Goal: Information Seeking & Learning: Check status

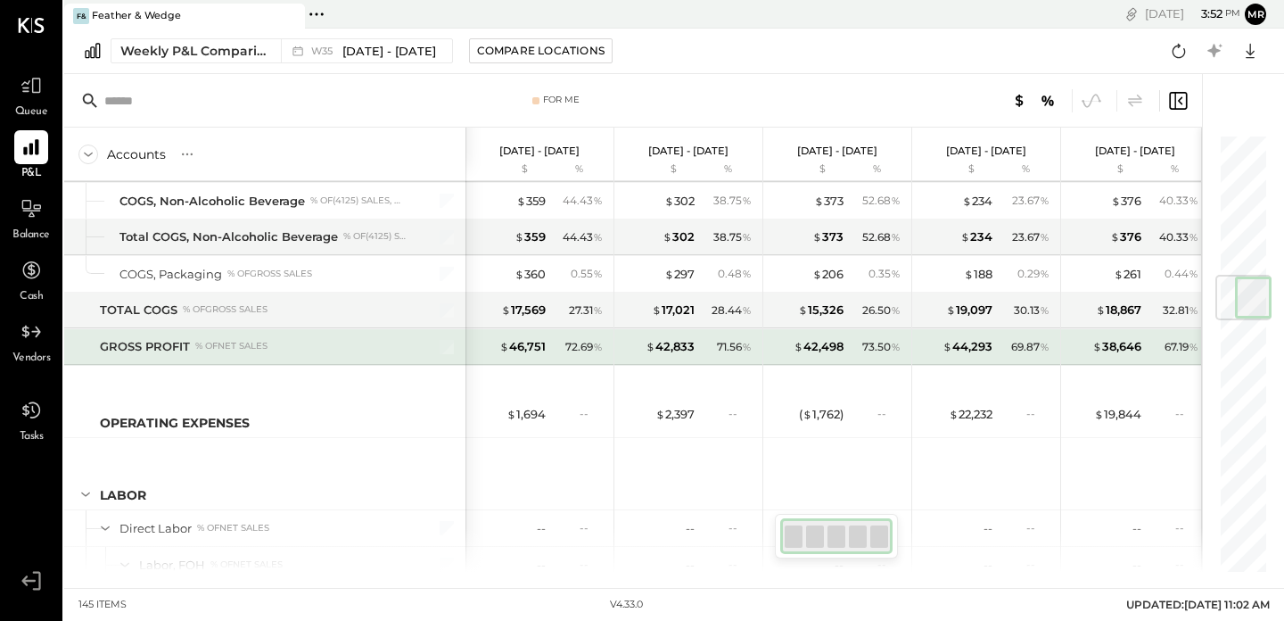
scroll to position [1213, 0]
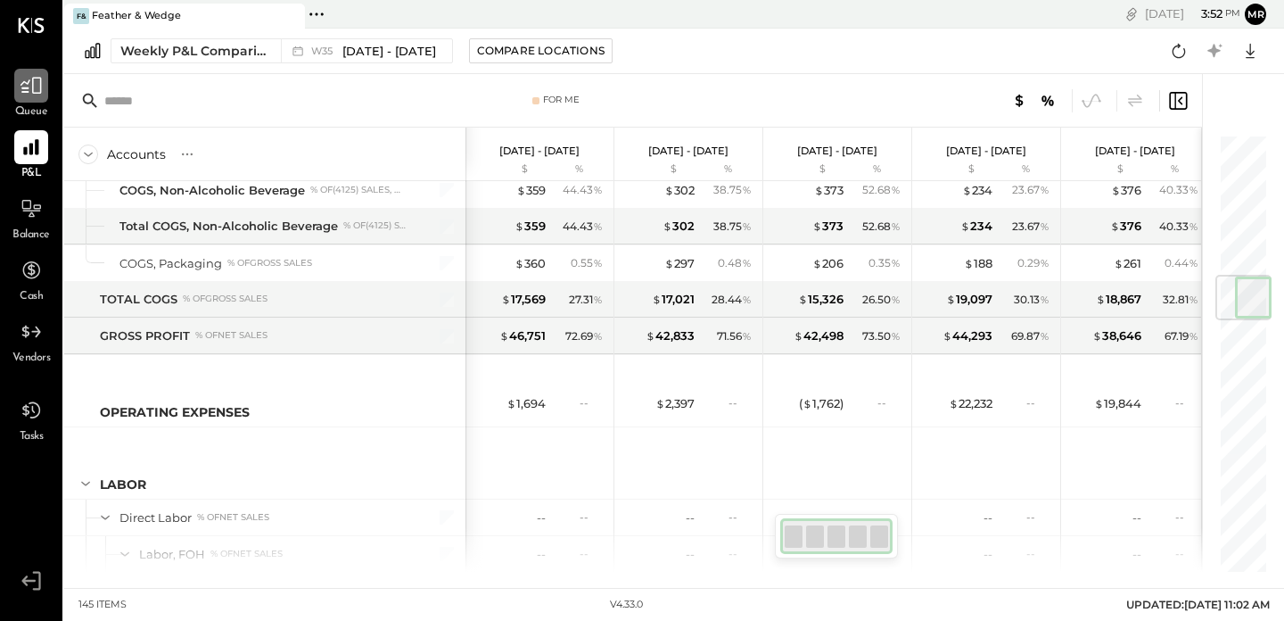
click at [41, 89] on icon at bounding box center [31, 85] width 23 height 23
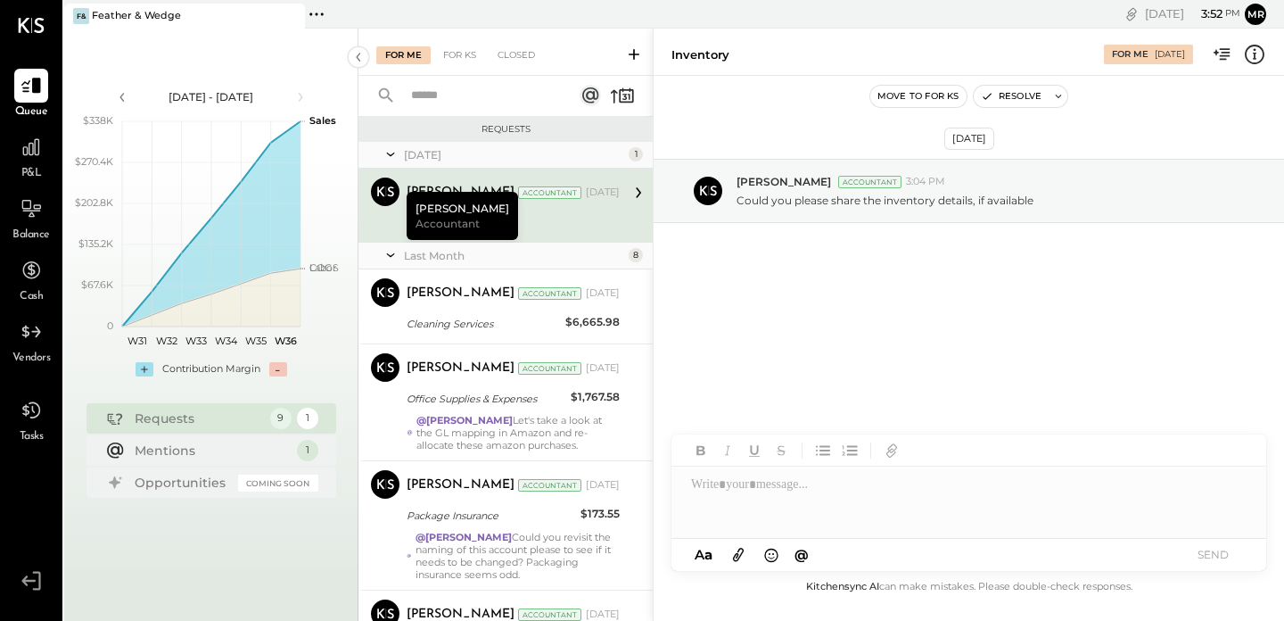
click at [630, 53] on icon at bounding box center [634, 54] width 18 height 18
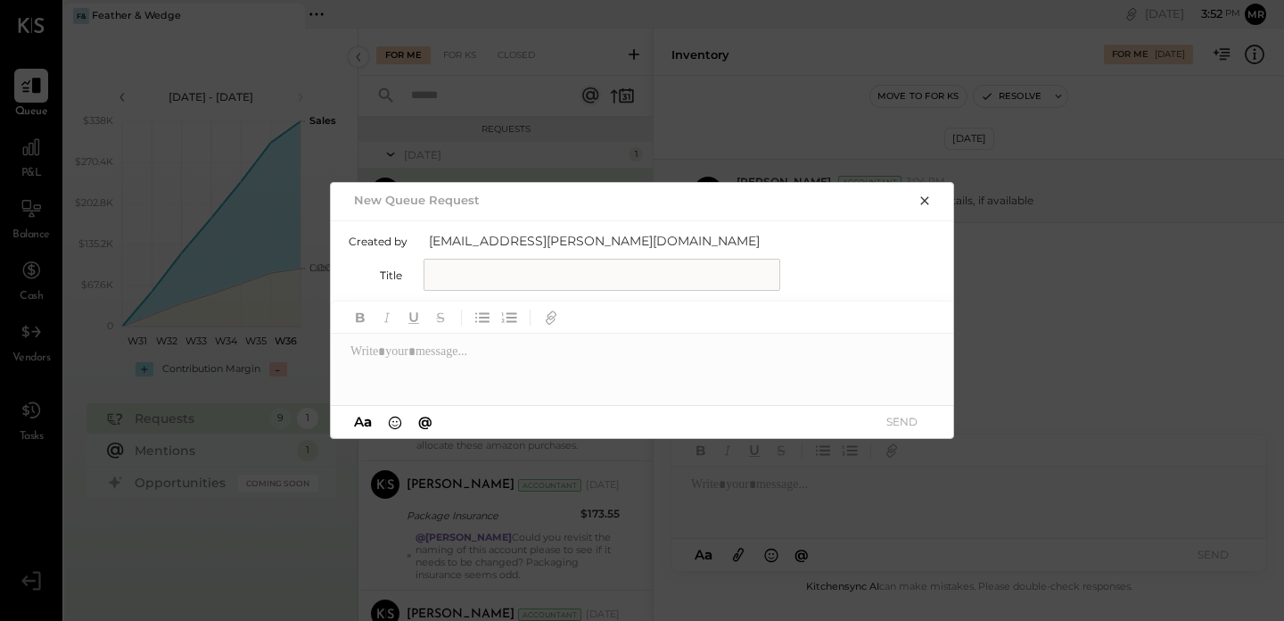
click at [516, 280] on input "text" at bounding box center [602, 275] width 357 height 32
type input "**********"
click at [388, 352] on div at bounding box center [643, 368] width 624 height 71
type input "*"
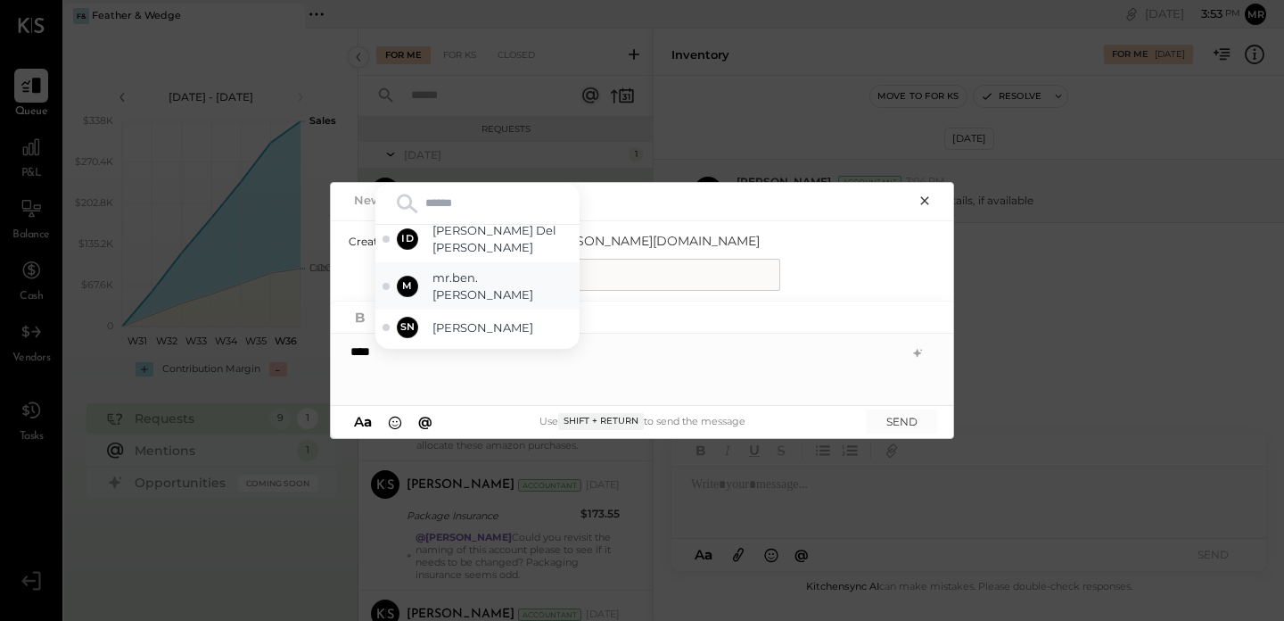
scroll to position [136, 0]
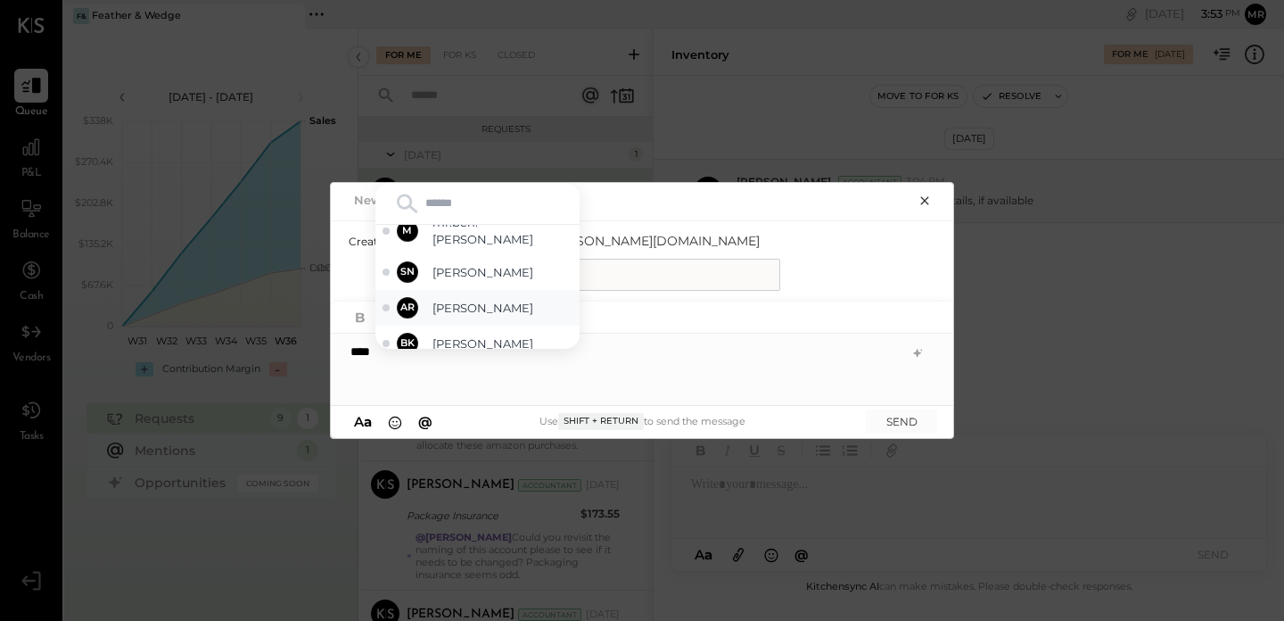
click at [495, 303] on span "[PERSON_NAME]" at bounding box center [502, 308] width 140 height 17
click at [648, 343] on div "**********" at bounding box center [643, 368] width 624 height 71
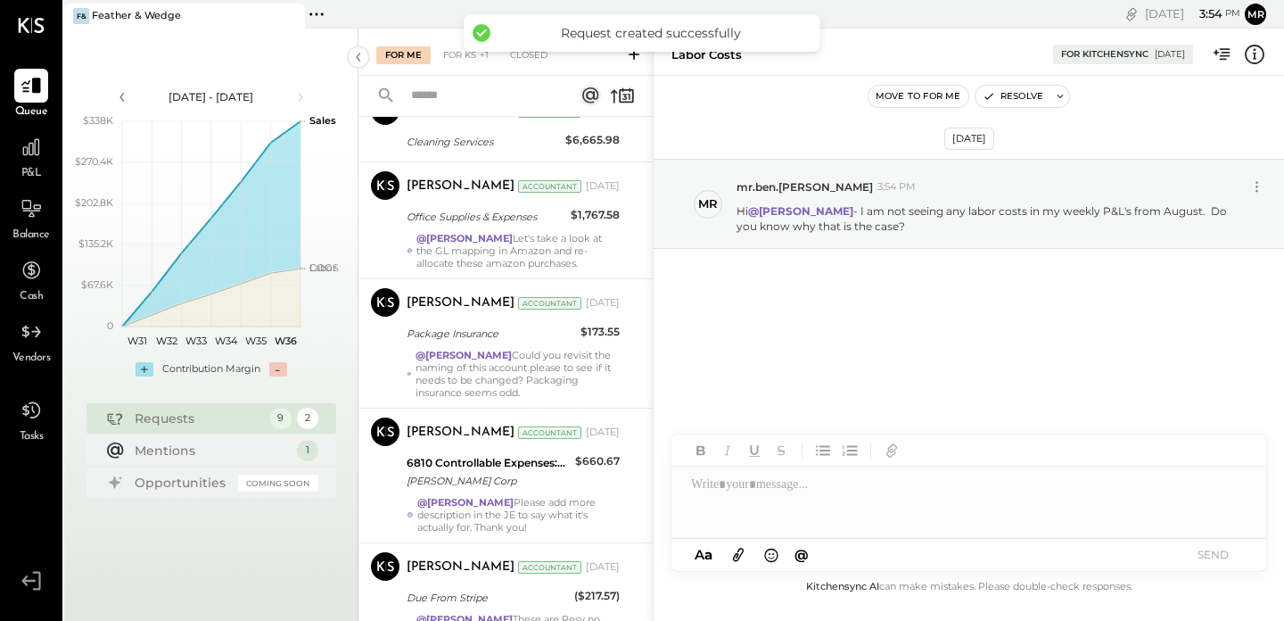
scroll to position [79, 0]
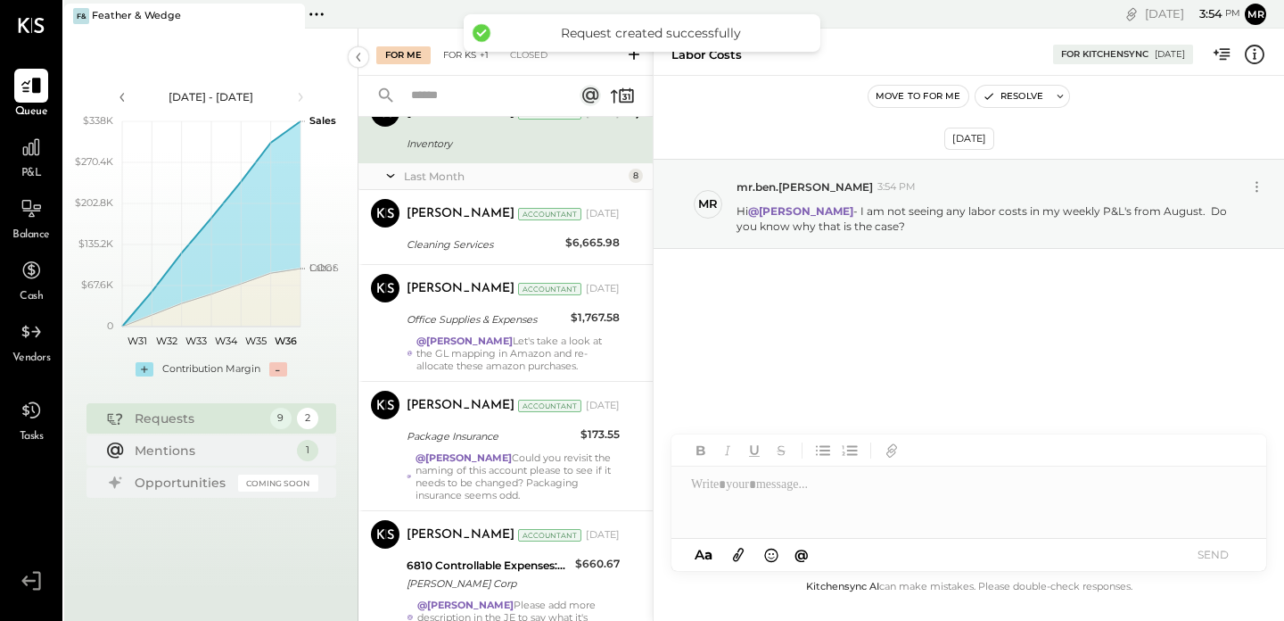
click at [470, 60] on div "For KS +1" at bounding box center [465, 55] width 63 height 18
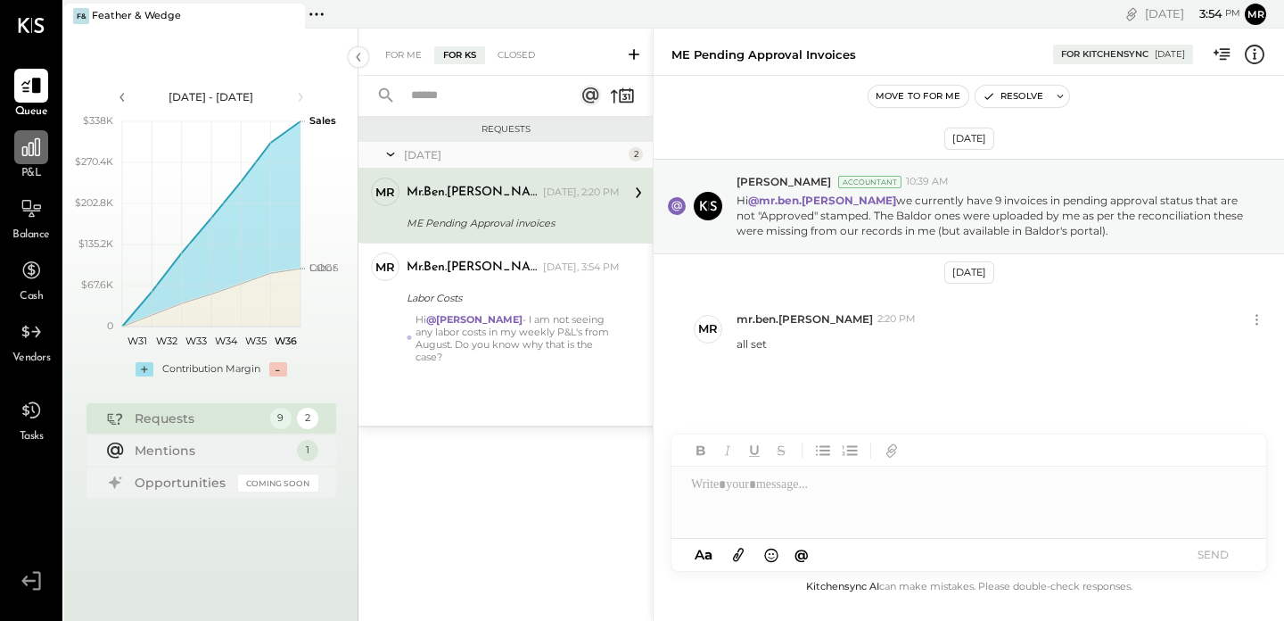
click at [27, 147] on icon at bounding box center [31, 147] width 18 height 18
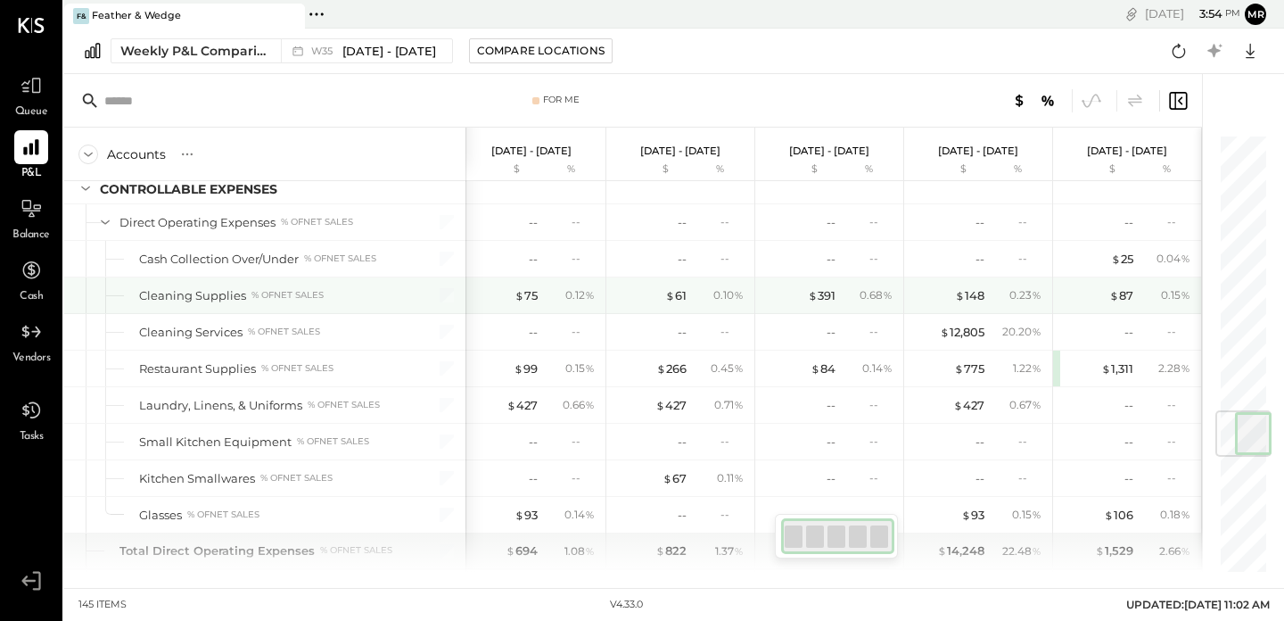
scroll to position [2372, 0]
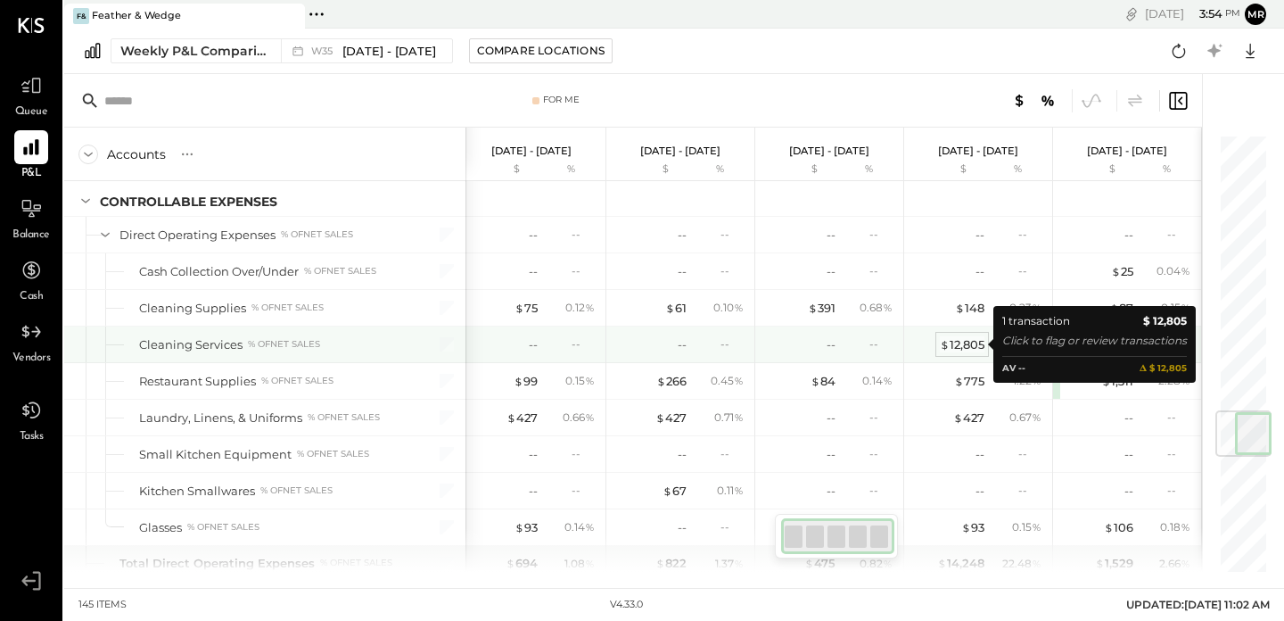
click at [964, 342] on div "$ 12,805" at bounding box center [962, 344] width 45 height 17
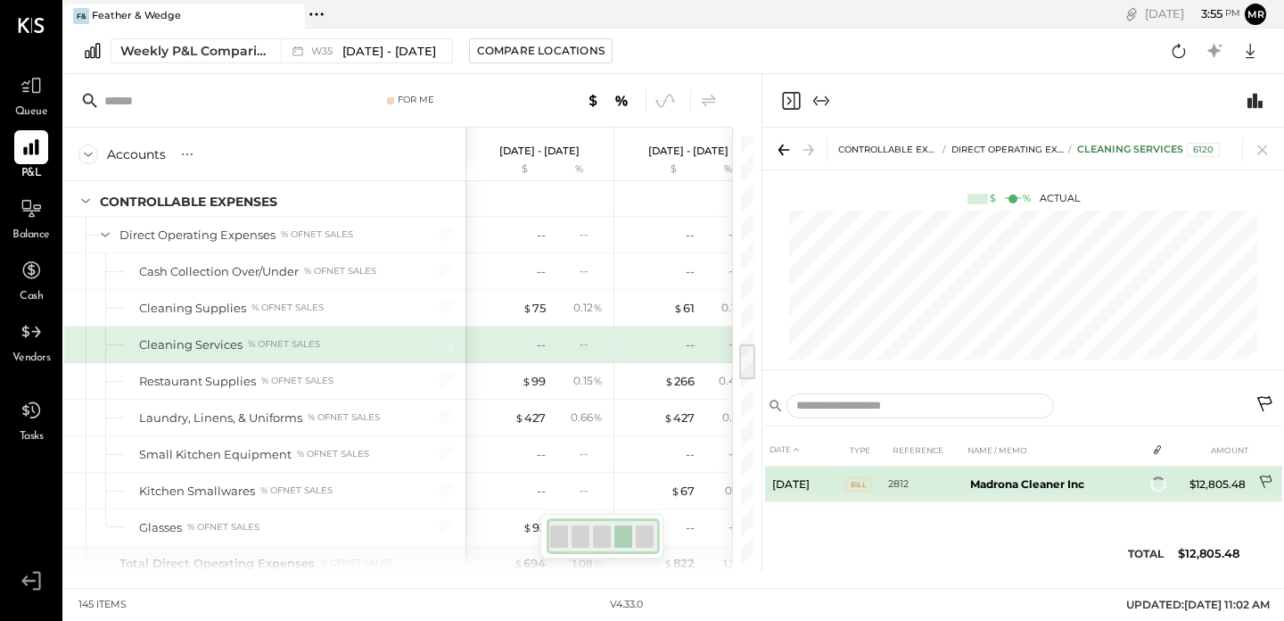
click at [1267, 483] on icon at bounding box center [1267, 483] width 18 height 18
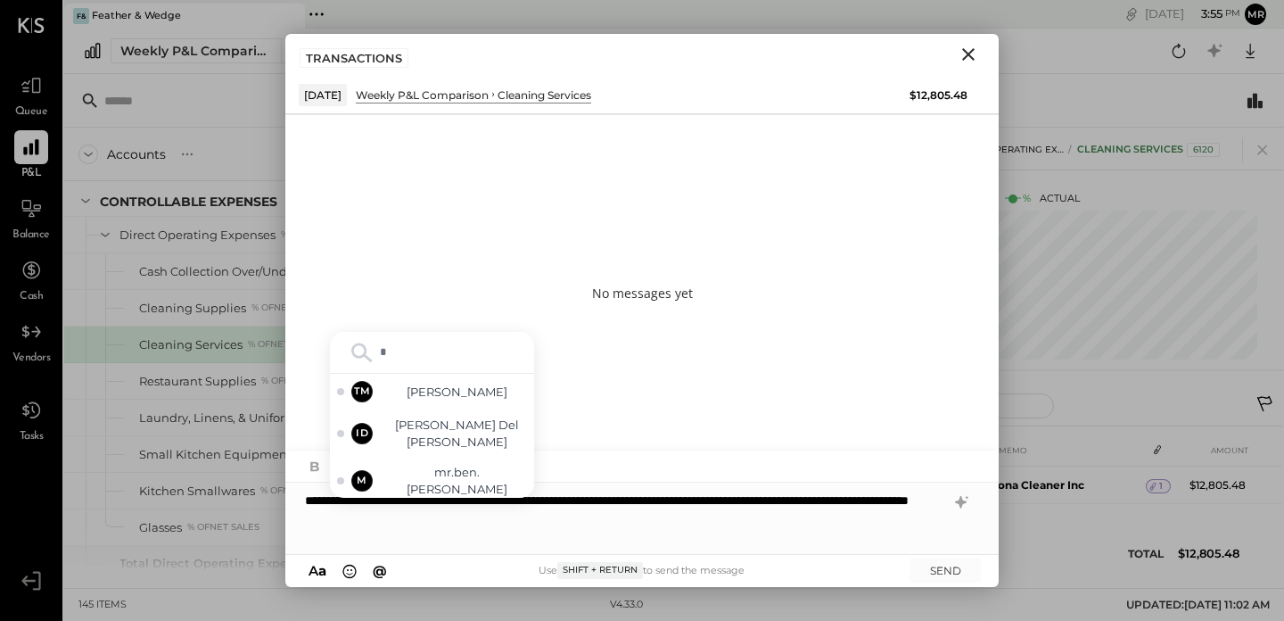
type input "**"
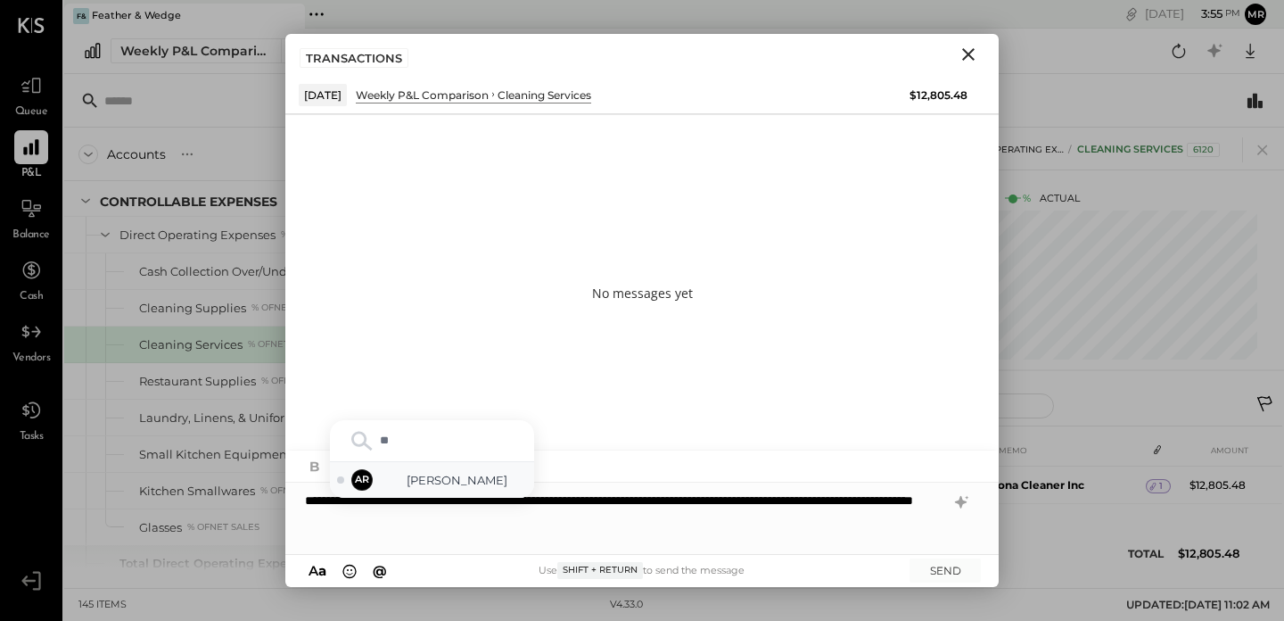
click at [490, 472] on span "[PERSON_NAME]" at bounding box center [457, 480] width 140 height 17
click at [964, 565] on button "SEND" at bounding box center [944, 570] width 71 height 24
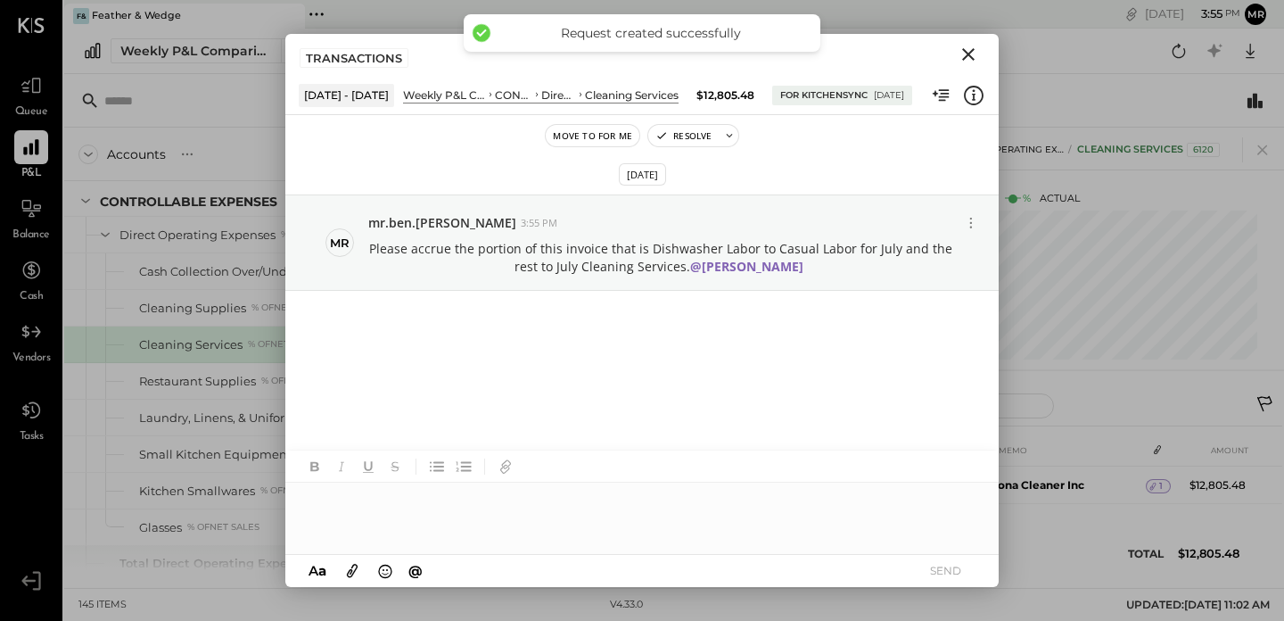
click at [962, 53] on icon "Close" at bounding box center [968, 54] width 21 height 21
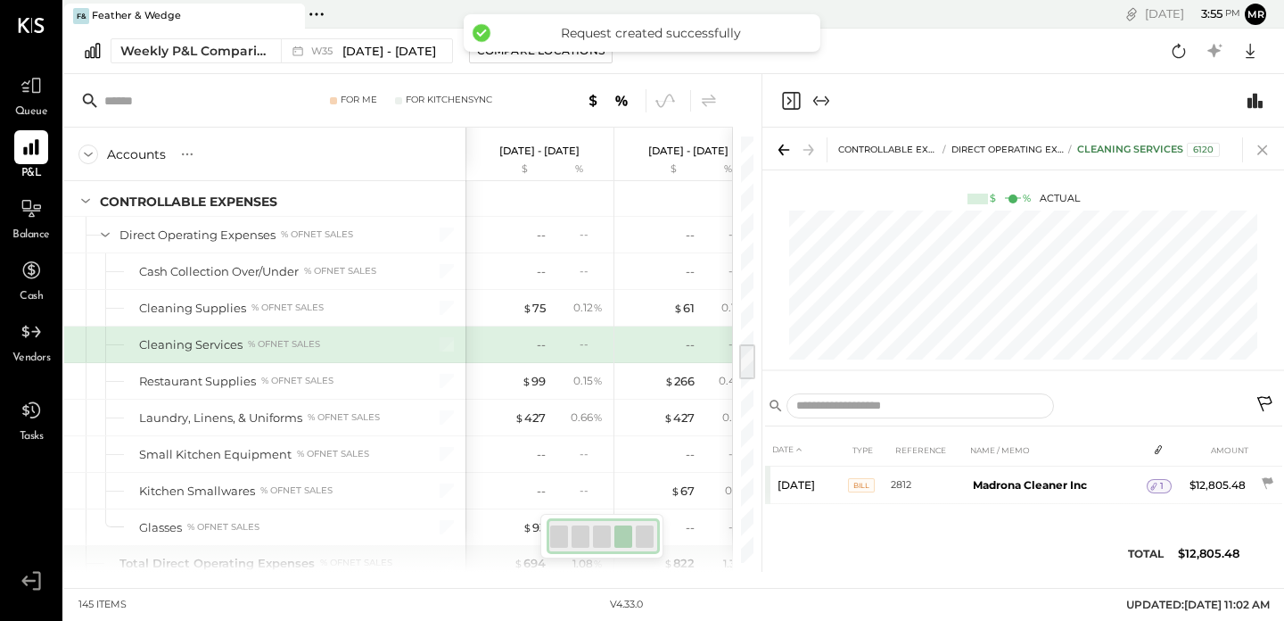
click at [1258, 147] on icon at bounding box center [1262, 149] width 25 height 25
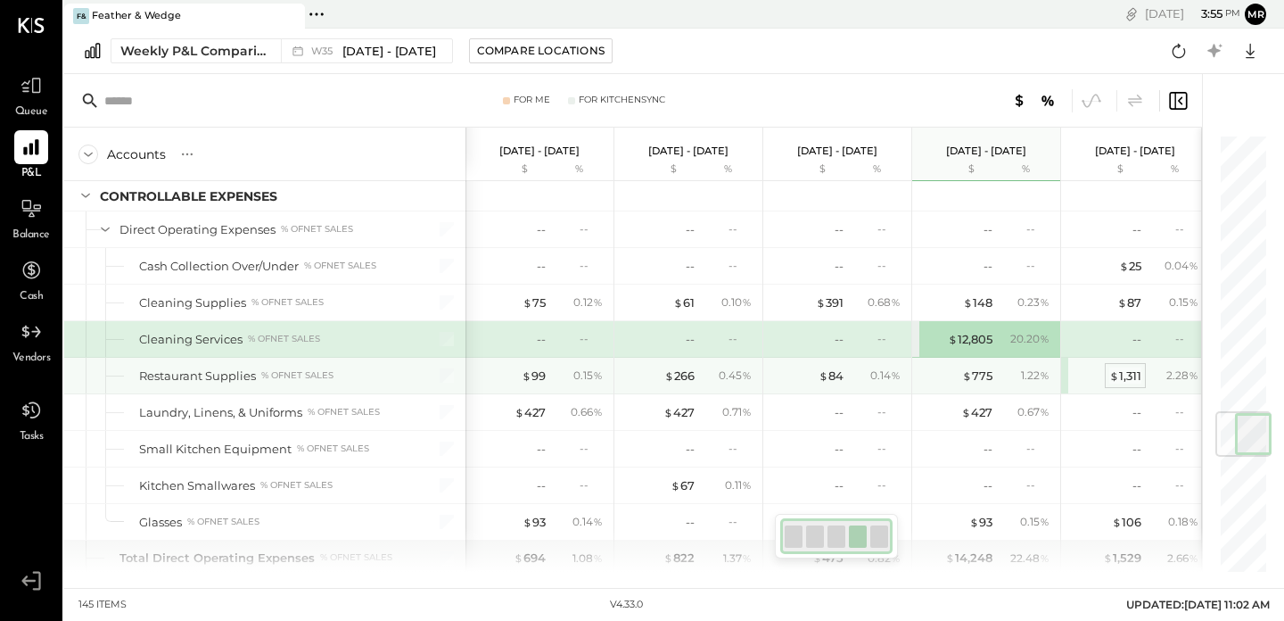
click at [1132, 374] on div "$ 1,311" at bounding box center [1125, 375] width 32 height 17
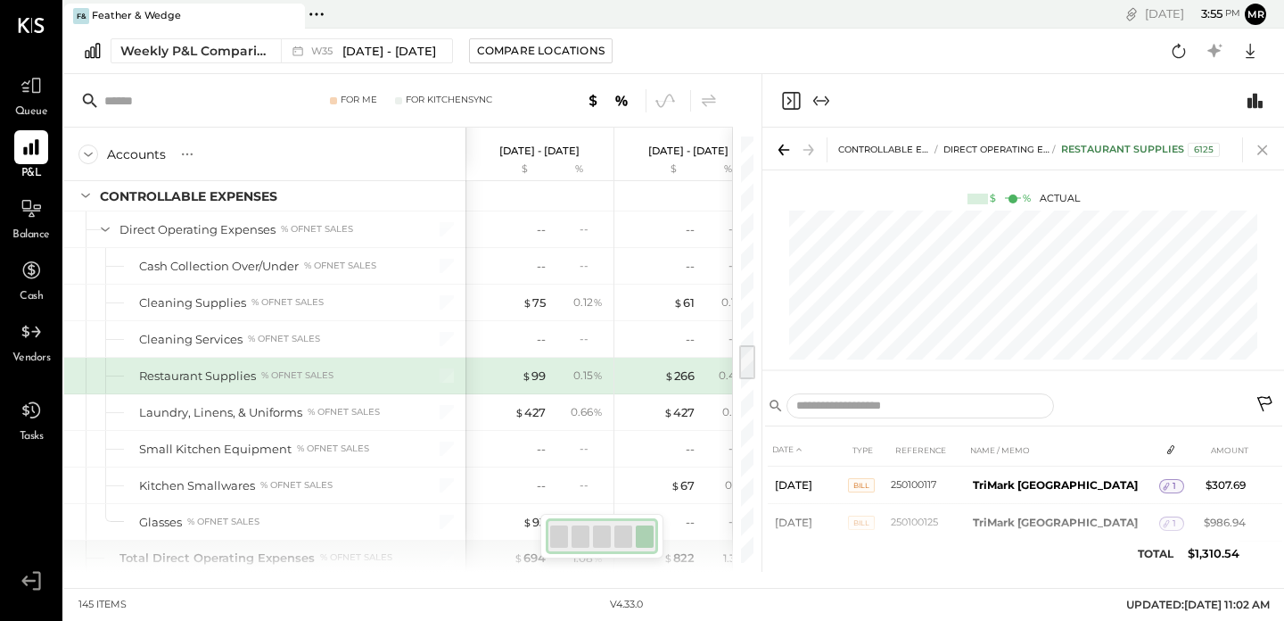
click at [1259, 152] on icon at bounding box center [1262, 150] width 10 height 10
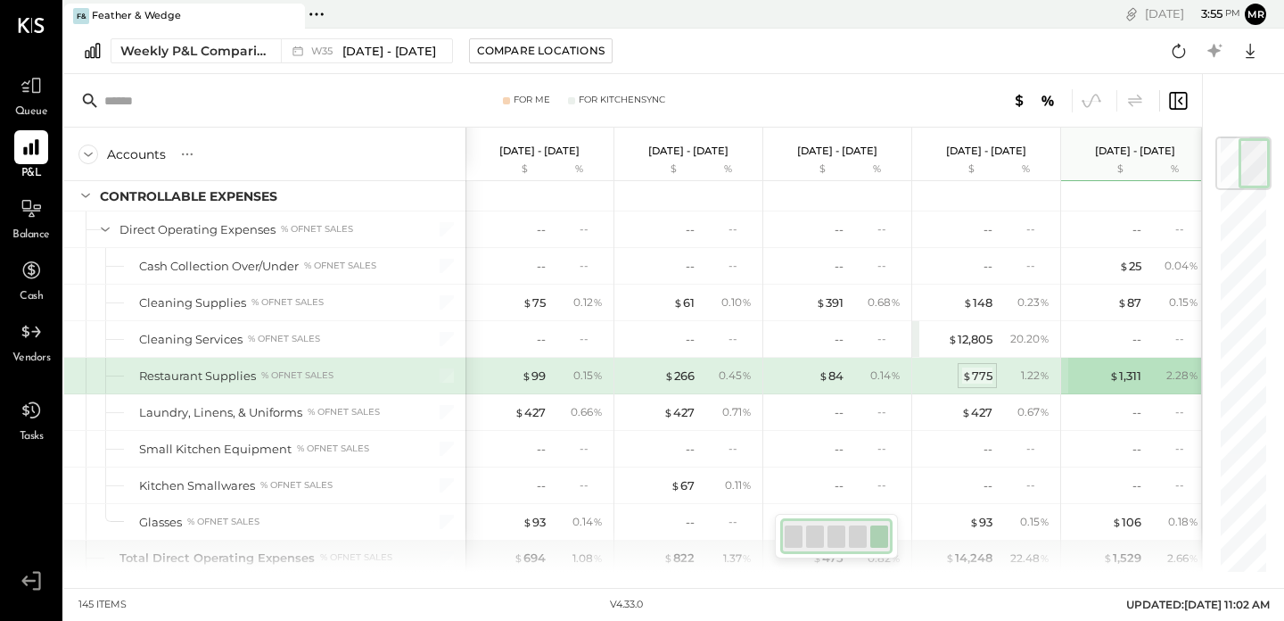
click at [984, 379] on div "$ 775" at bounding box center [977, 375] width 30 height 17
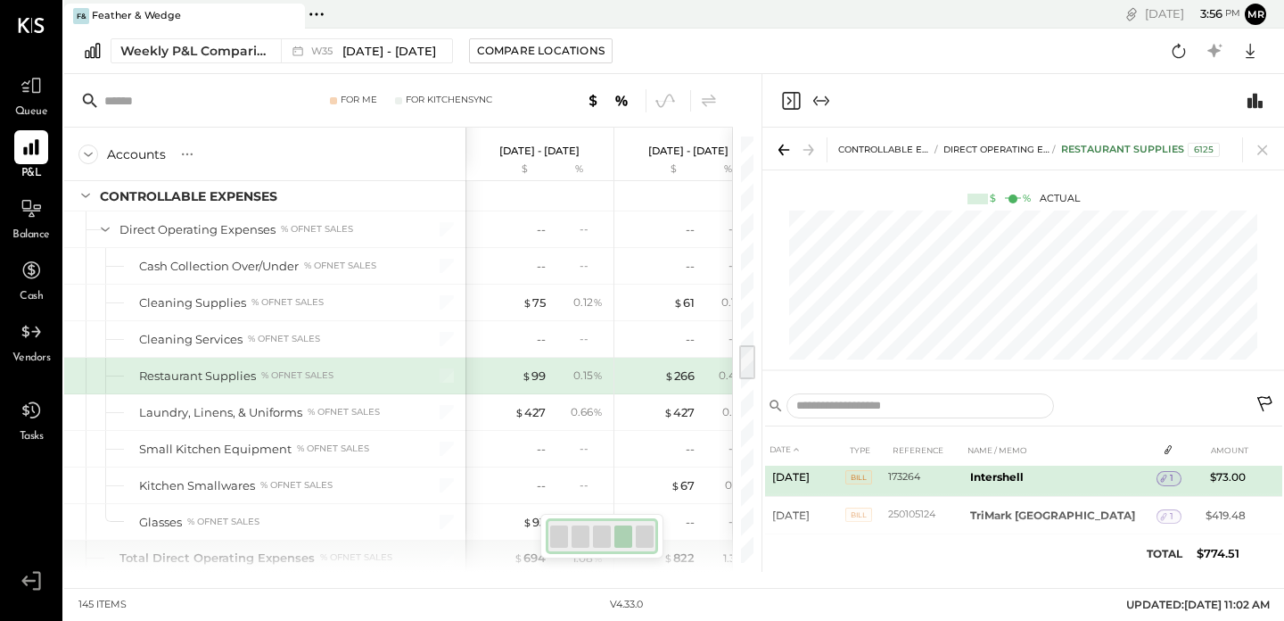
scroll to position [121, 0]
click at [1017, 473] on b "Intershell" at bounding box center [996, 475] width 53 height 13
click at [1208, 466] on td "$73.00" at bounding box center [1218, 475] width 69 height 37
click at [1171, 479] on div "1" at bounding box center [1168, 477] width 25 height 14
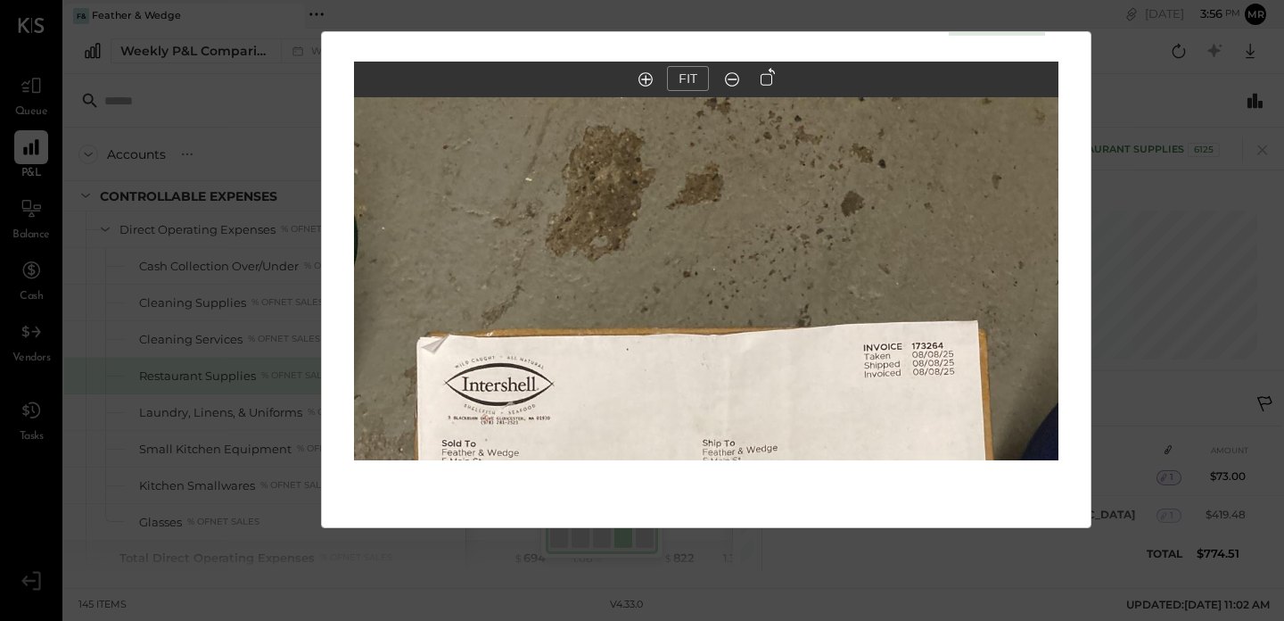
scroll to position [0, 0]
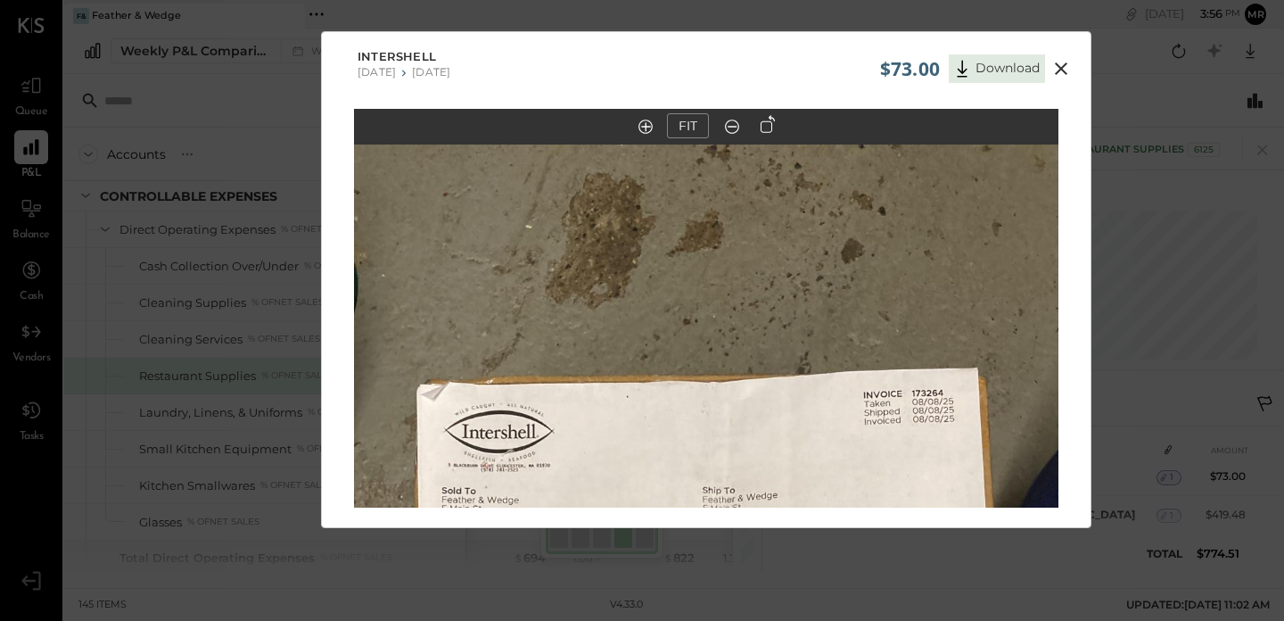
click at [682, 132] on button "FIT" at bounding box center [688, 125] width 42 height 25
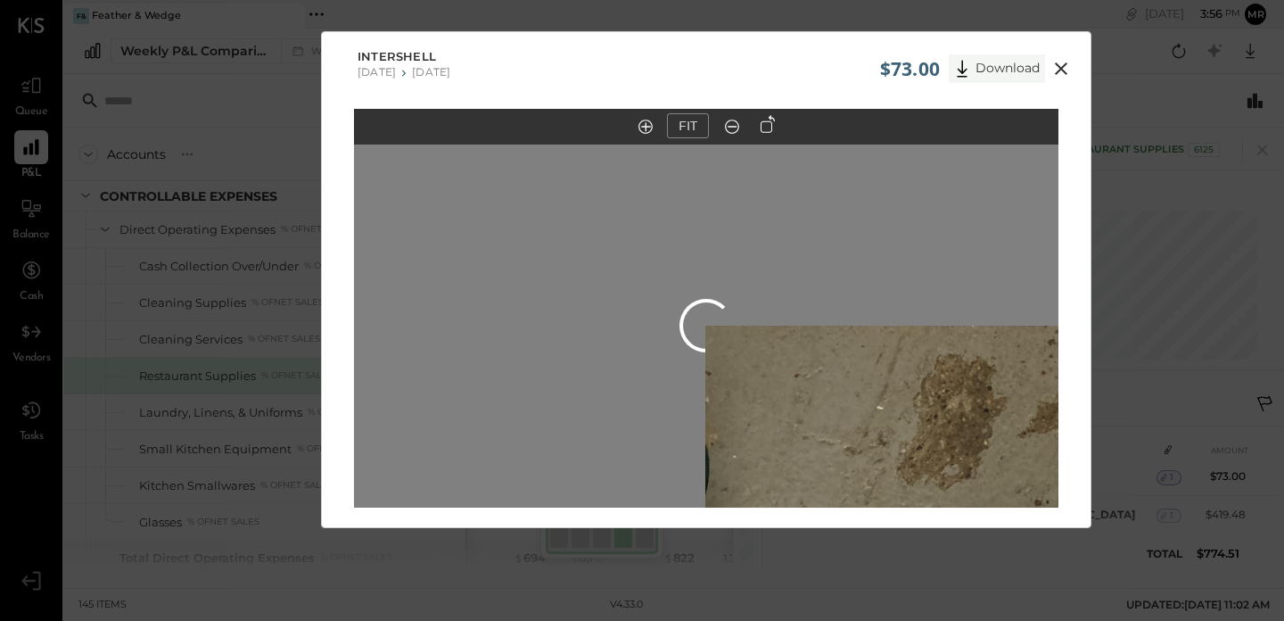
click at [1003, 70] on button "Download" at bounding box center [997, 68] width 96 height 29
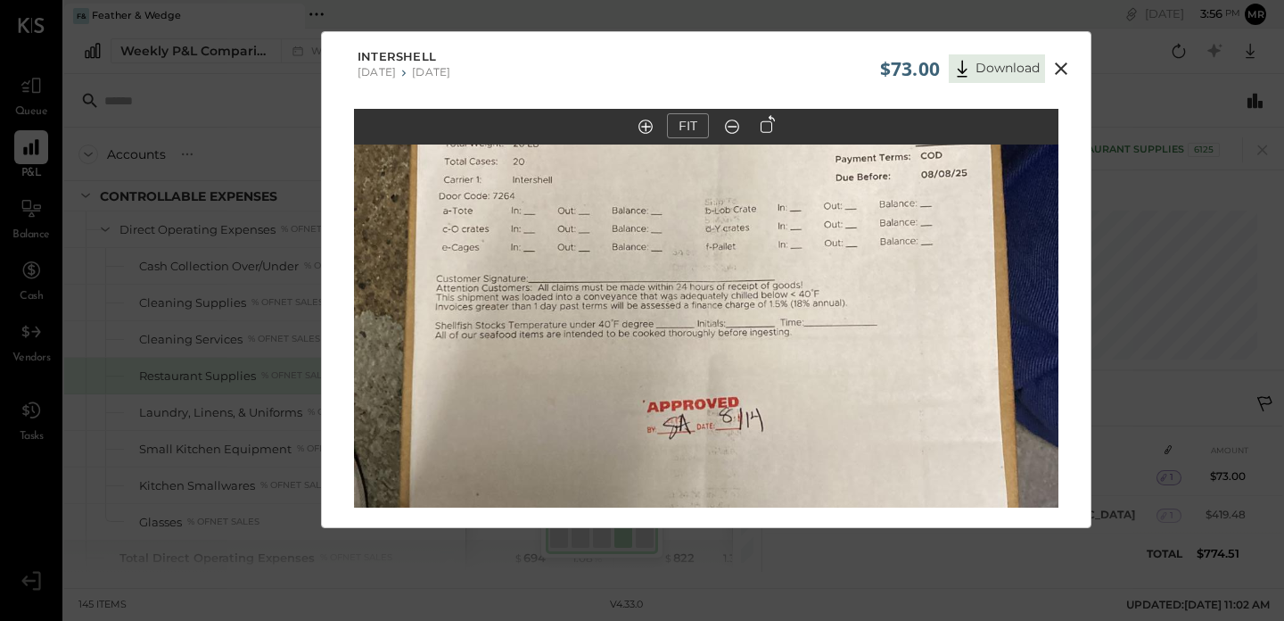
click at [761, 280] on img at bounding box center [706, 284] width 704 height 1252
click at [735, 125] on icon at bounding box center [732, 126] width 18 height 23
click at [674, 133] on button "FIT" at bounding box center [688, 125] width 42 height 25
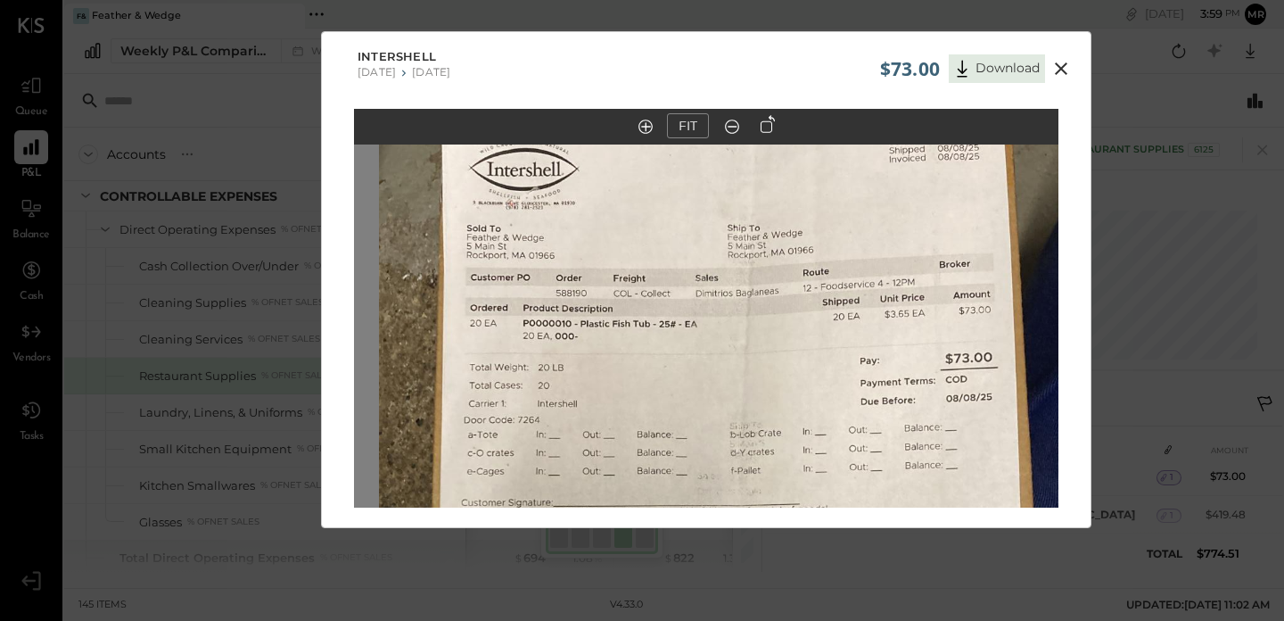
drag, startPoint x: 811, startPoint y: 316, endPoint x: 835, endPoint y: 480, distance: 165.7
click at [835, 480] on img at bounding box center [731, 508] width 704 height 1252
click at [1078, 59] on div "Intershell [DATE] [DATE]" at bounding box center [706, 63] width 769 height 62
click at [1061, 67] on icon at bounding box center [1060, 68] width 21 height 21
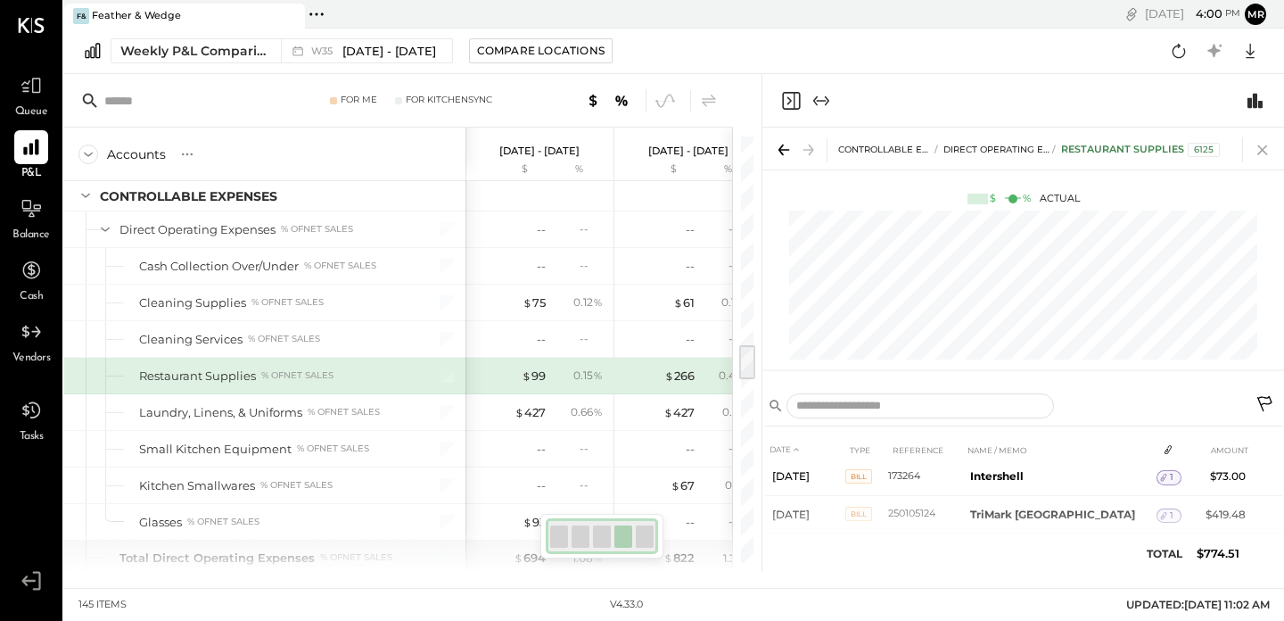
click at [1265, 149] on icon at bounding box center [1262, 149] width 25 height 25
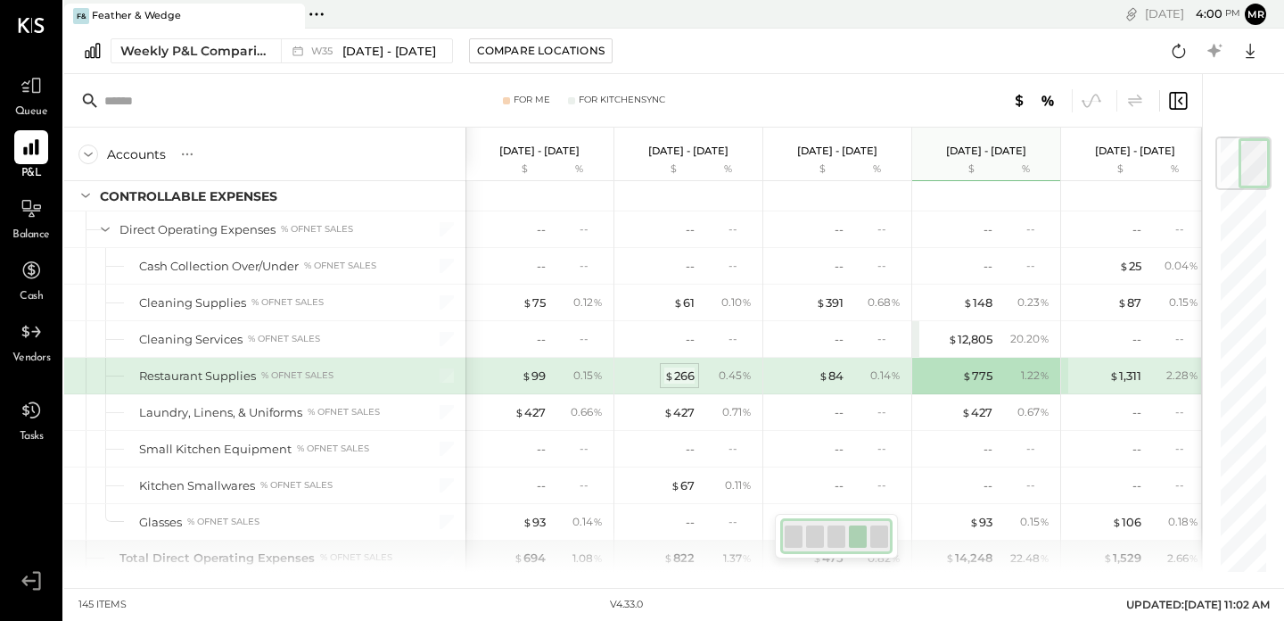
click at [687, 373] on div "$ 266" at bounding box center [679, 375] width 30 height 17
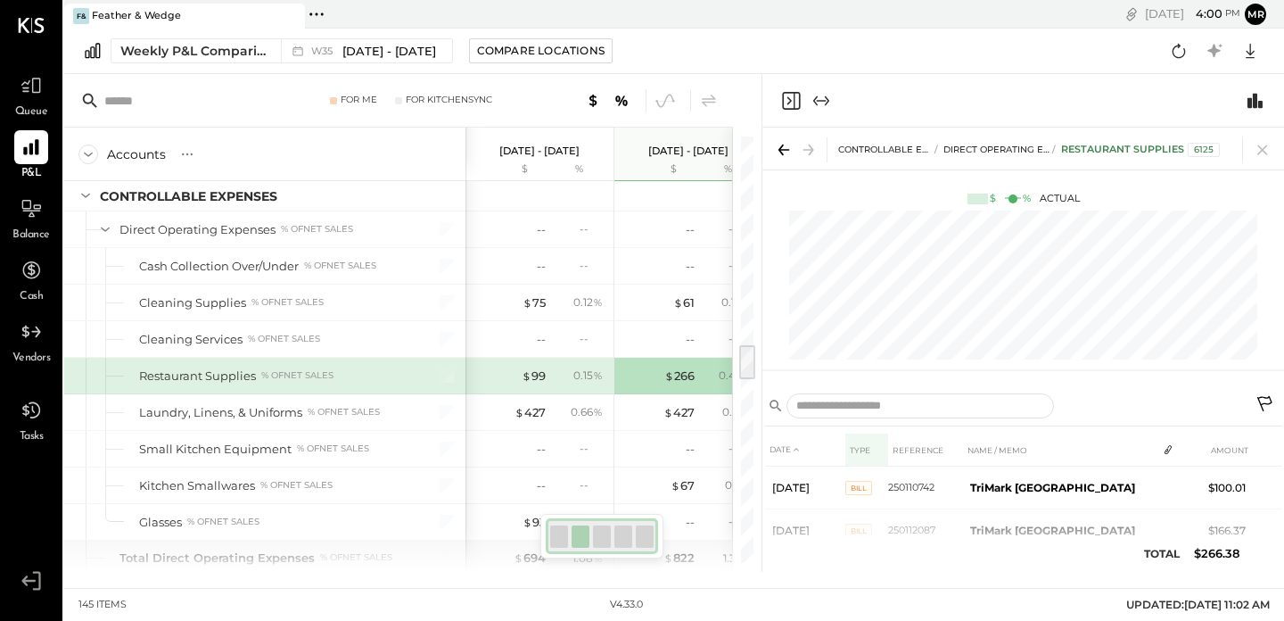
scroll to position [43, 0]
click at [555, 375] on div "0.15 %" at bounding box center [579, 375] width 58 height 16
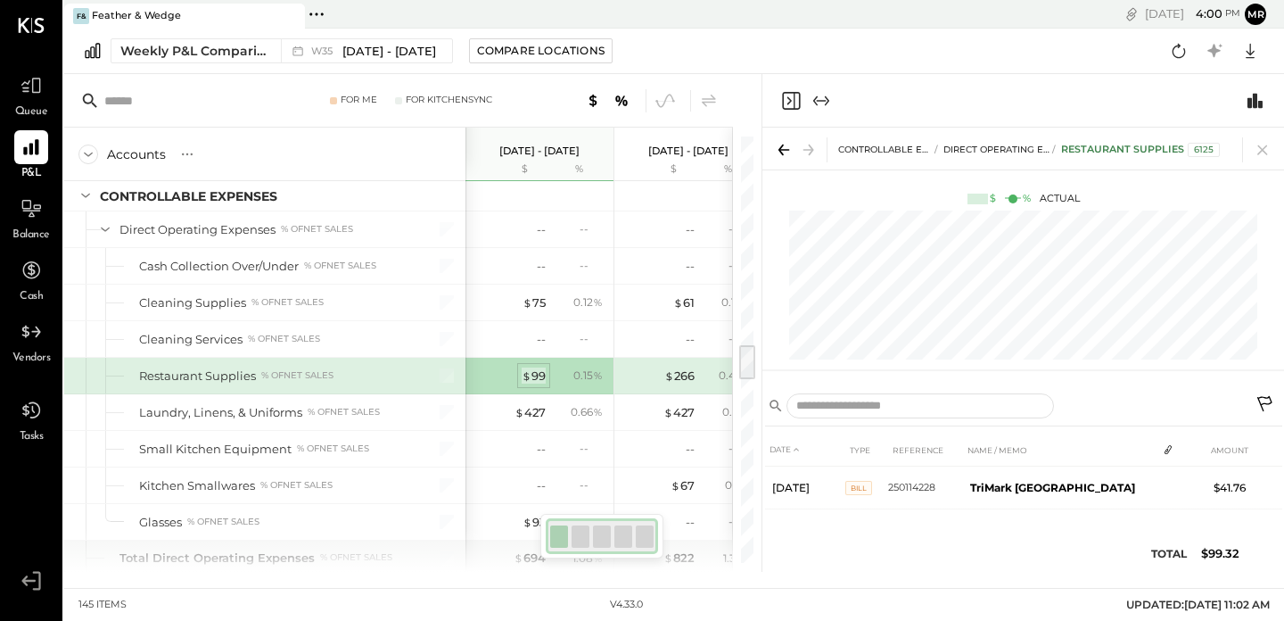
click at [536, 374] on div "$ 99" at bounding box center [534, 375] width 24 height 17
click at [1256, 148] on icon at bounding box center [1262, 149] width 25 height 25
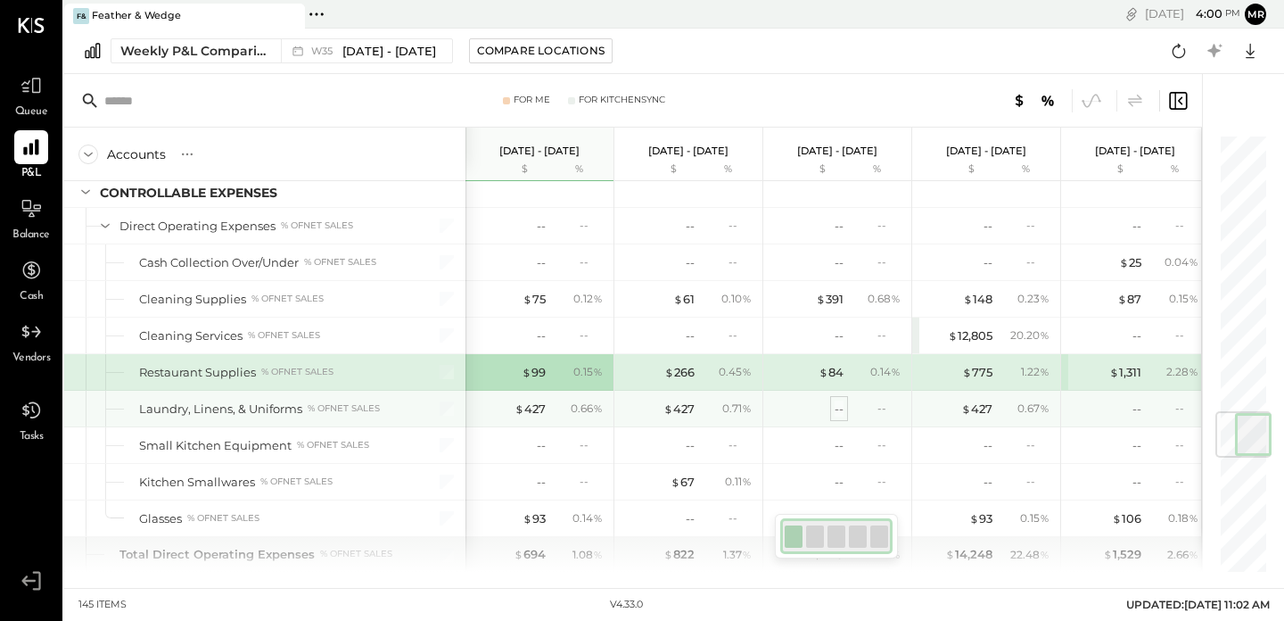
click at [839, 405] on div "--" at bounding box center [839, 408] width 9 height 17
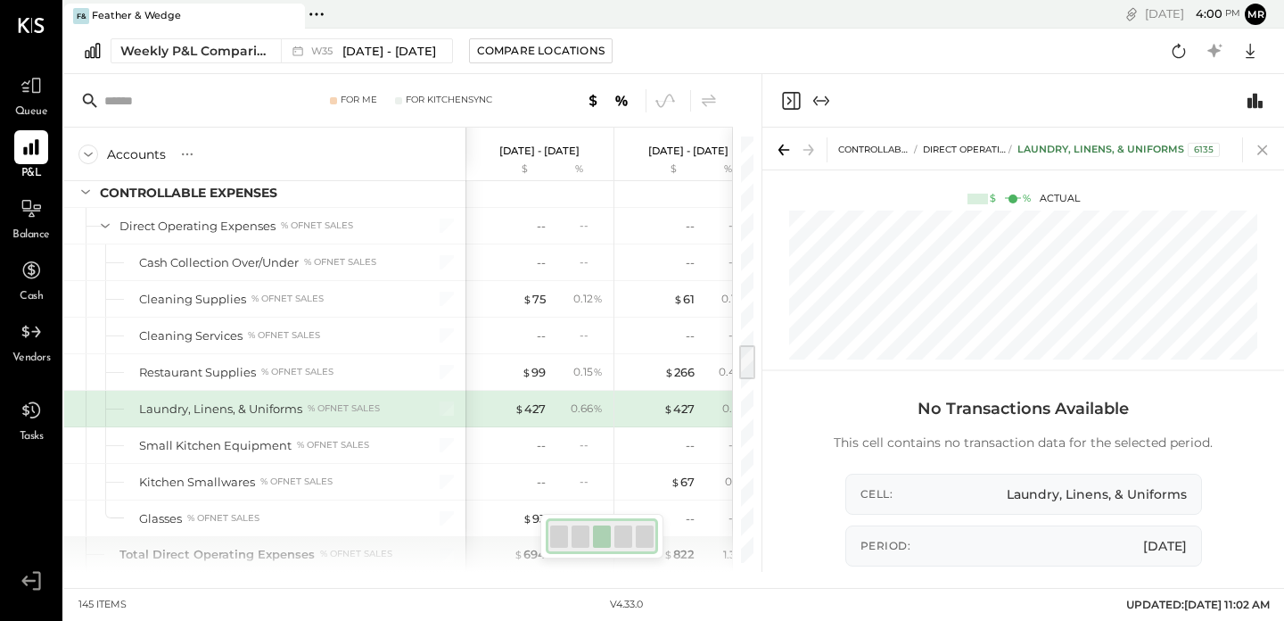
click at [1265, 141] on icon at bounding box center [1262, 149] width 25 height 25
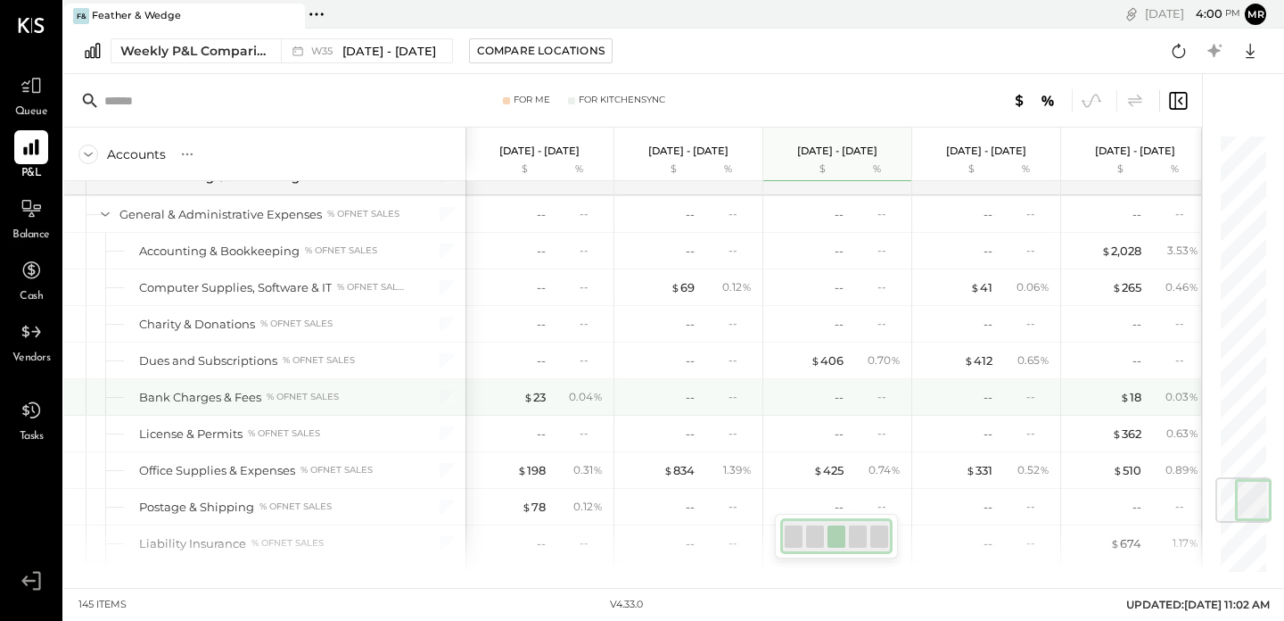
scroll to position [2918, 0]
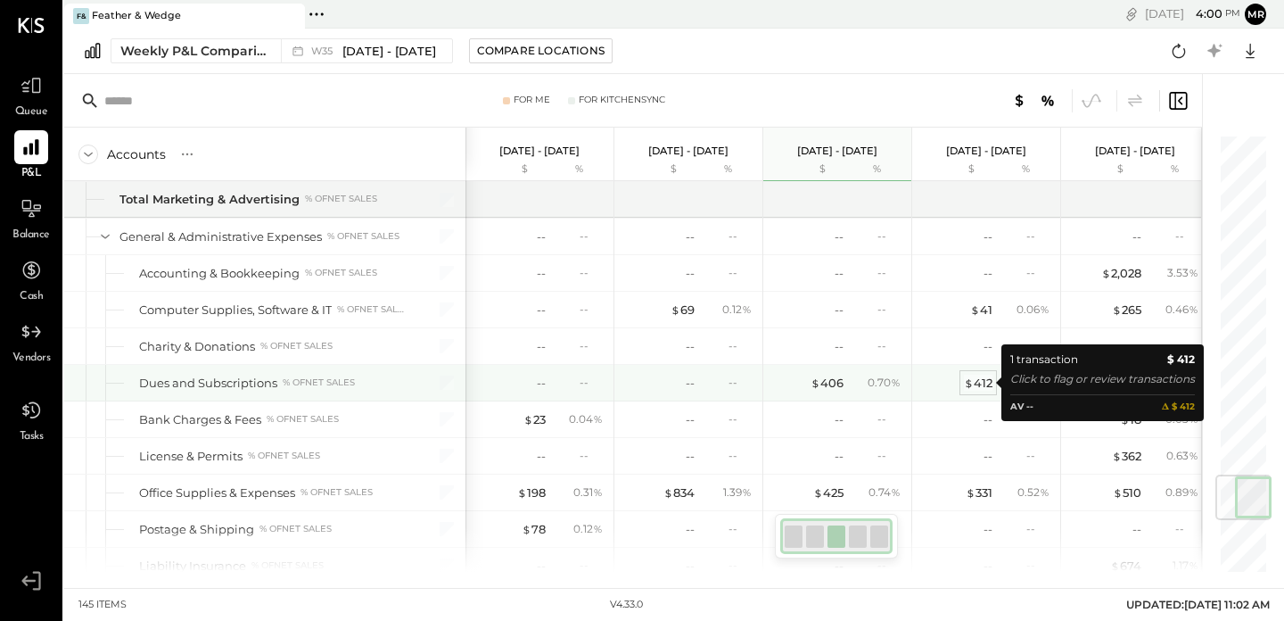
click at [981, 382] on div "$ 412" at bounding box center [978, 382] width 29 height 17
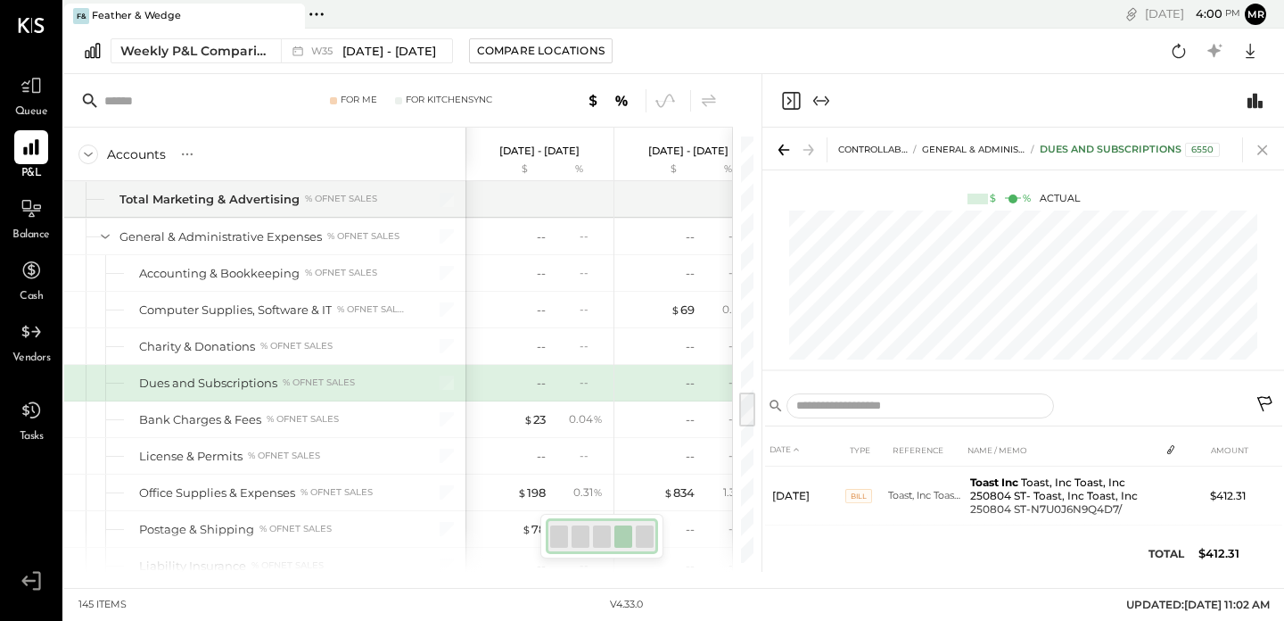
click at [1263, 141] on icon at bounding box center [1262, 149] width 25 height 25
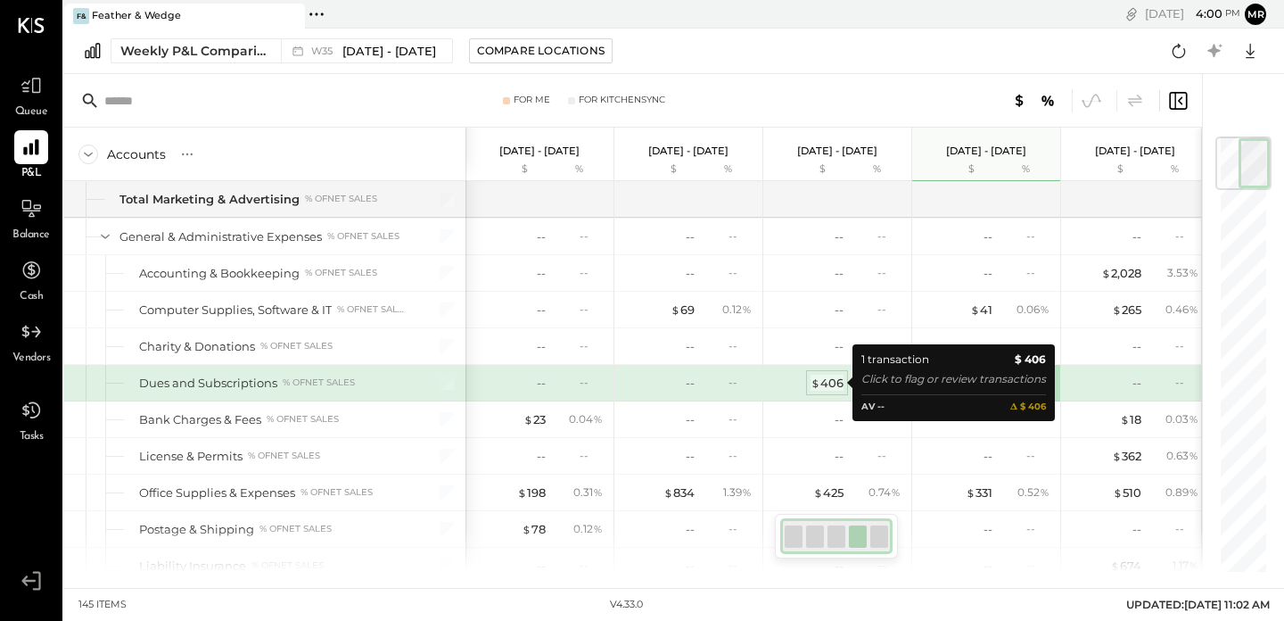
click at [812, 380] on span "$" at bounding box center [816, 382] width 10 height 14
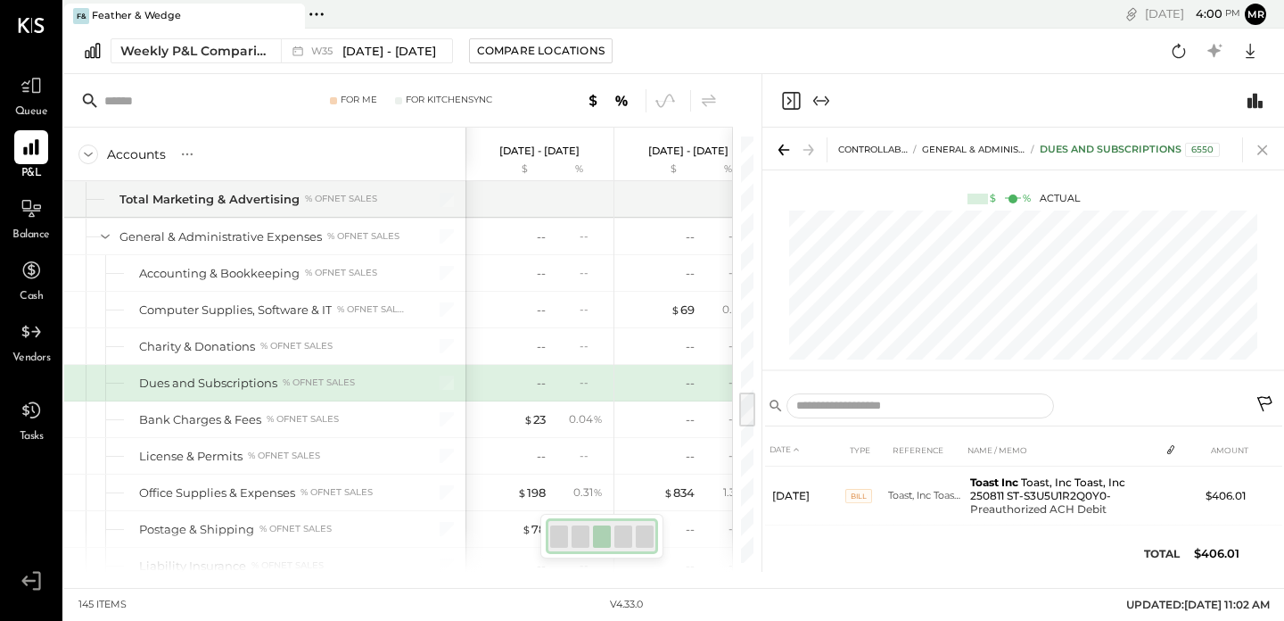
click at [1255, 152] on icon at bounding box center [1262, 149] width 25 height 25
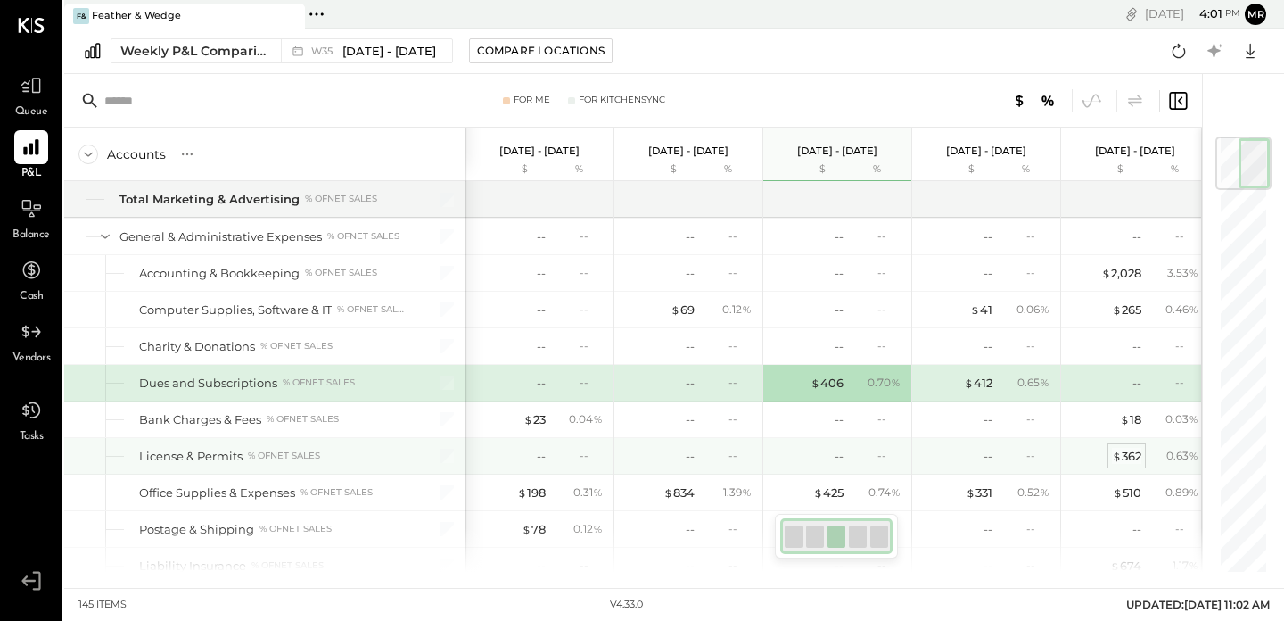
click at [1119, 460] on span "$" at bounding box center [1117, 456] width 10 height 14
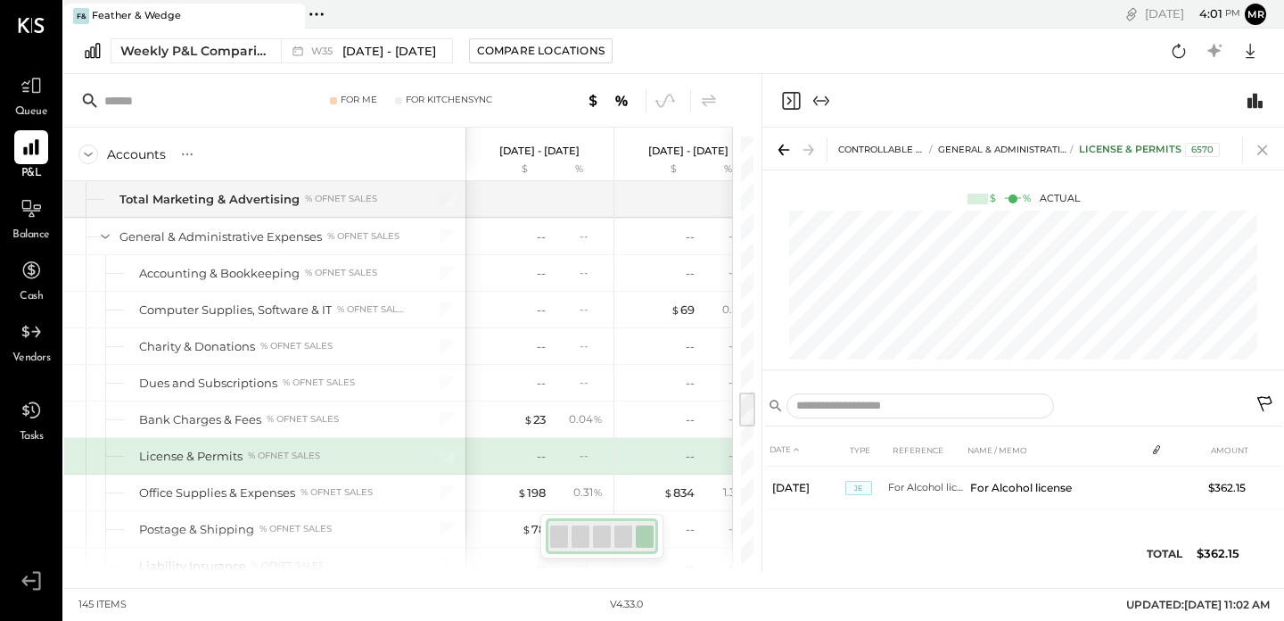
click at [1263, 144] on icon at bounding box center [1262, 149] width 25 height 25
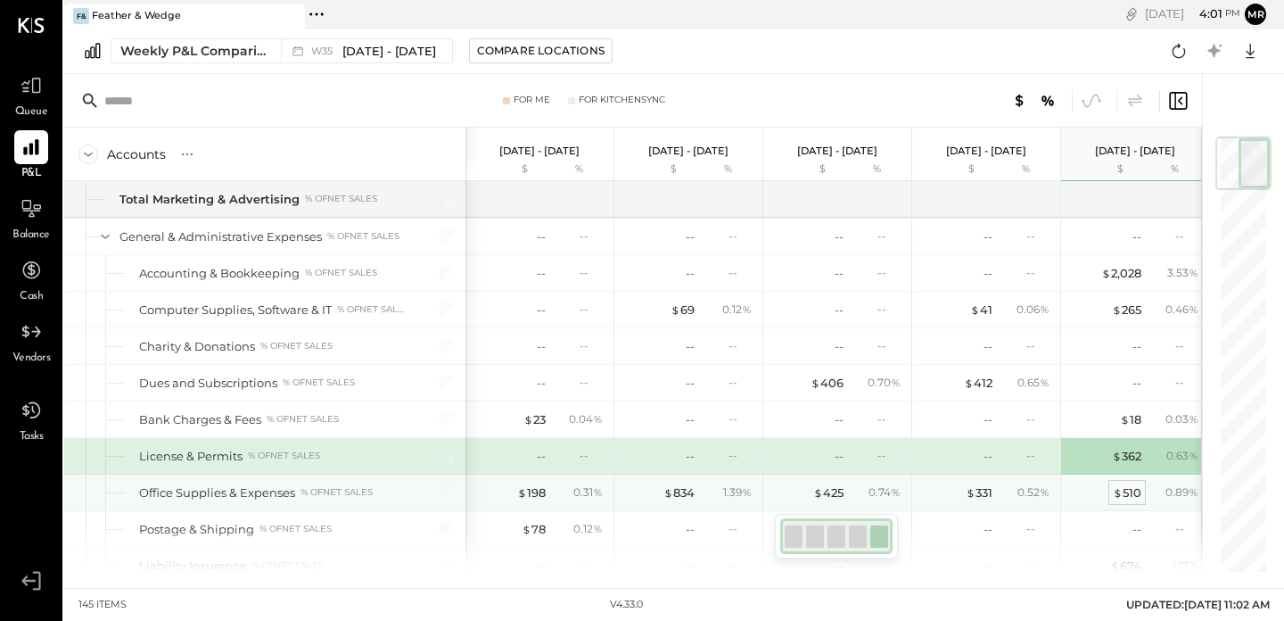
click at [1140, 495] on div "$ 510" at bounding box center [1127, 492] width 29 height 17
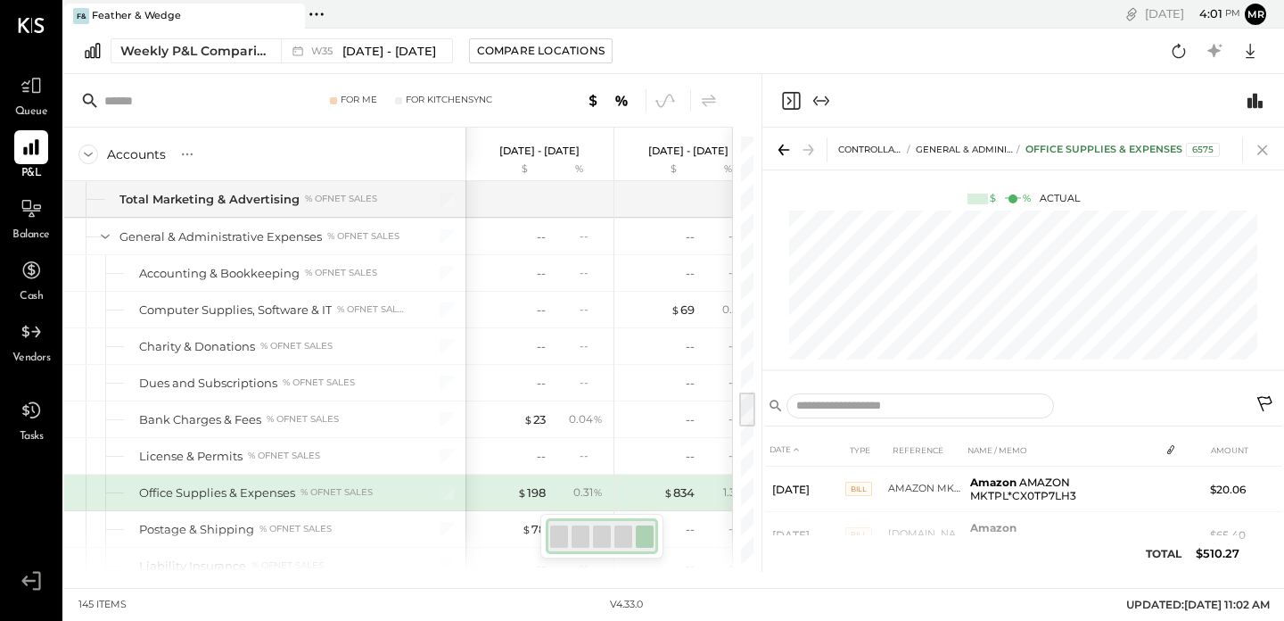
click at [1260, 155] on icon at bounding box center [1262, 149] width 25 height 25
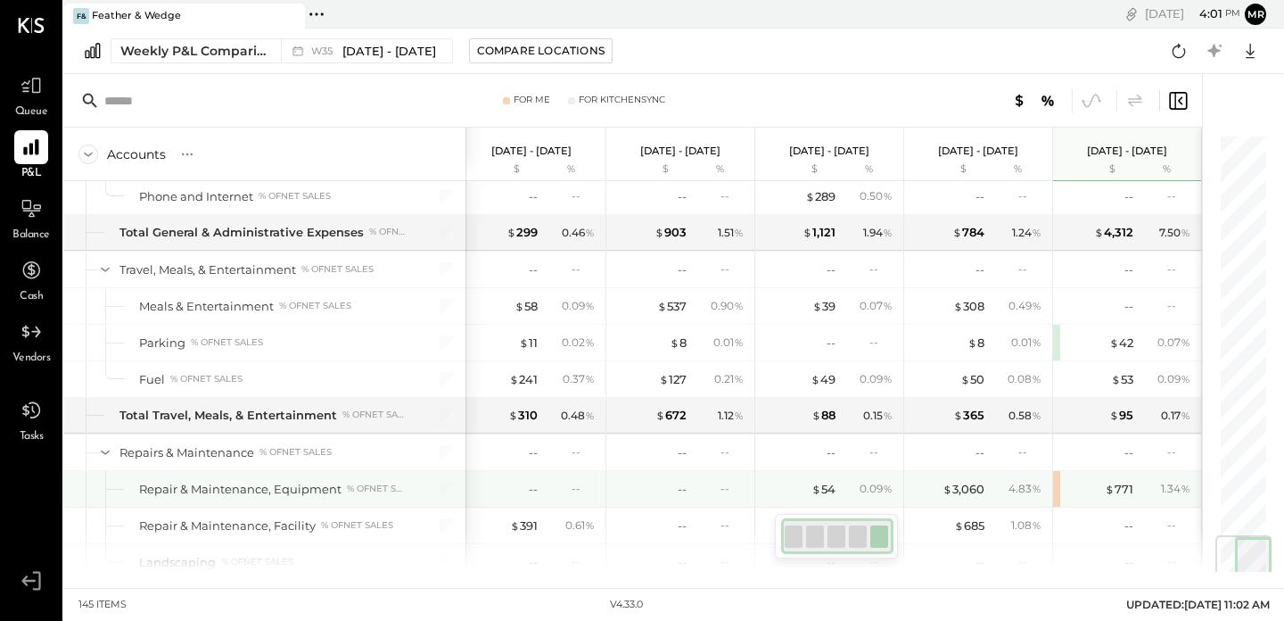
scroll to position [0, 7]
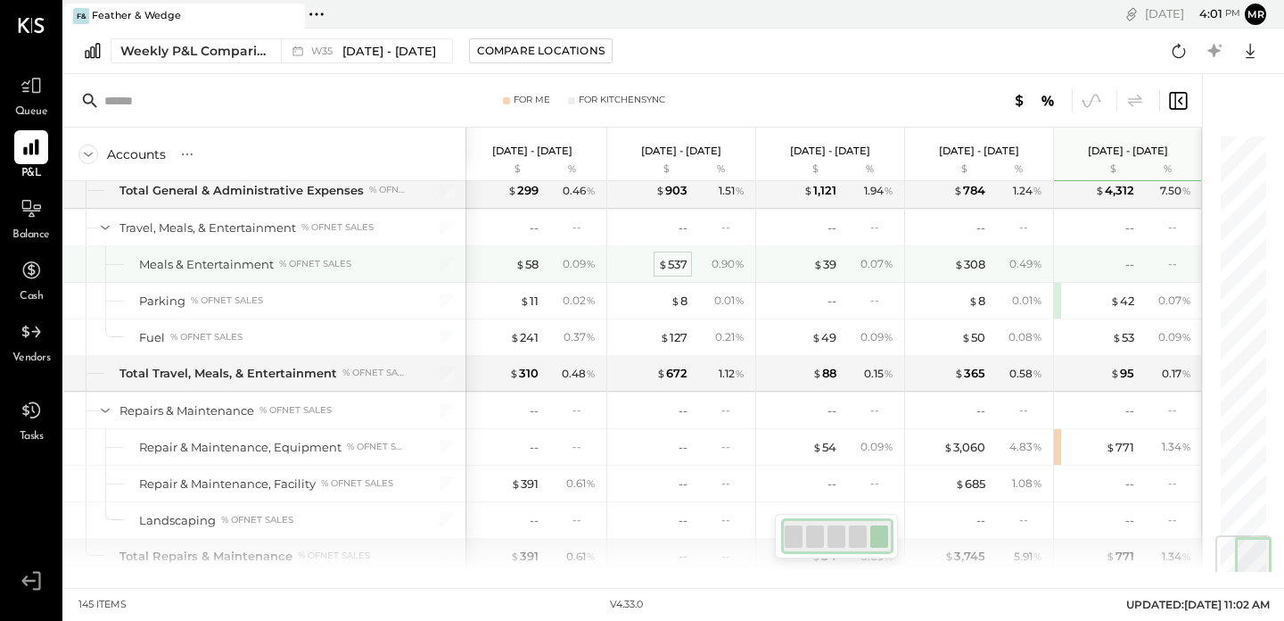
click at [676, 259] on div "$ 537" at bounding box center [672, 264] width 29 height 17
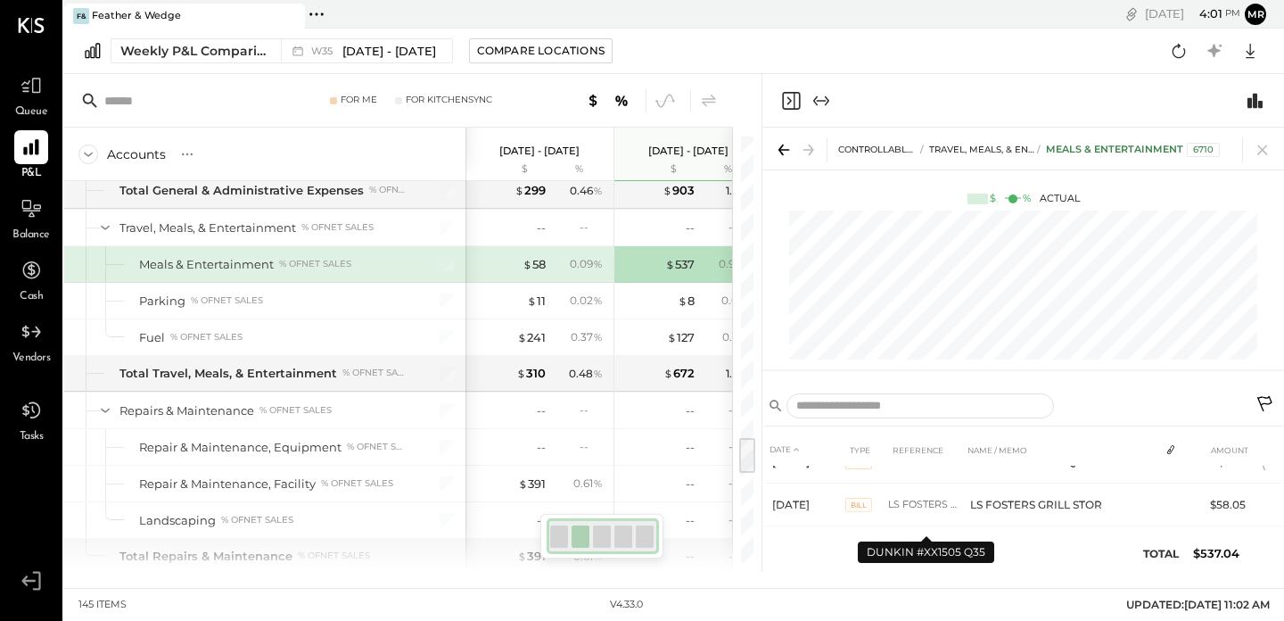
scroll to position [171, 0]
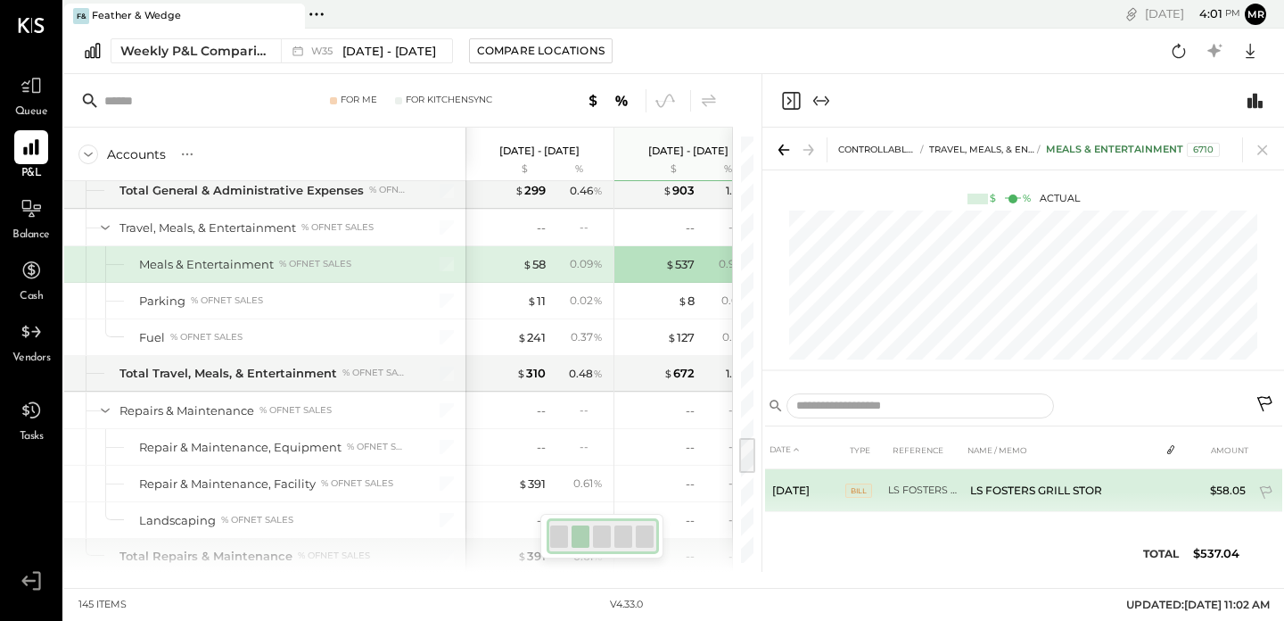
click at [1012, 485] on td "LS FOSTERS GRILL STOR" at bounding box center [1061, 490] width 196 height 43
click at [1263, 489] on icon at bounding box center [1266, 492] width 12 height 13
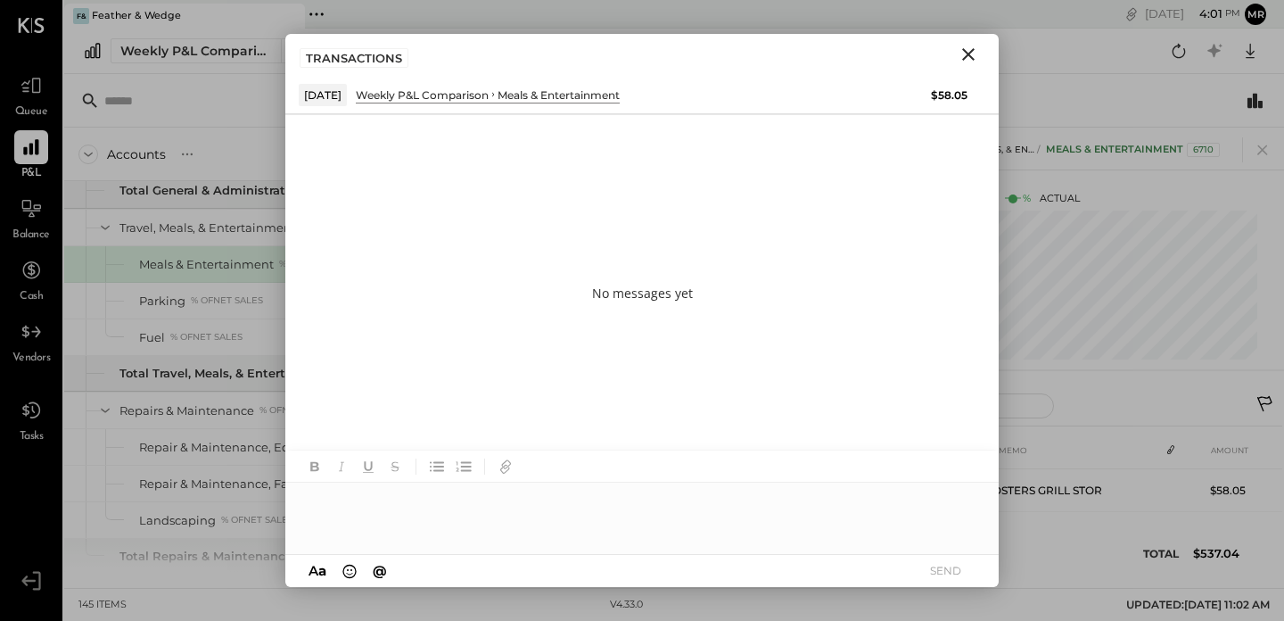
click at [406, 505] on div at bounding box center [641, 517] width 713 height 71
click at [941, 565] on button "SEND" at bounding box center [944, 570] width 71 height 24
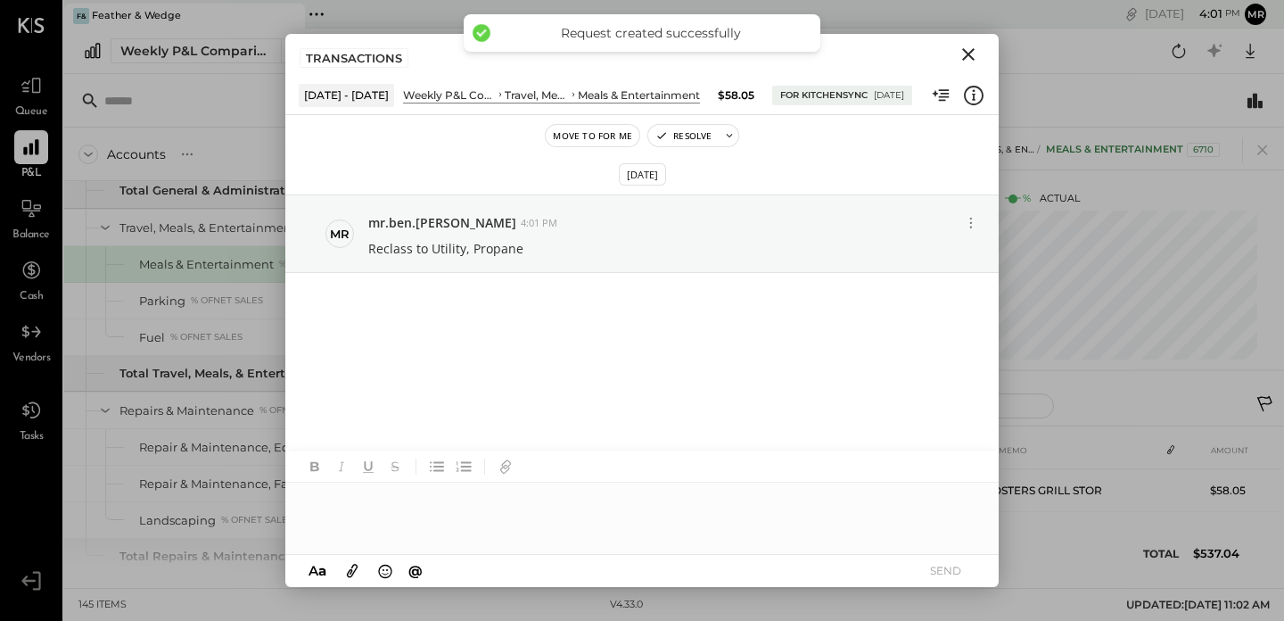
click at [969, 57] on icon "Close" at bounding box center [968, 54] width 21 height 21
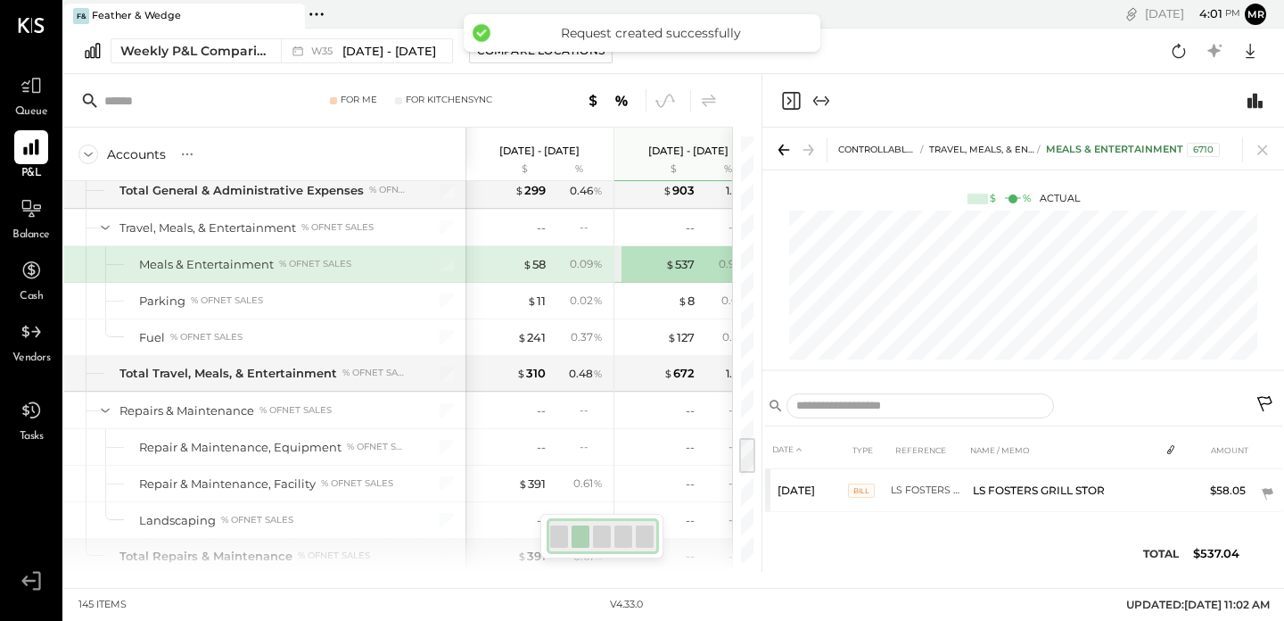
click at [969, 57] on div "Weekly P&L Comparison W35 [DATE] - [DATE] Compare Locations Google Sheets Excel" at bounding box center [674, 51] width 1220 height 45
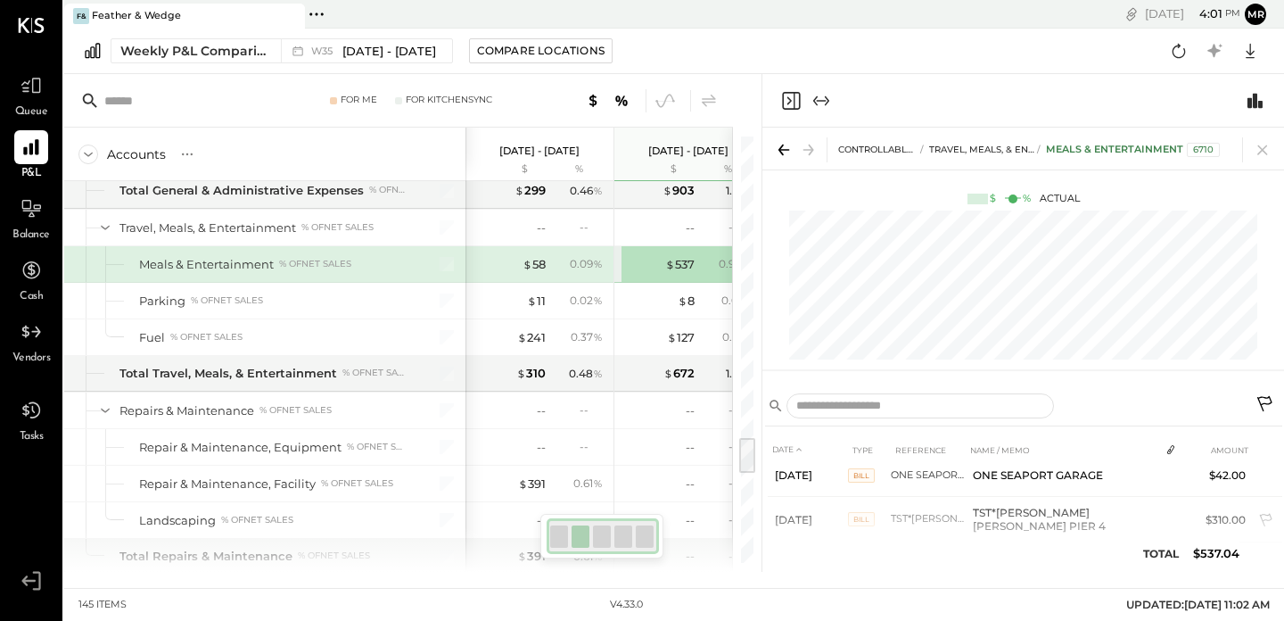
scroll to position [0, 0]
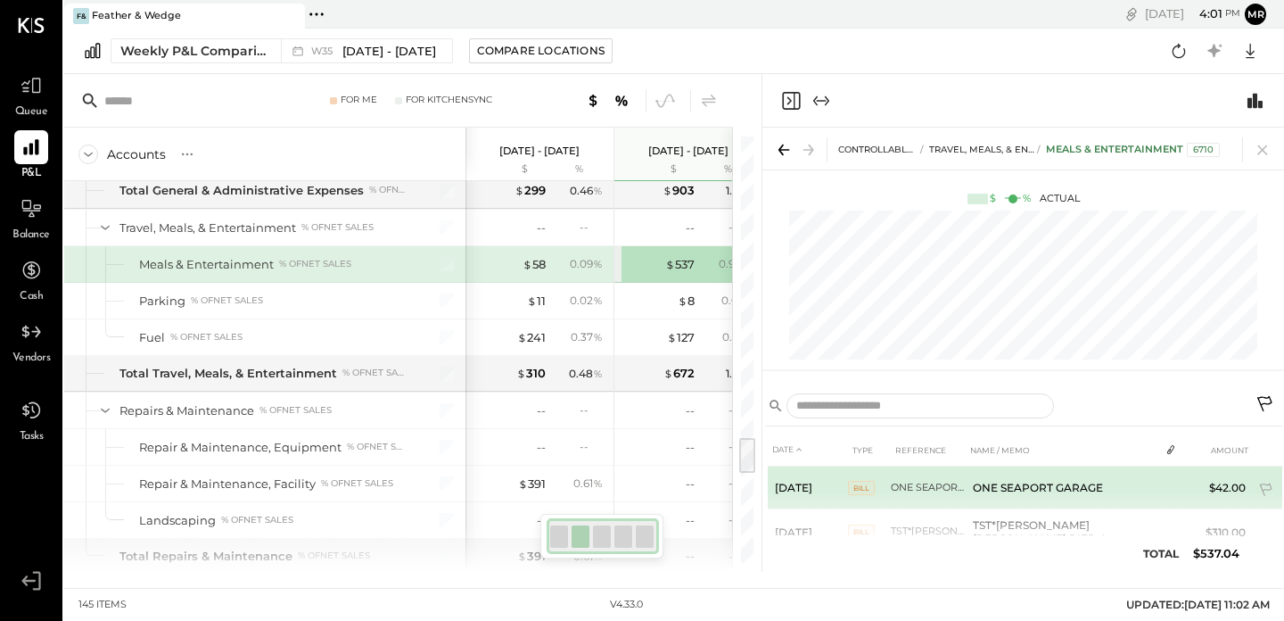
click at [1094, 491] on td "ONE SEAPORT GARAGE" at bounding box center [1062, 487] width 193 height 43
click at [1084, 484] on td "ONE SEAPORT GARAGE" at bounding box center [1062, 487] width 193 height 43
click at [1218, 499] on td "$42.00" at bounding box center [1218, 487] width 69 height 43
click at [1272, 489] on icon at bounding box center [1267, 491] width 18 height 18
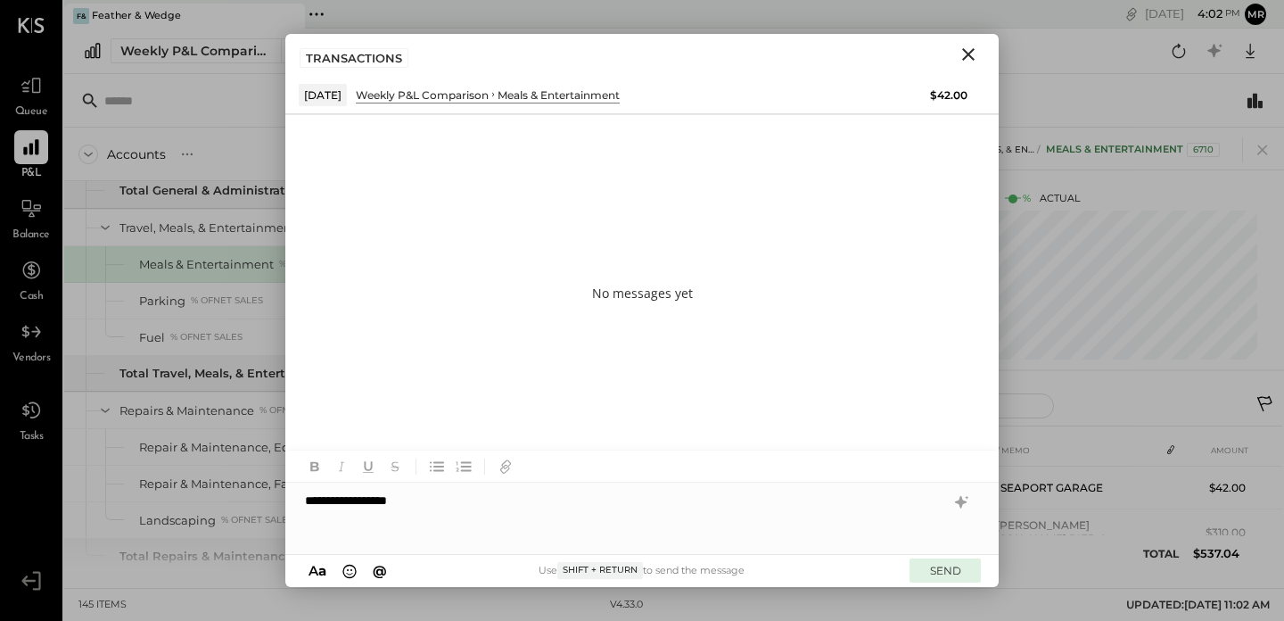
click at [967, 564] on button "SEND" at bounding box center [944, 570] width 71 height 24
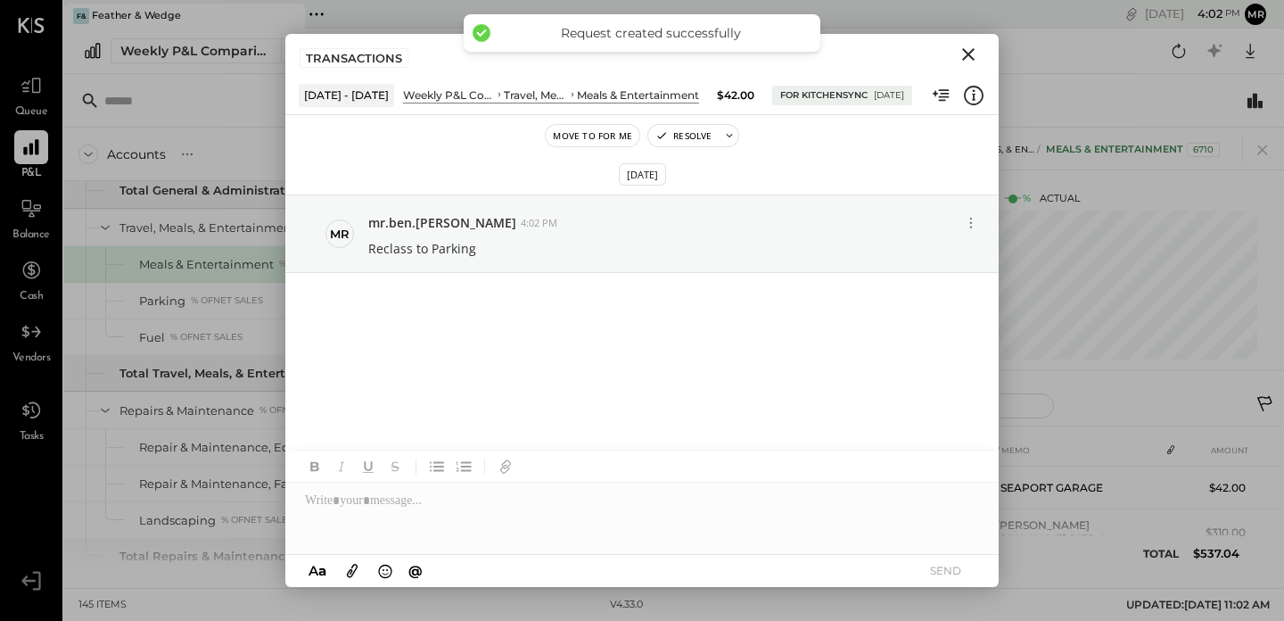
click at [967, 49] on icon "Close" at bounding box center [968, 54] width 21 height 21
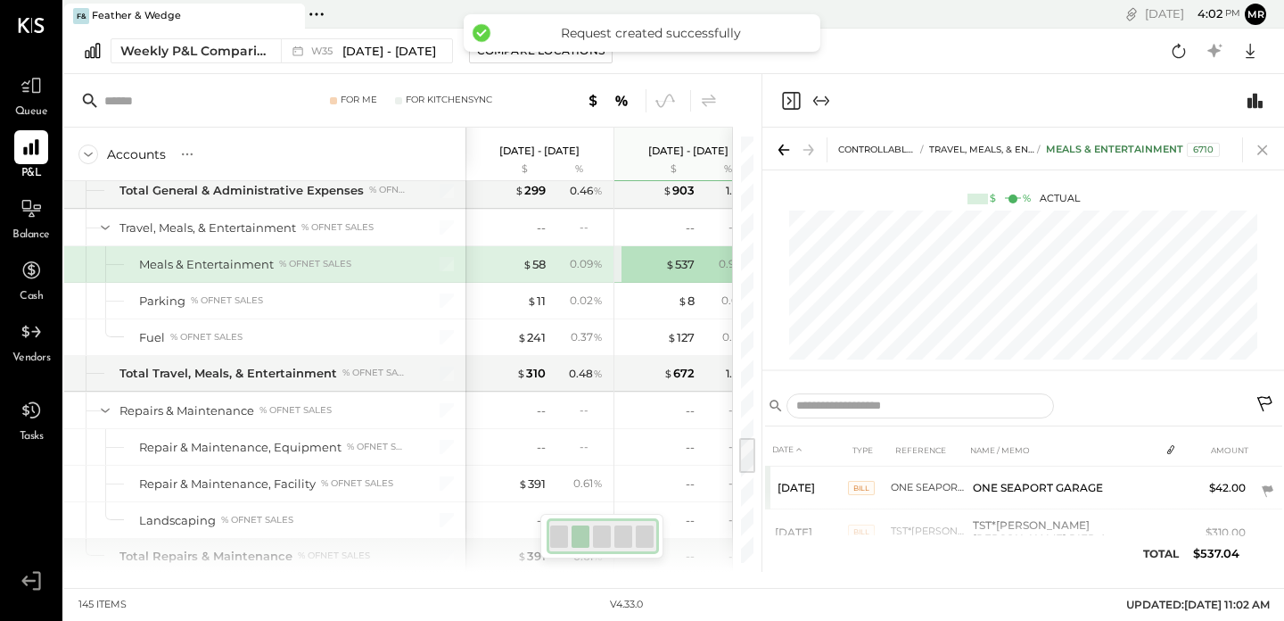
click at [1259, 148] on icon at bounding box center [1262, 149] width 25 height 25
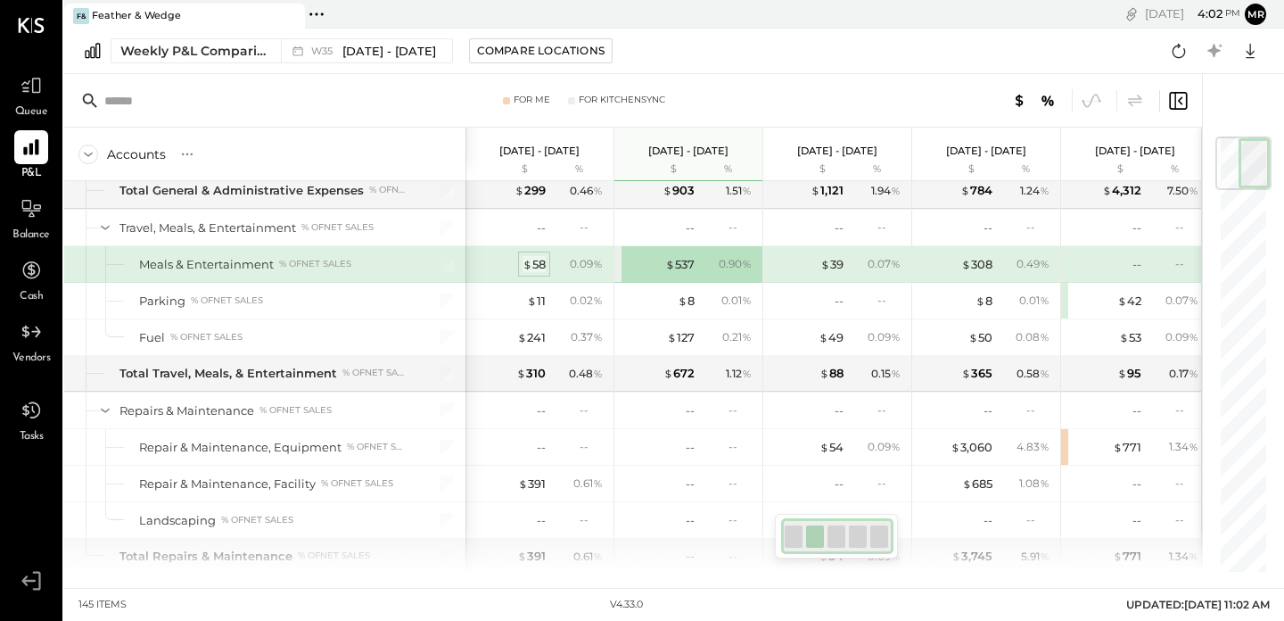
click at [534, 266] on div "$ 58" at bounding box center [534, 264] width 23 height 17
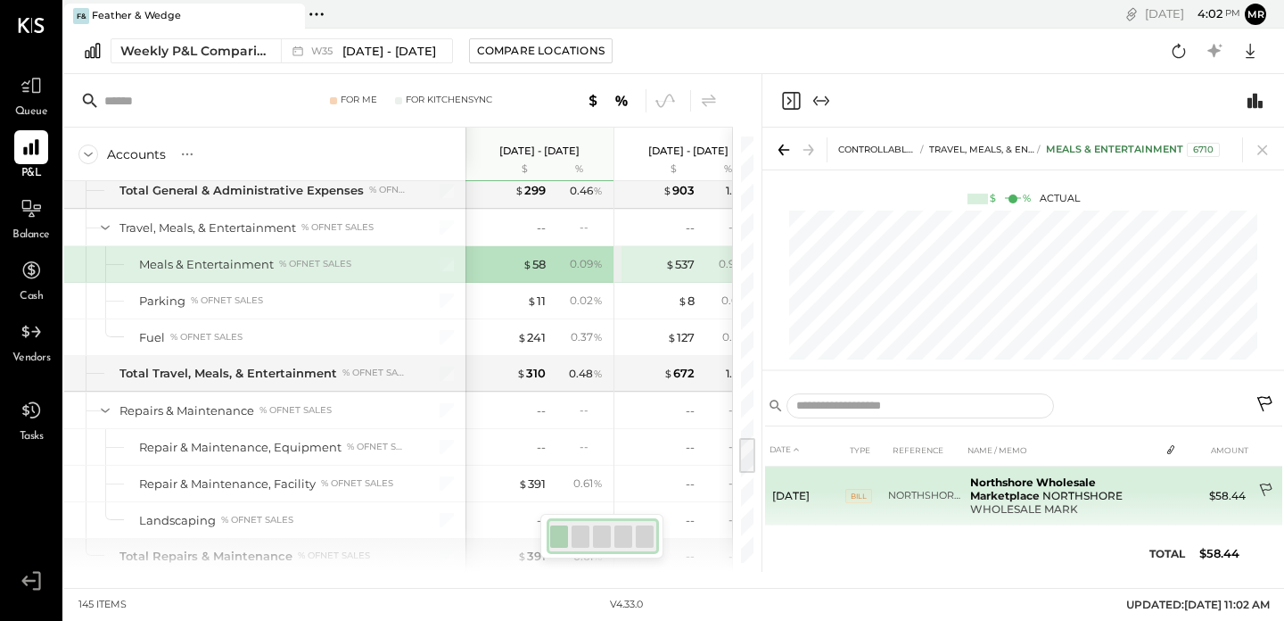
click at [1260, 489] on icon at bounding box center [1267, 491] width 18 height 18
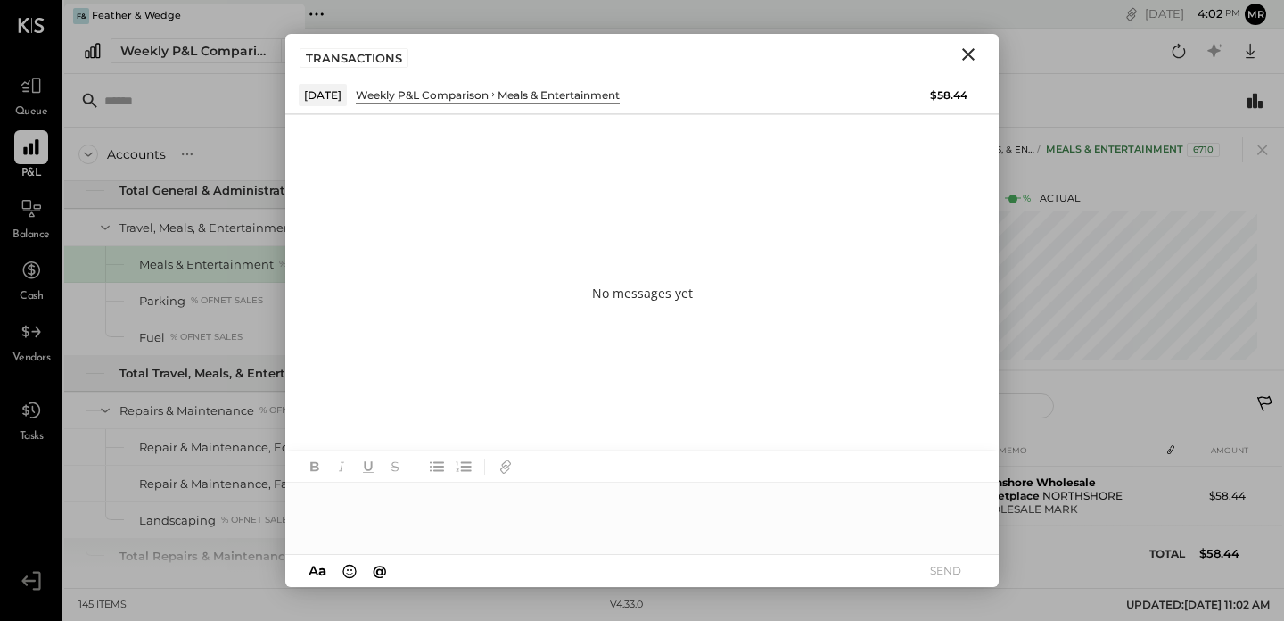
click at [471, 496] on div at bounding box center [641, 517] width 713 height 71
click at [463, 494] on div "**********" at bounding box center [641, 517] width 713 height 71
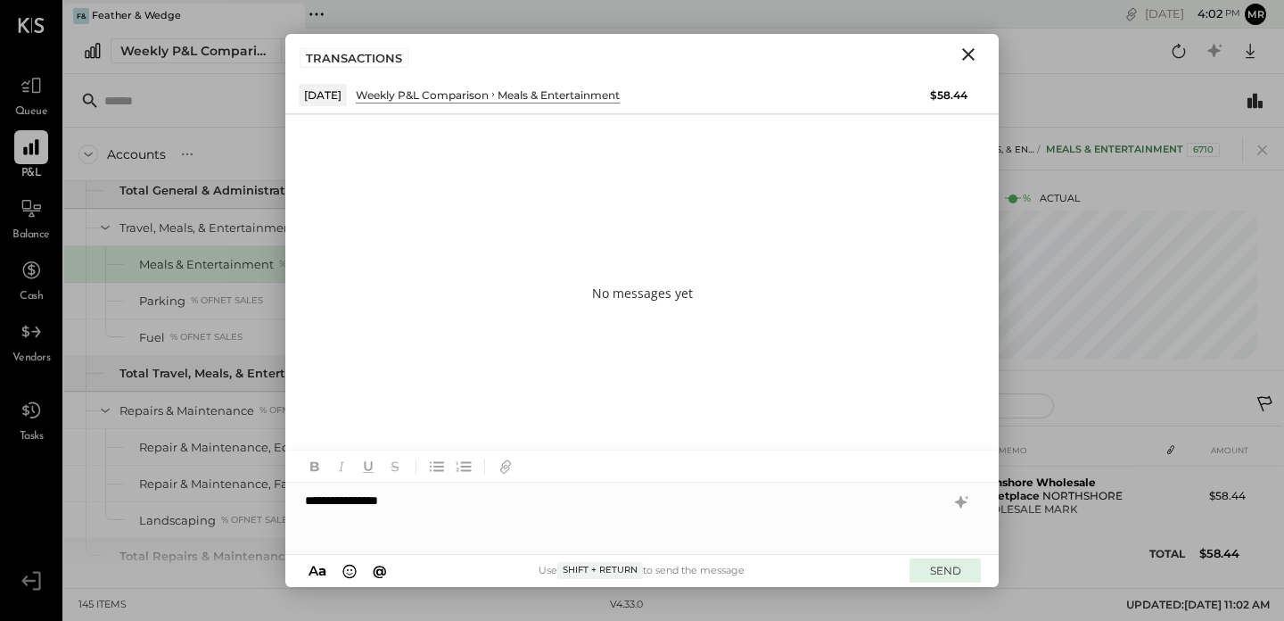
click at [943, 573] on button "SEND" at bounding box center [944, 570] width 71 height 24
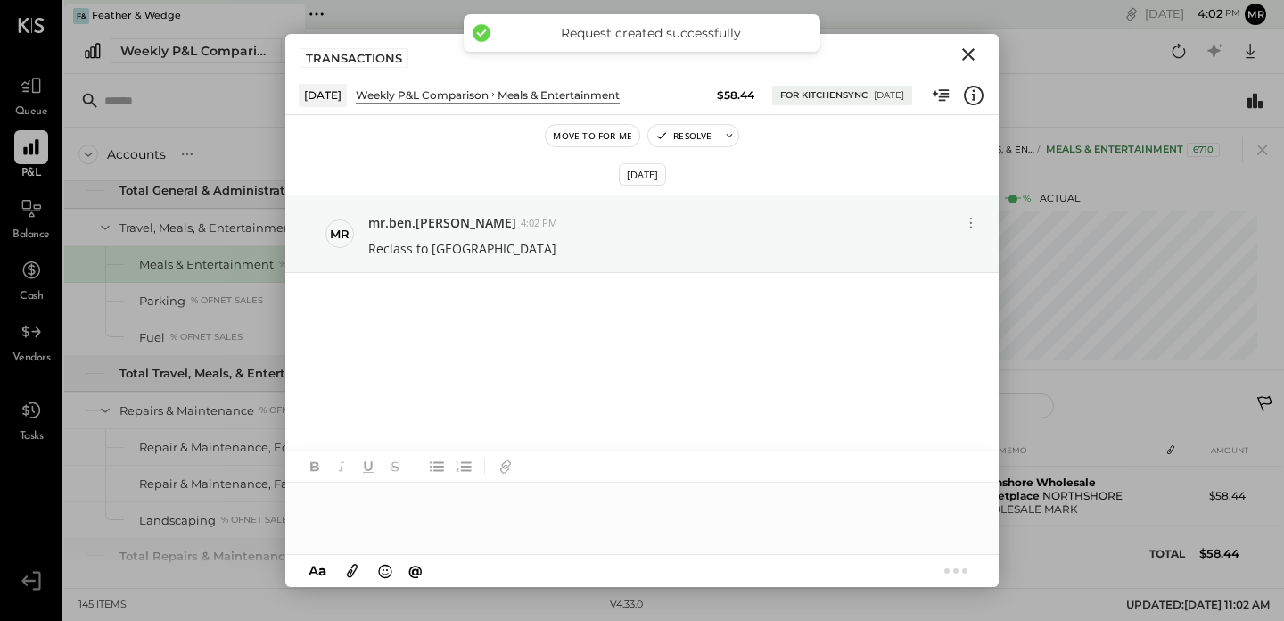
click at [975, 56] on icon "Close" at bounding box center [968, 54] width 21 height 21
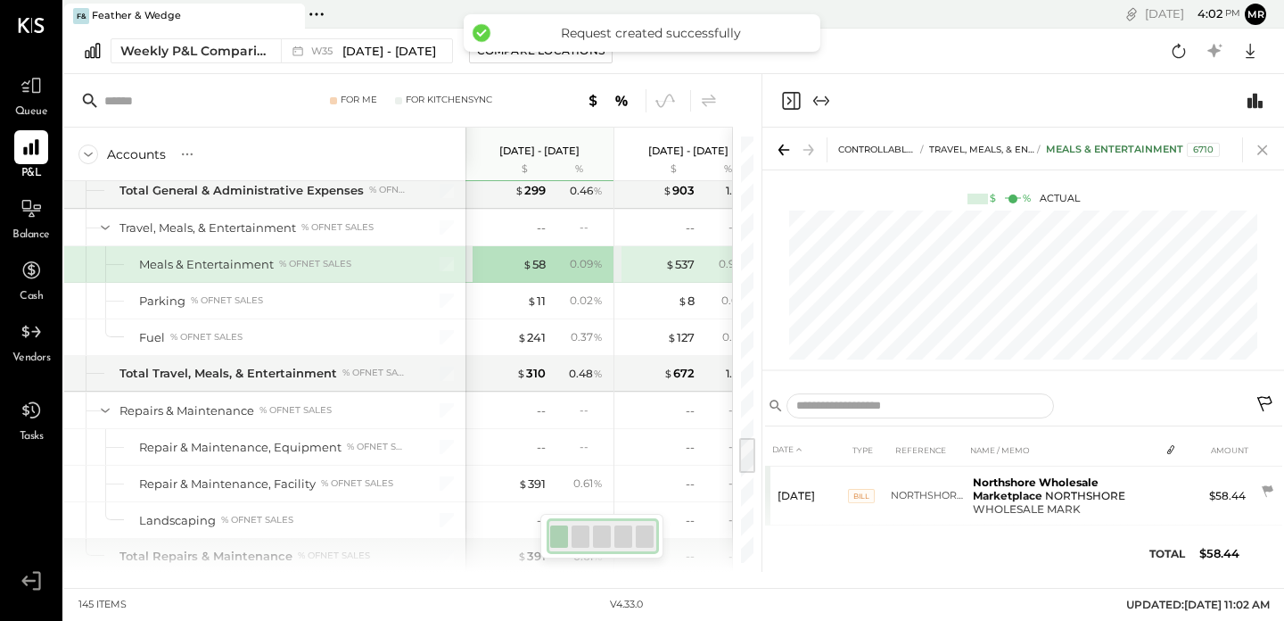
click at [1270, 154] on icon at bounding box center [1262, 149] width 25 height 25
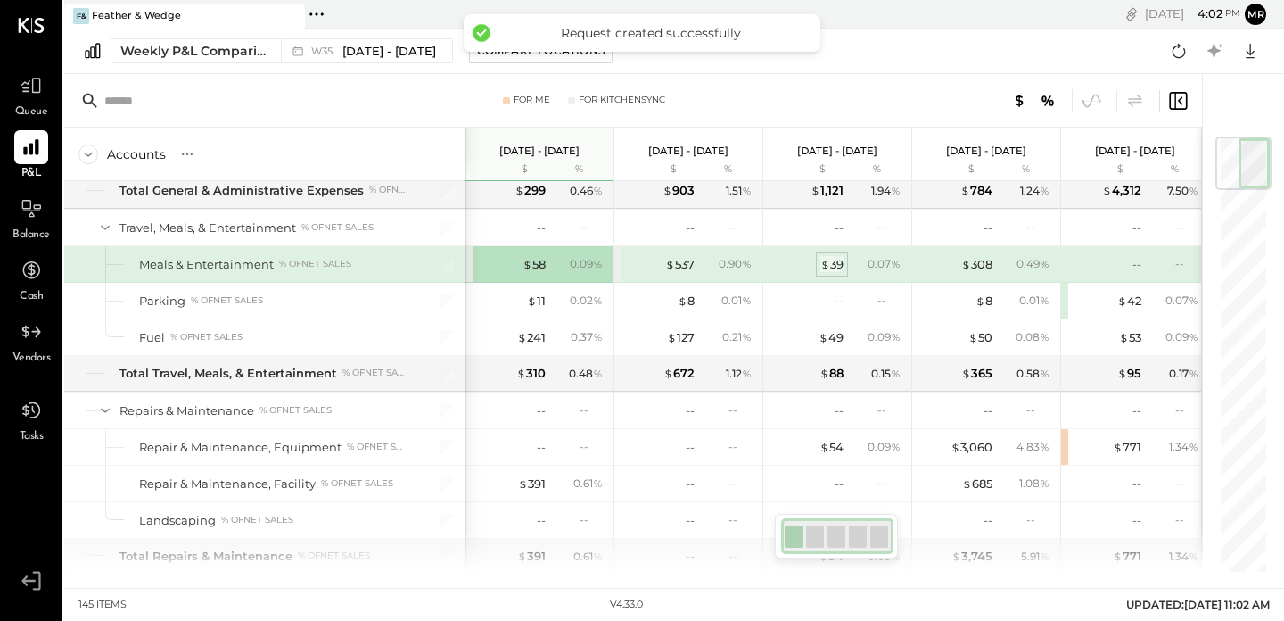
click at [834, 264] on div "$ 39" at bounding box center [831, 264] width 23 height 17
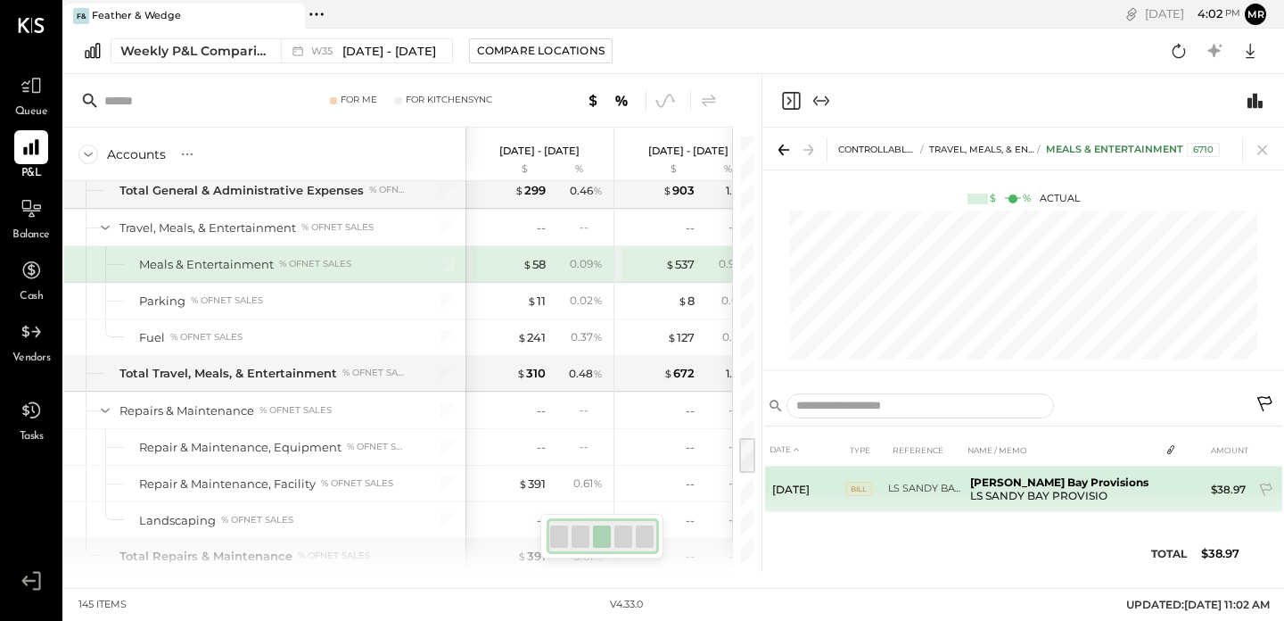
click at [1206, 493] on td "$38.97" at bounding box center [1218, 488] width 69 height 45
click at [1261, 488] on icon at bounding box center [1267, 491] width 18 height 18
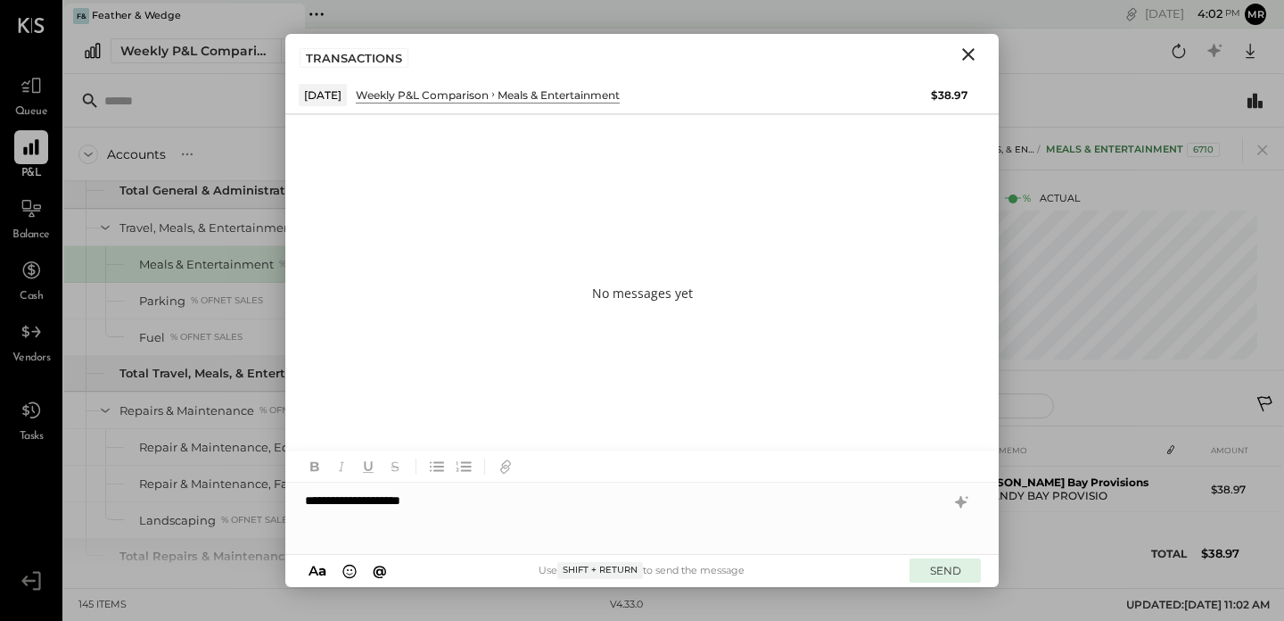
click at [949, 571] on button "SEND" at bounding box center [944, 570] width 71 height 24
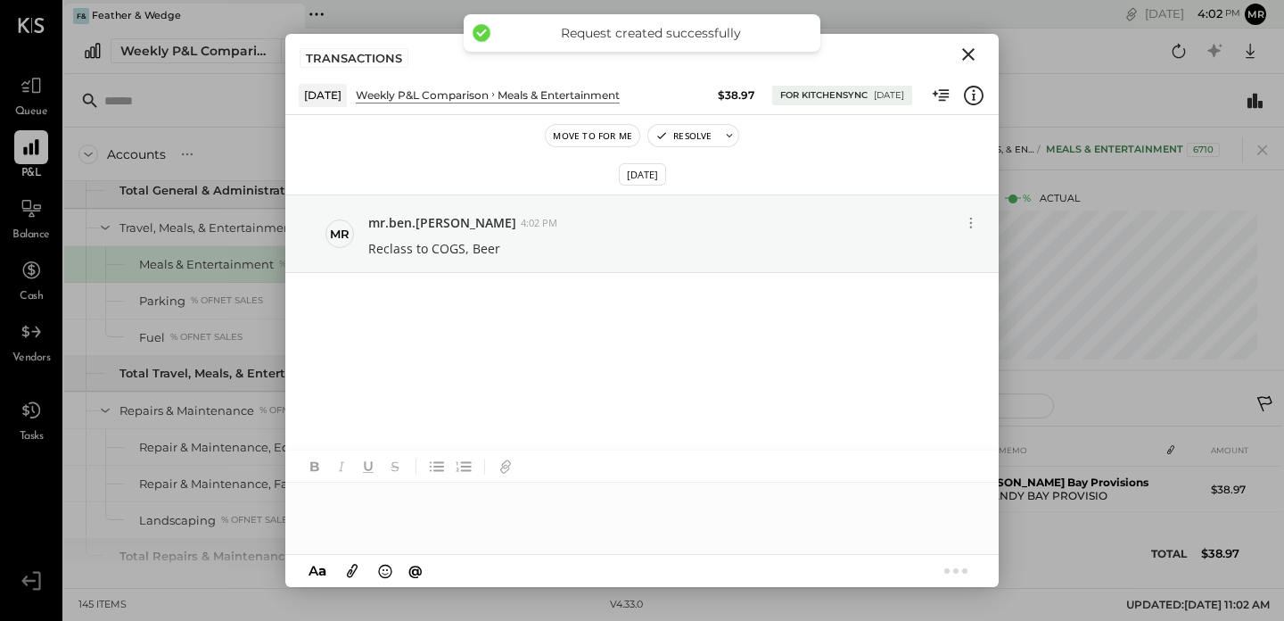
click at [945, 53] on div "TRANSACTIONS" at bounding box center [641, 54] width 713 height 41
click at [967, 58] on icon "Close" at bounding box center [968, 54] width 21 height 21
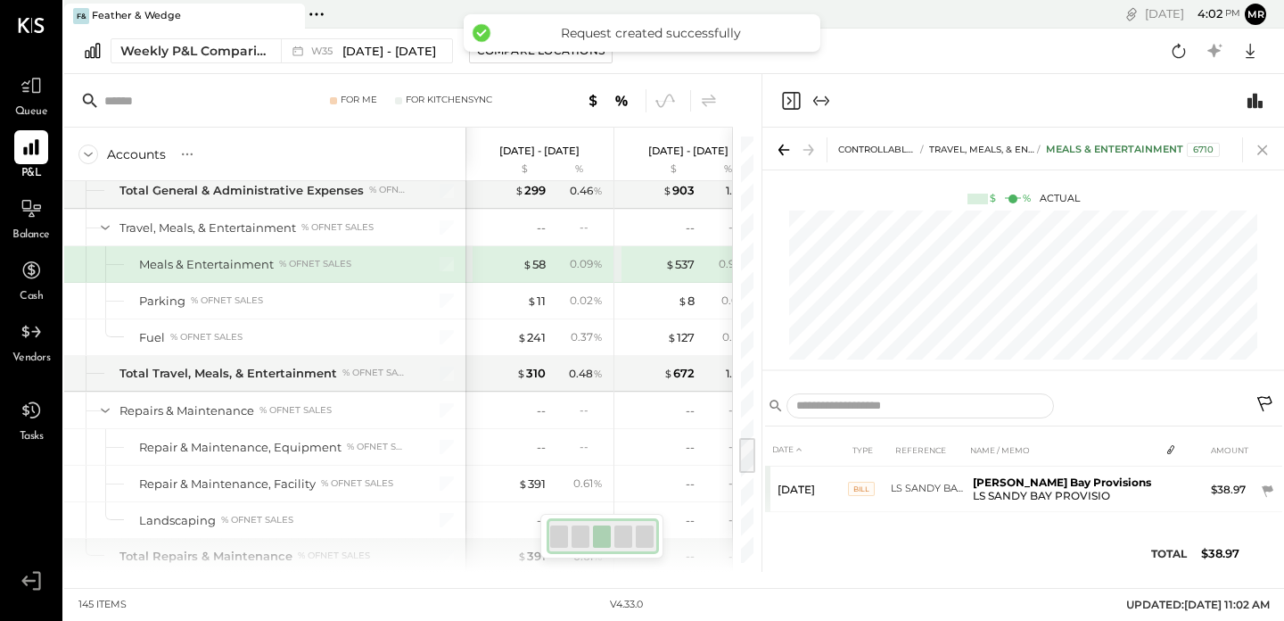
click at [1273, 144] on icon at bounding box center [1262, 149] width 25 height 25
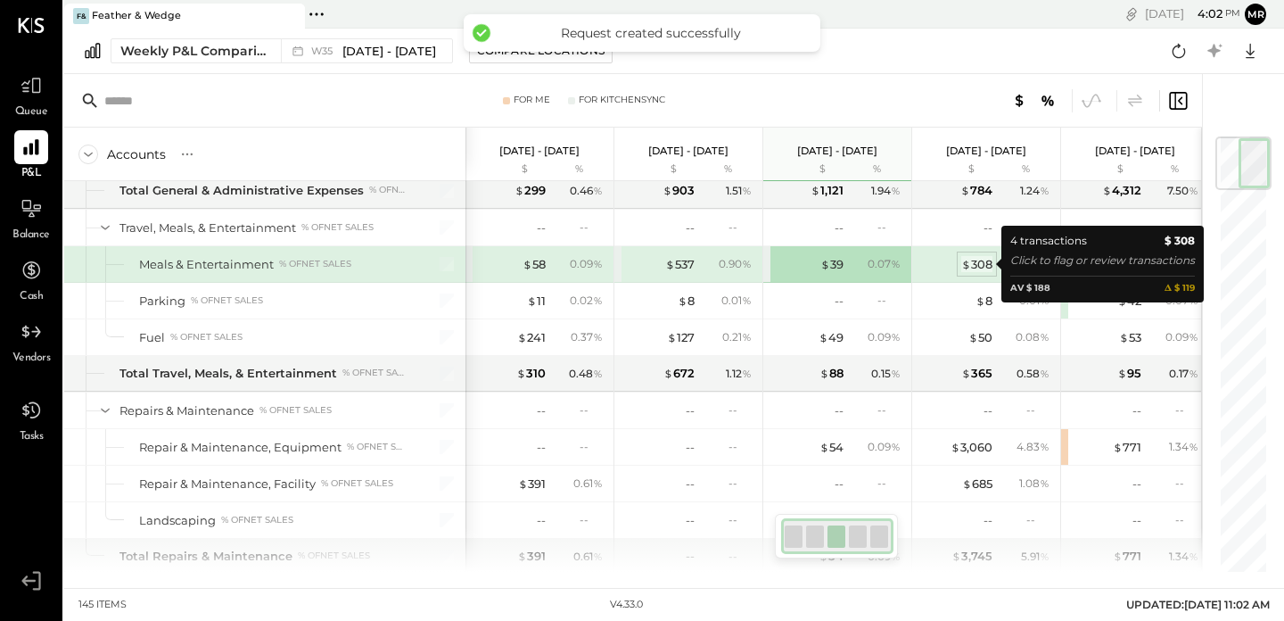
click at [988, 261] on div "$ 308" at bounding box center [976, 264] width 31 height 17
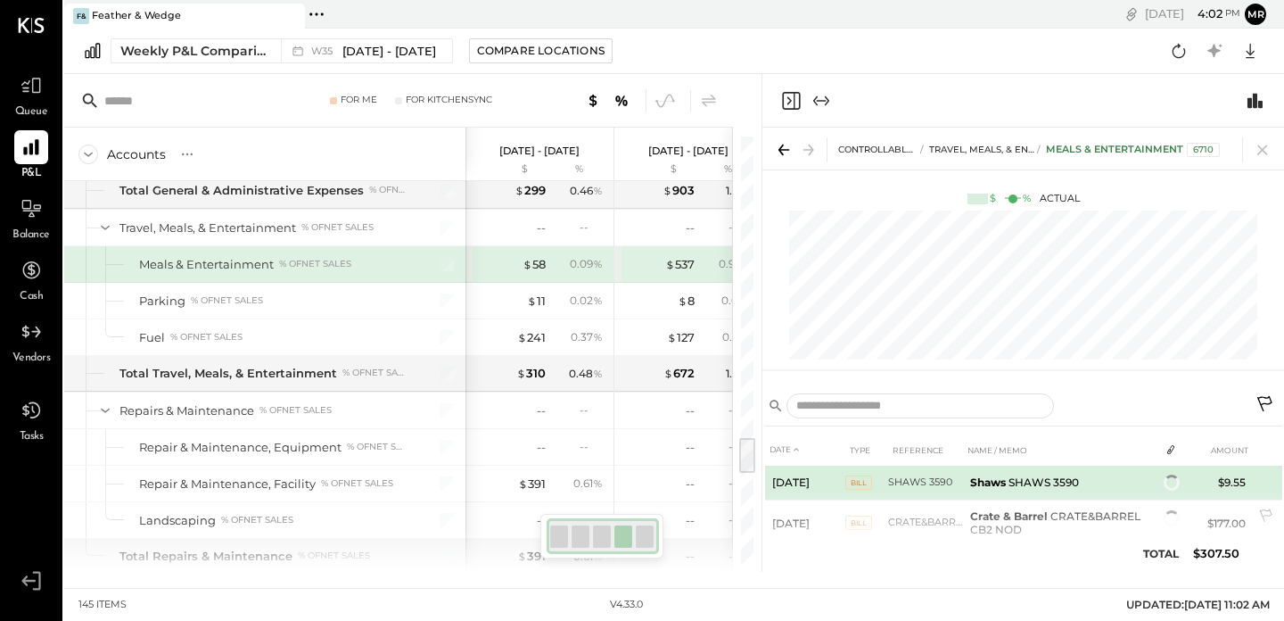
scroll to position [40, 0]
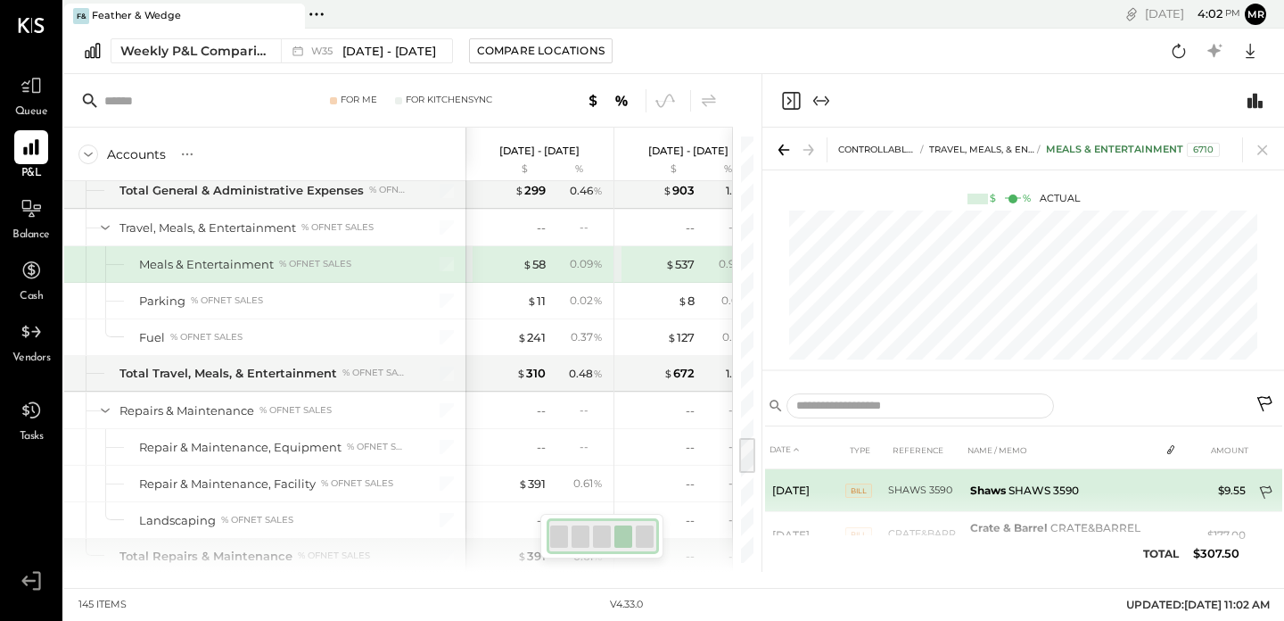
click at [1268, 488] on icon at bounding box center [1266, 492] width 12 height 13
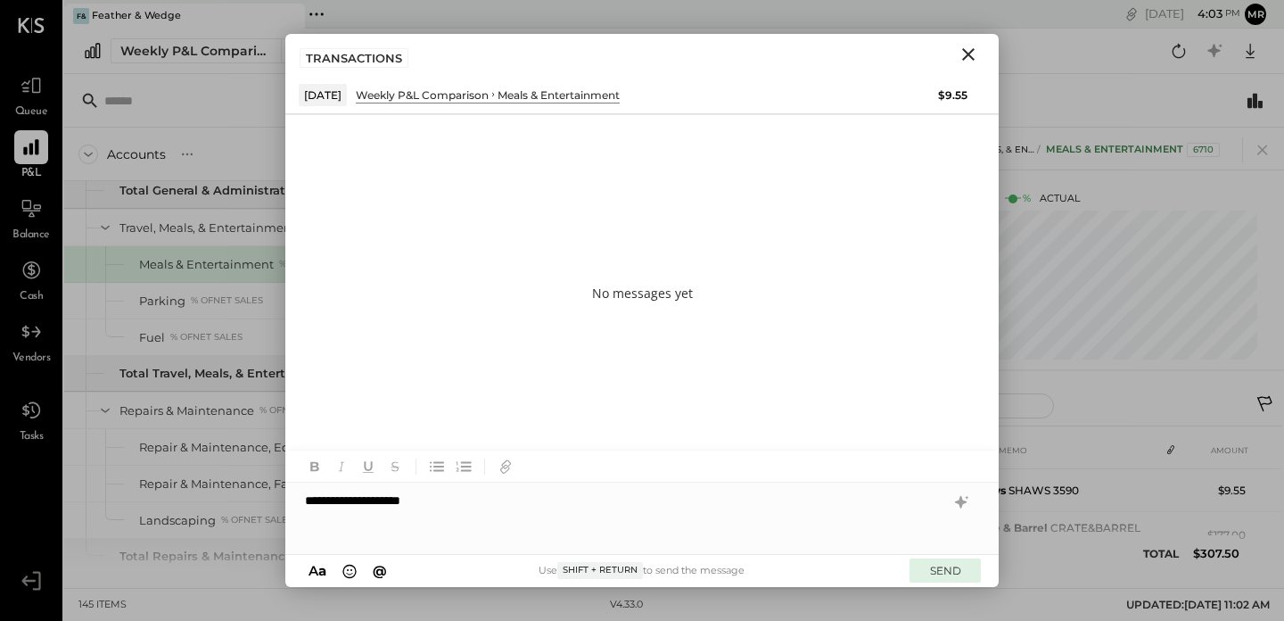
click at [953, 564] on button "SEND" at bounding box center [944, 570] width 71 height 24
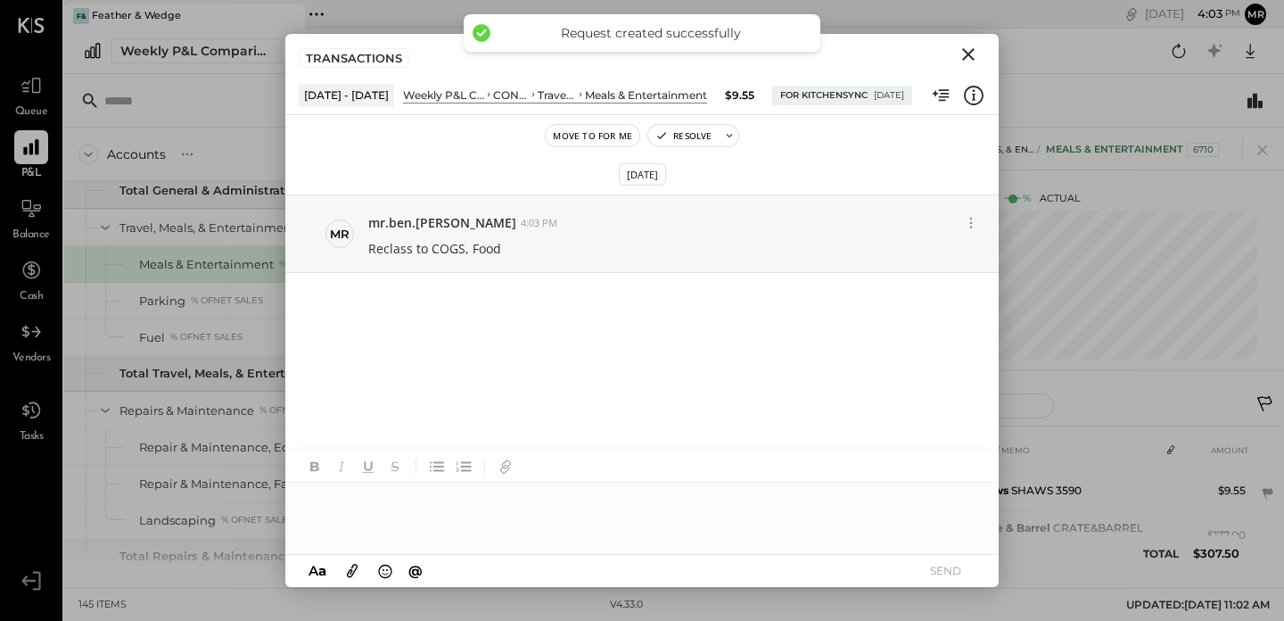
click at [975, 60] on icon "Close" at bounding box center [968, 54] width 21 height 21
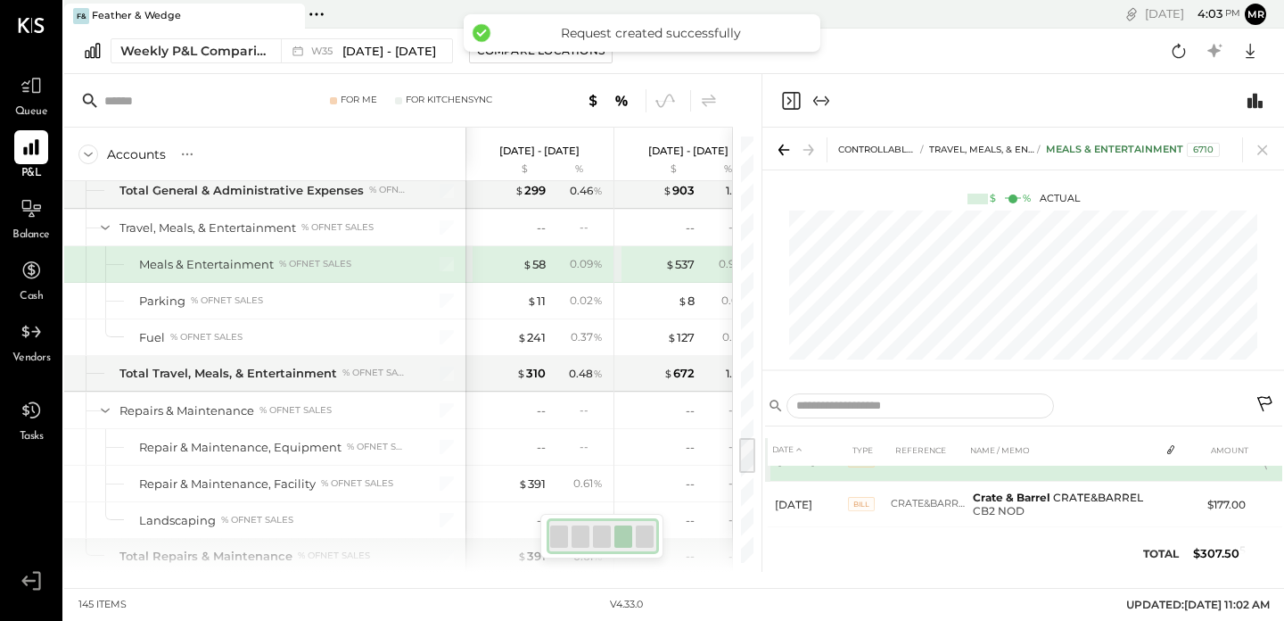
scroll to position [82, 0]
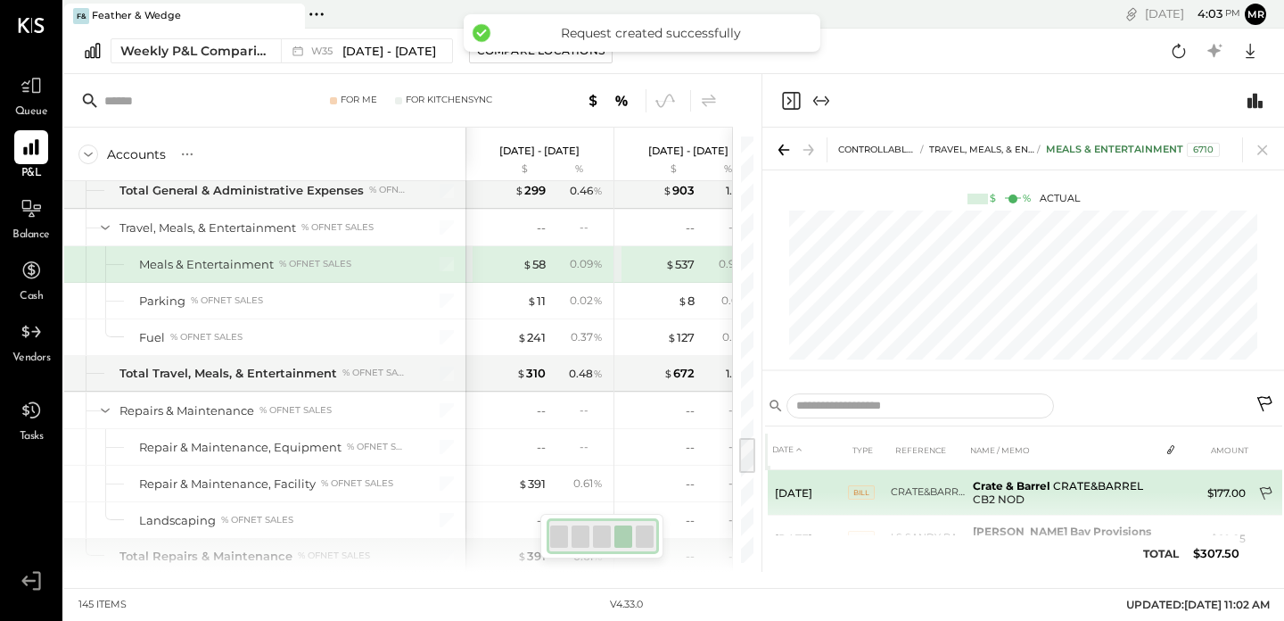
click at [1264, 487] on icon at bounding box center [1267, 495] width 18 height 18
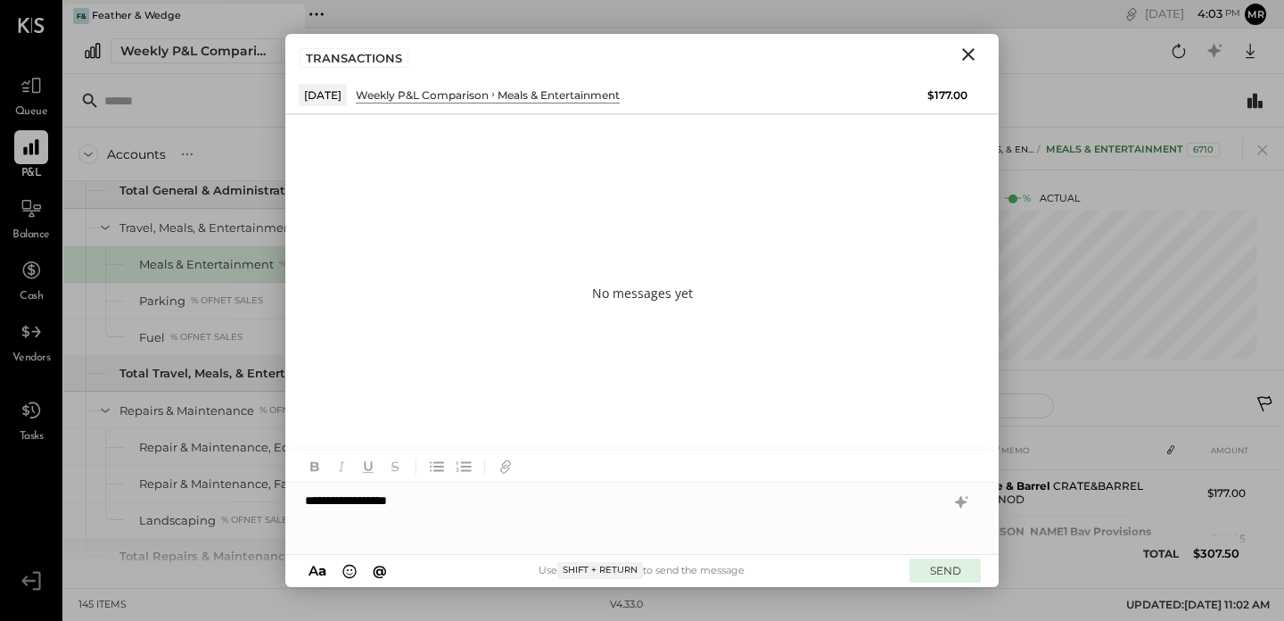
click at [948, 564] on button "SEND" at bounding box center [944, 570] width 71 height 24
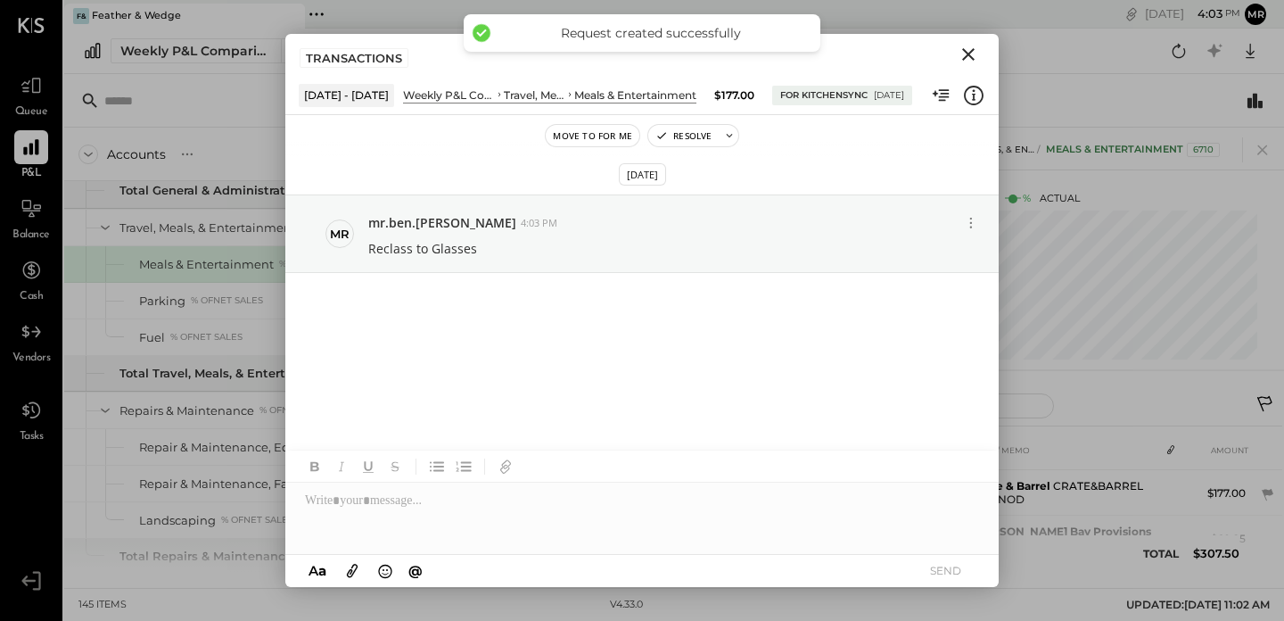
click at [968, 53] on icon "Close" at bounding box center [968, 54] width 12 height 12
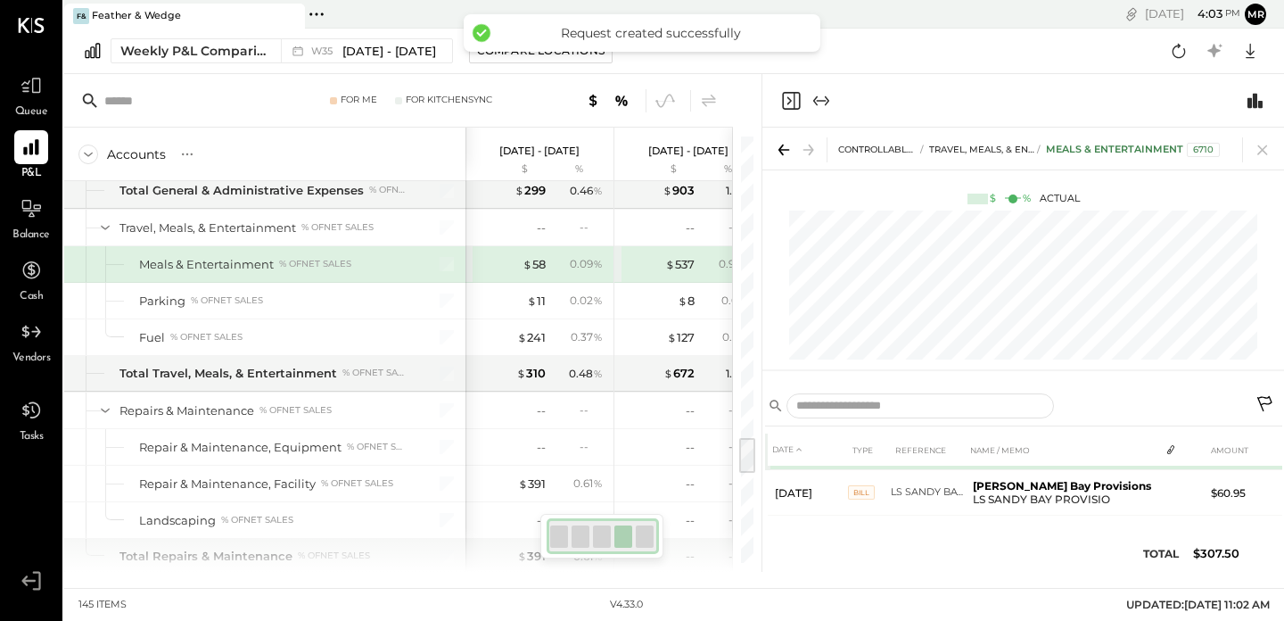
scroll to position [132, 0]
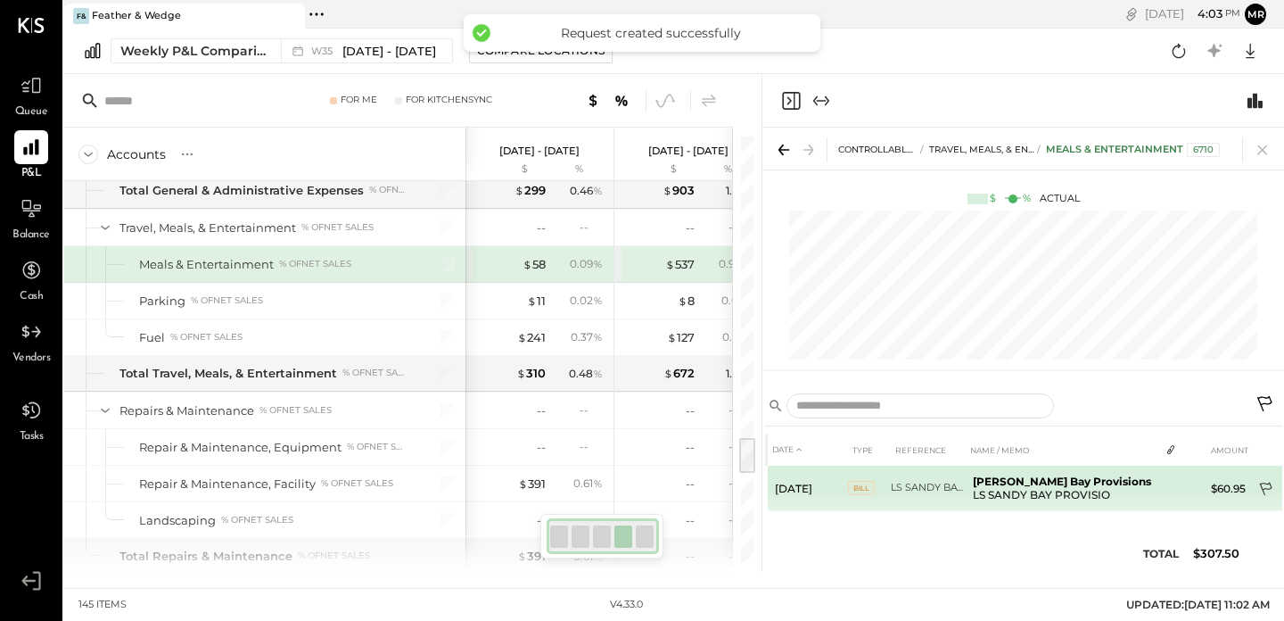
click at [1267, 482] on icon at bounding box center [1266, 488] width 12 height 13
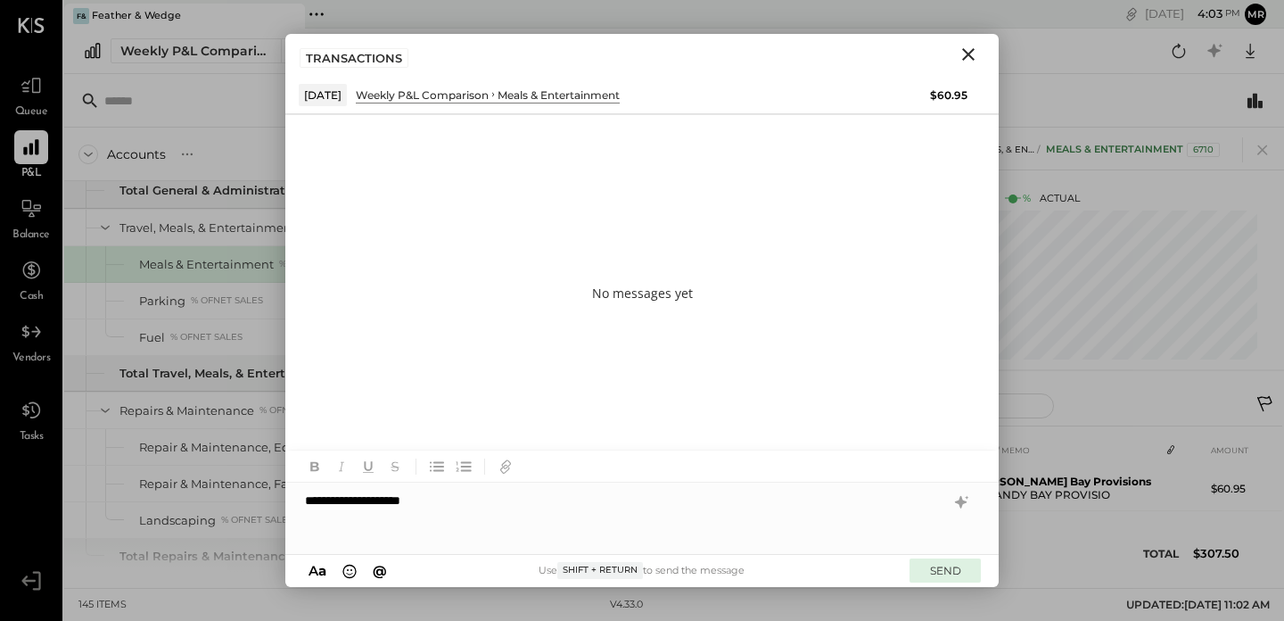
click at [978, 564] on button "SEND" at bounding box center [944, 570] width 71 height 24
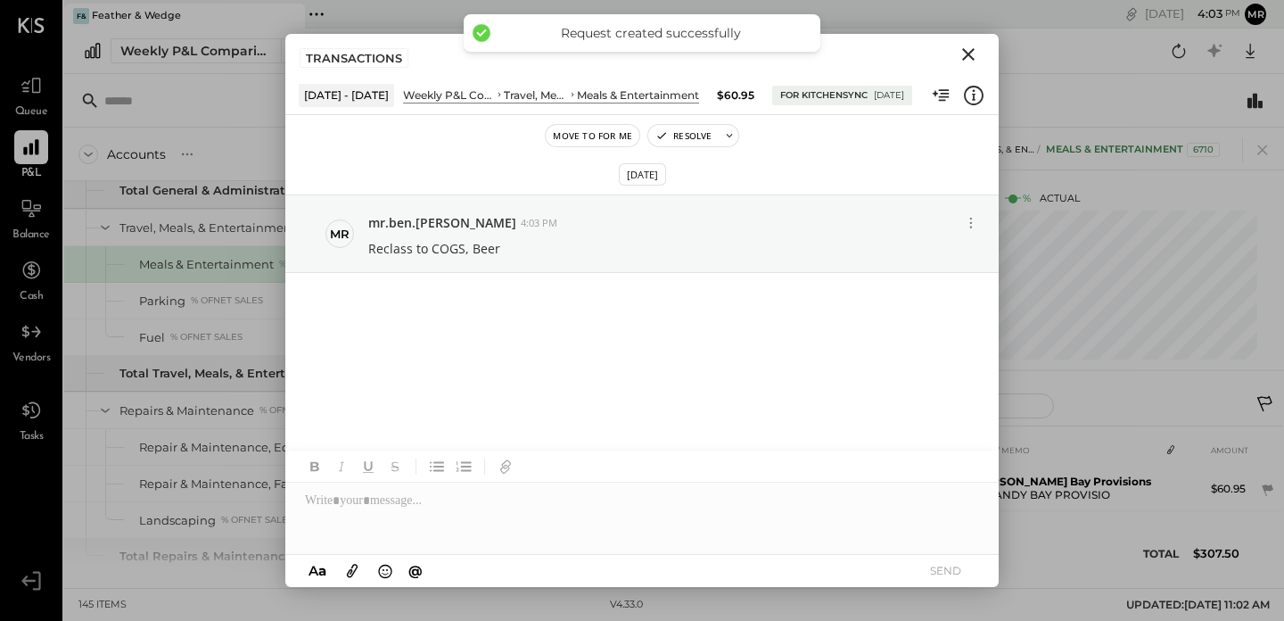
click at [970, 56] on icon "Close" at bounding box center [968, 54] width 12 height 12
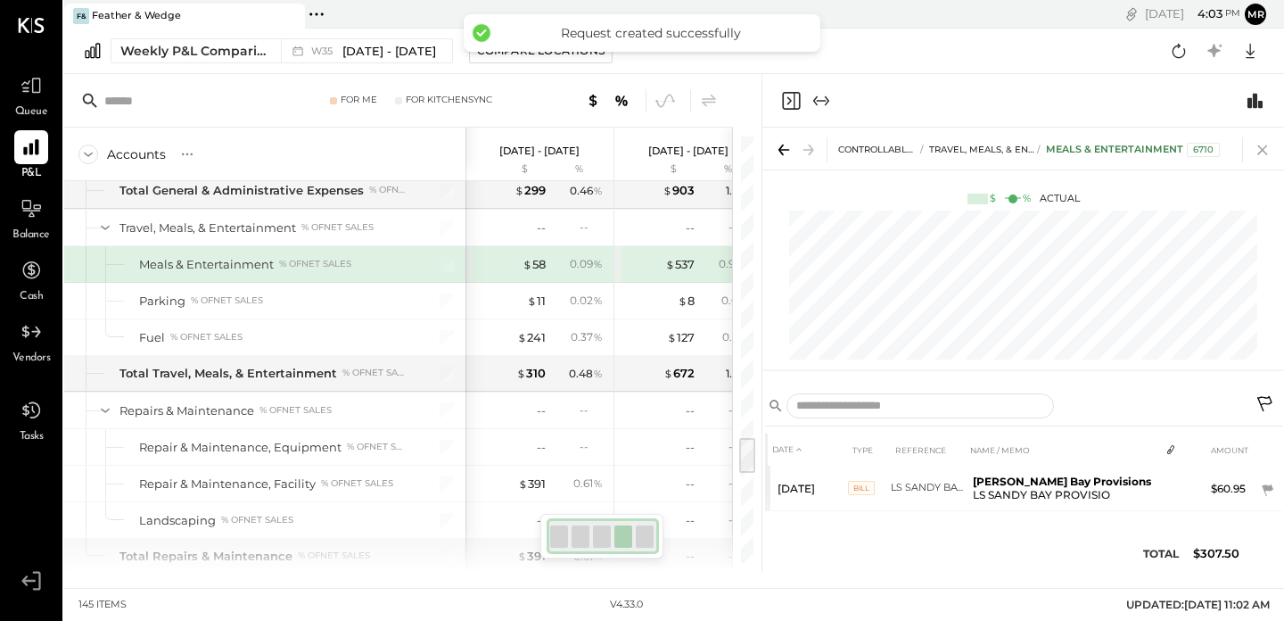
click at [1258, 149] on icon at bounding box center [1262, 149] width 25 height 25
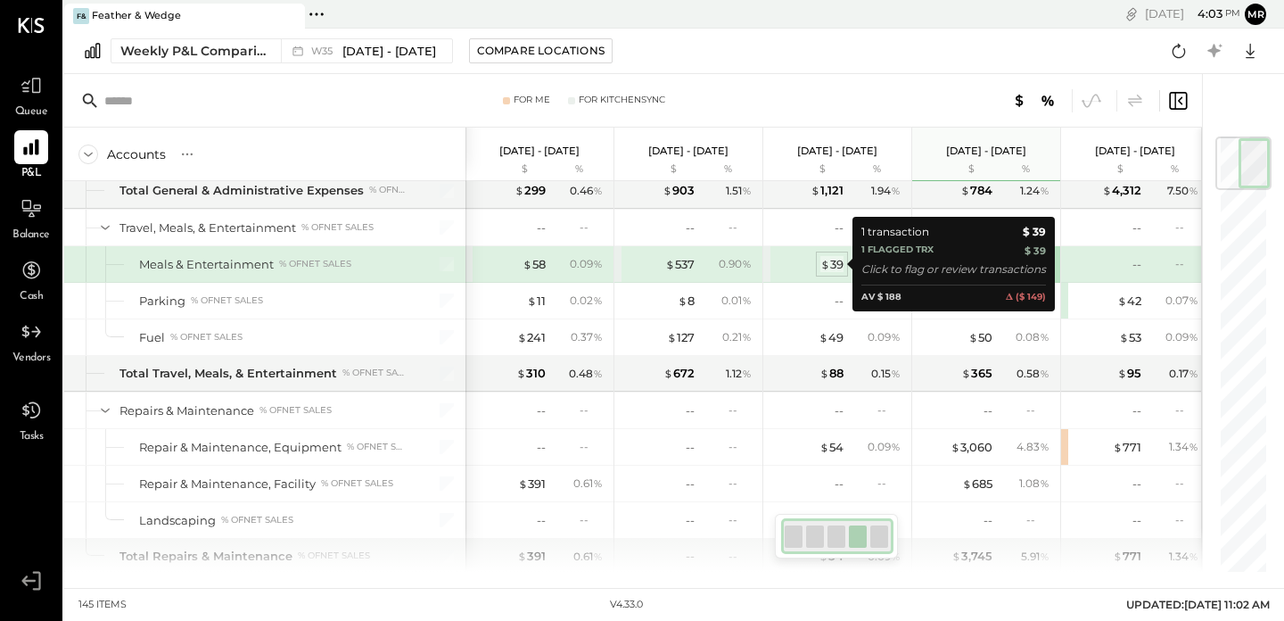
click at [833, 258] on div "$ 39" at bounding box center [831, 264] width 23 height 17
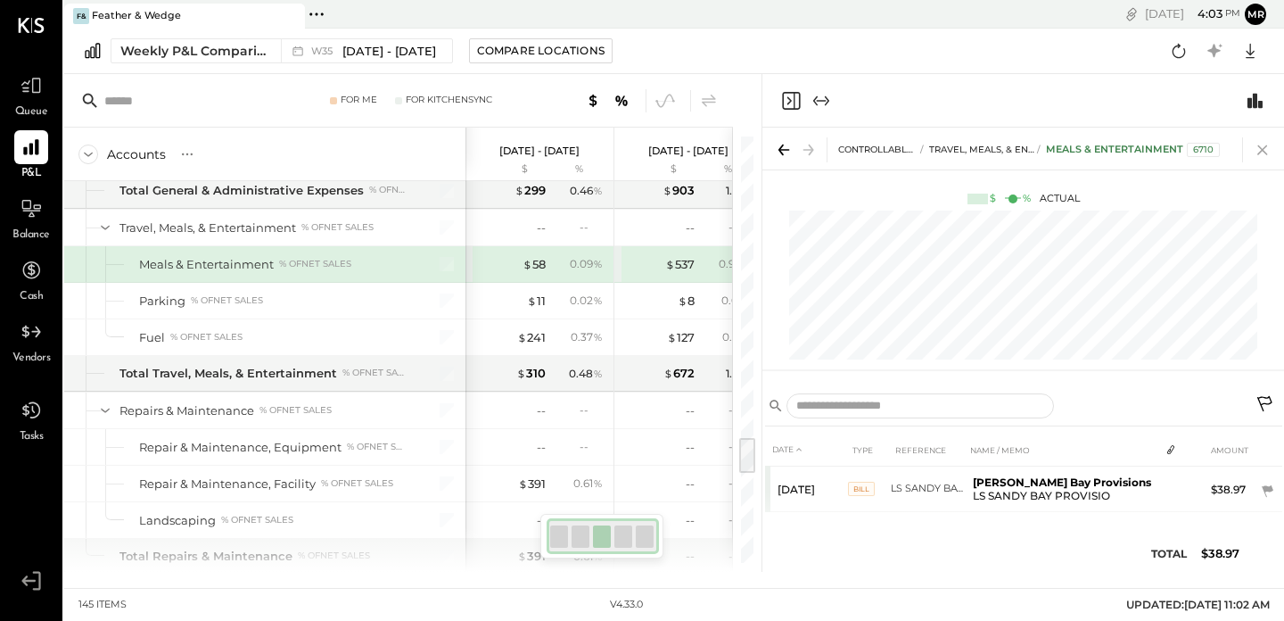
click at [1261, 148] on icon at bounding box center [1262, 150] width 10 height 10
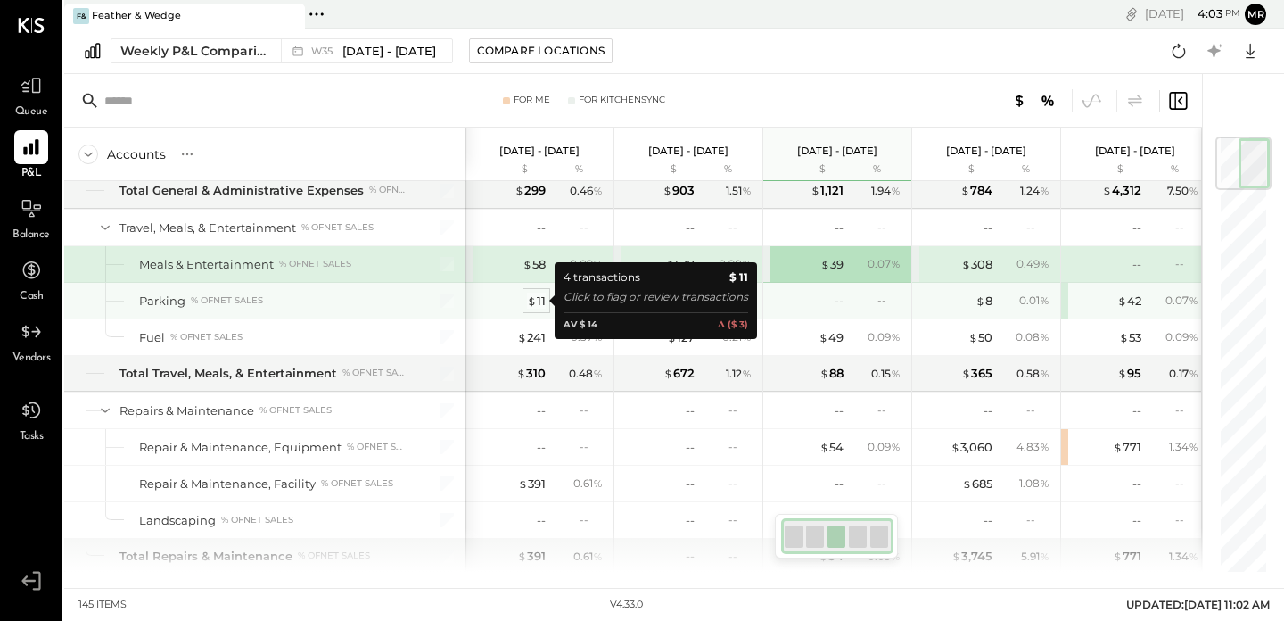
click at [537, 301] on div "$ 11" at bounding box center [536, 300] width 19 height 17
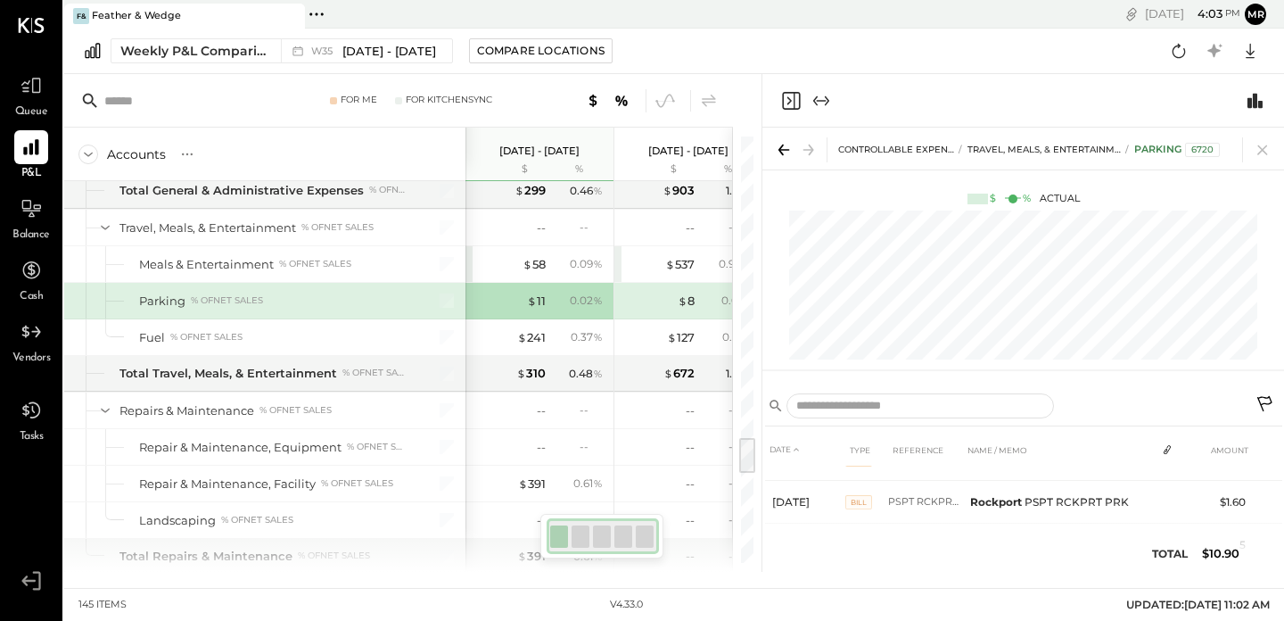
scroll to position [128, 0]
click at [1261, 150] on icon at bounding box center [1262, 150] width 10 height 10
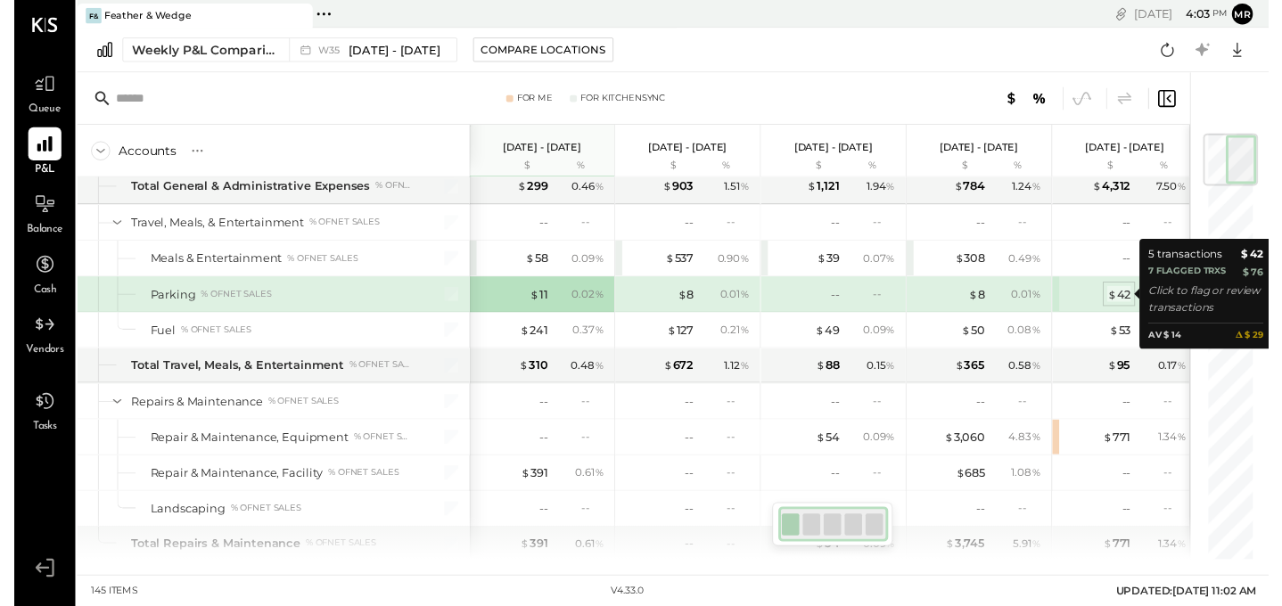
click at [1136, 300] on div "$ 42" at bounding box center [1129, 300] width 24 height 17
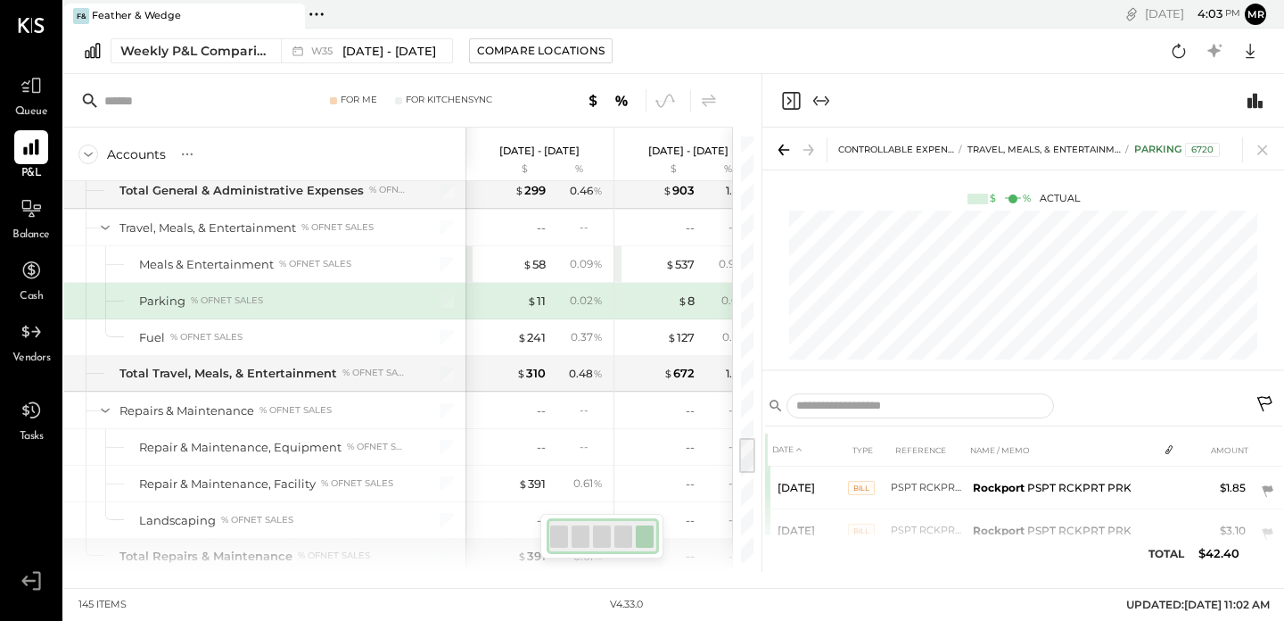
scroll to position [36, 0]
click at [1267, 146] on icon at bounding box center [1262, 149] width 25 height 25
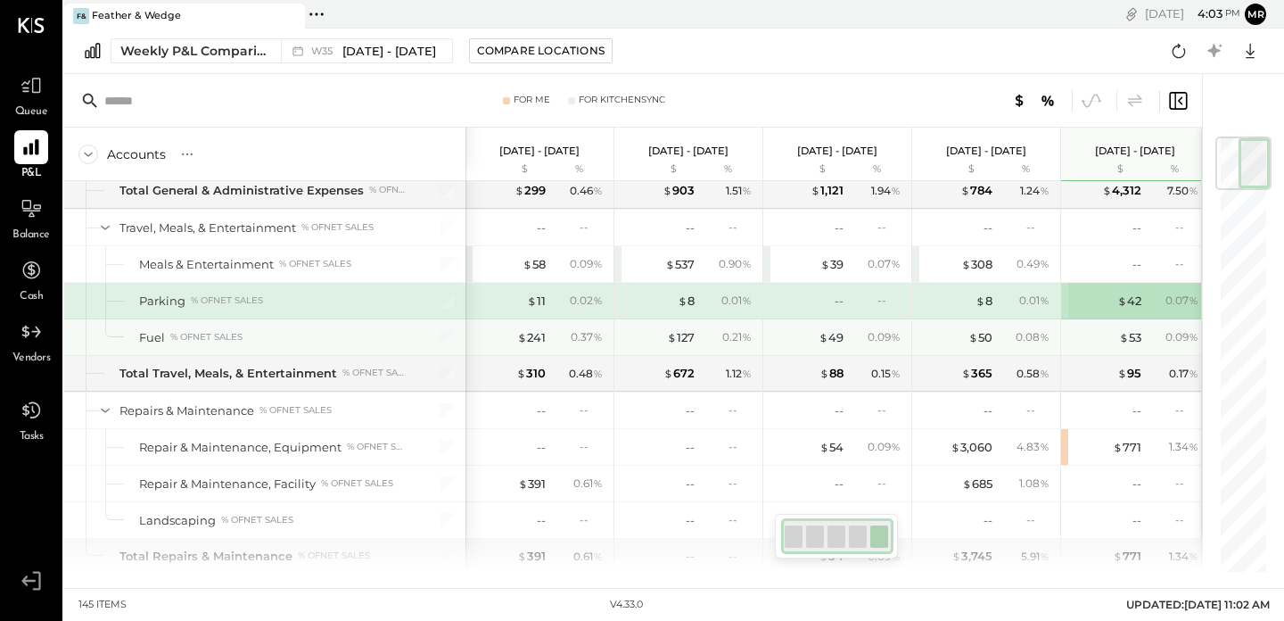
click at [1142, 333] on div "$ 53 0.09 %" at bounding box center [1137, 337] width 134 height 36
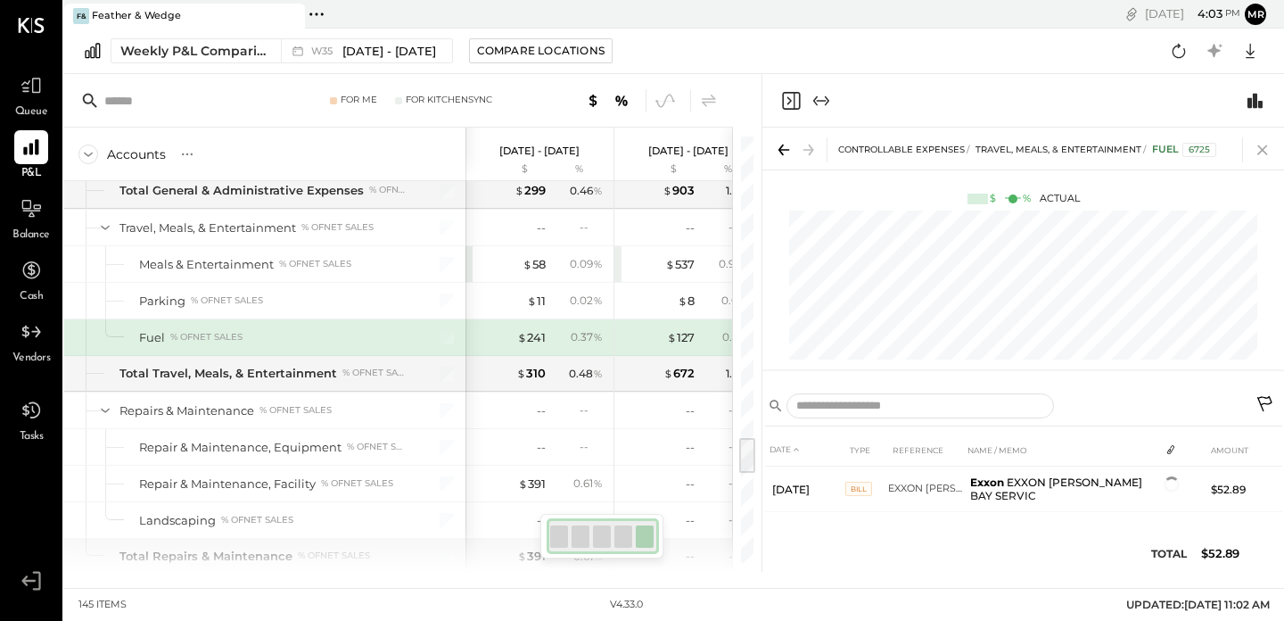
click at [1263, 153] on icon at bounding box center [1262, 149] width 25 height 25
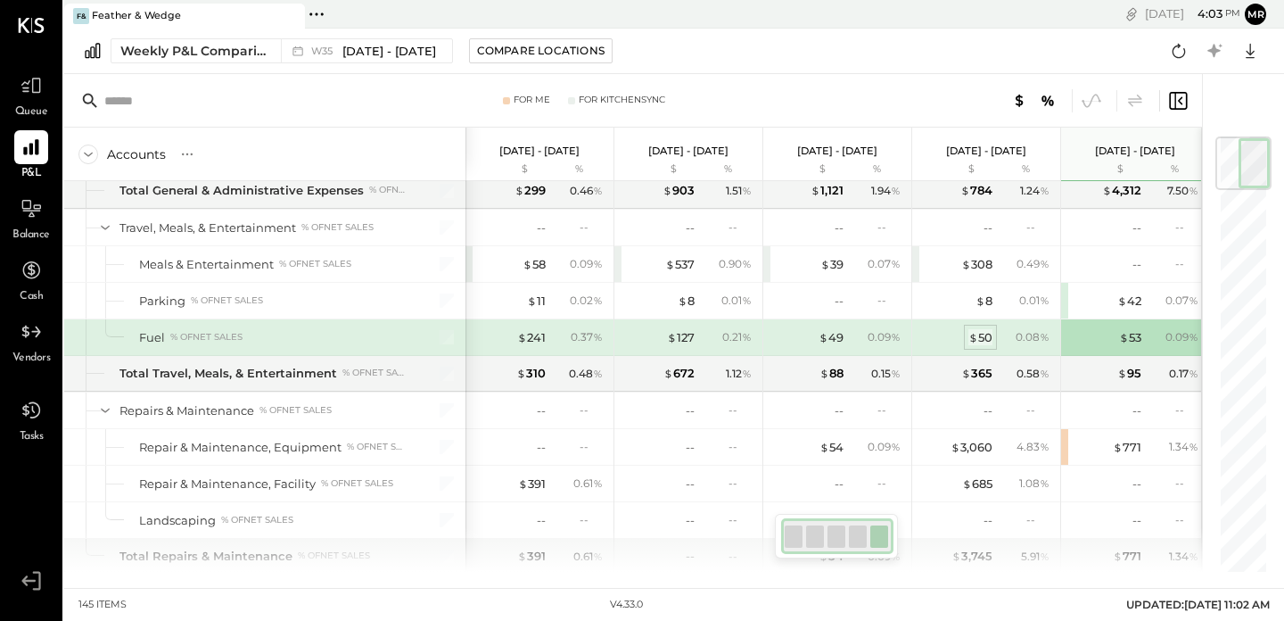
click at [977, 341] on div "$ 50" at bounding box center [980, 337] width 24 height 17
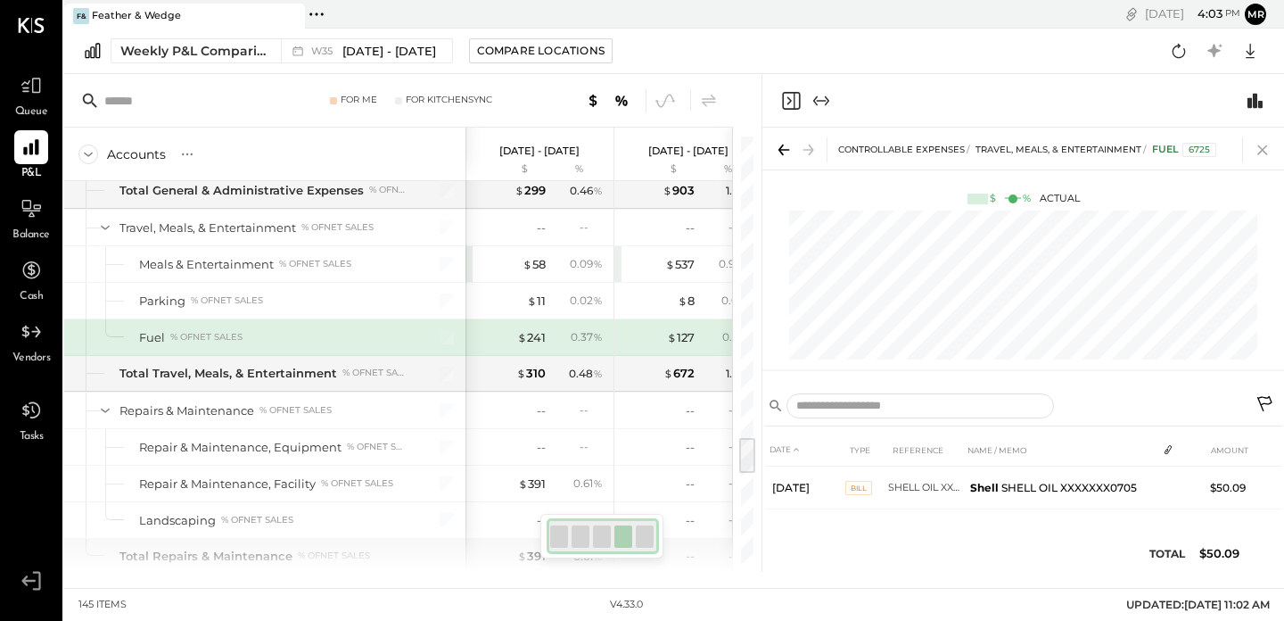
click at [1260, 157] on icon at bounding box center [1262, 149] width 25 height 25
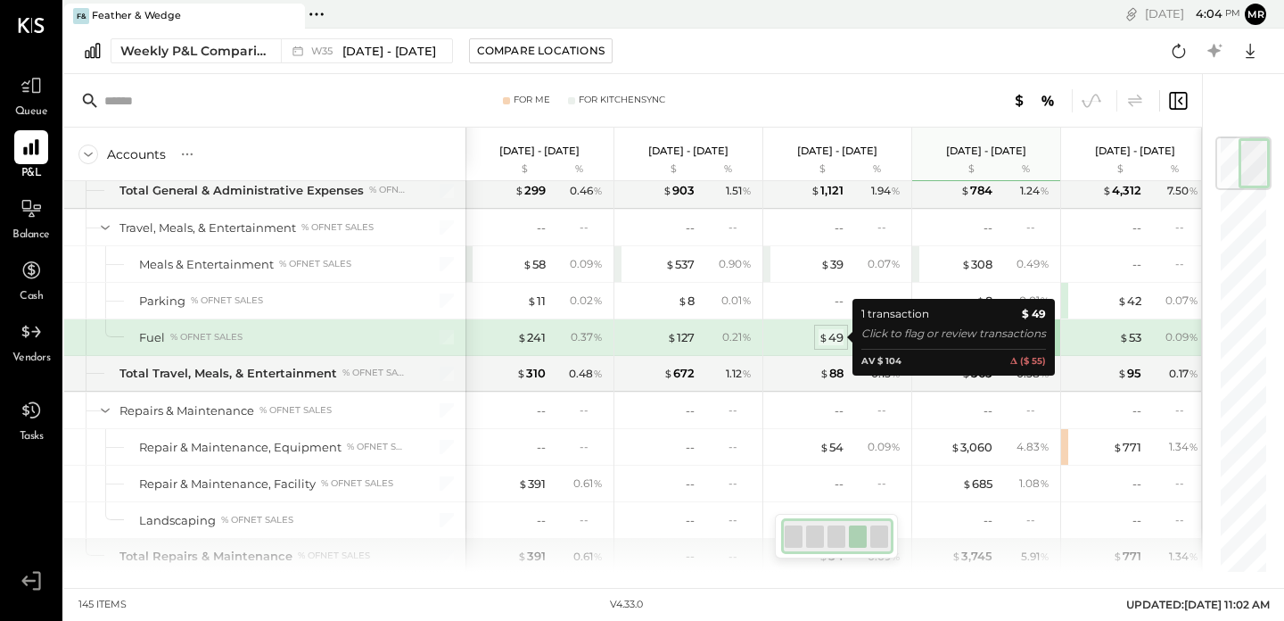
click at [839, 333] on div "$ 49" at bounding box center [831, 337] width 25 height 17
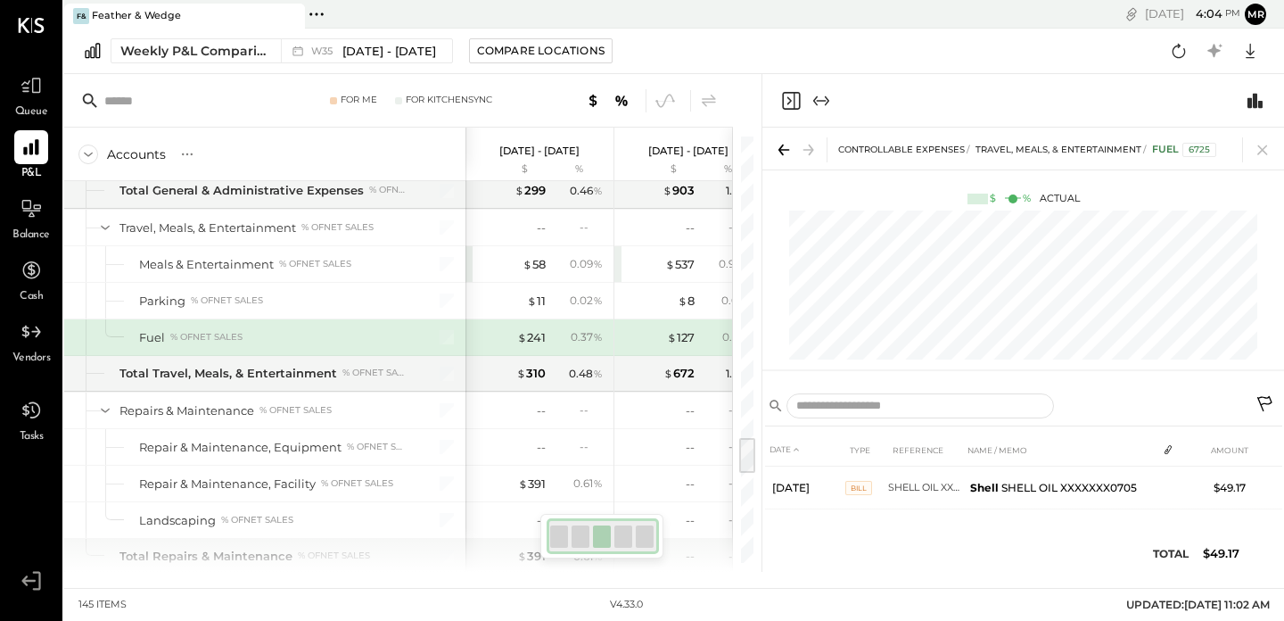
click at [1260, 133] on div "CONTROLLABLE EXPENSES Travel, Meals, & Entertainment Fuel 6725" at bounding box center [1023, 149] width 522 height 42
click at [1260, 141] on icon at bounding box center [1262, 149] width 25 height 25
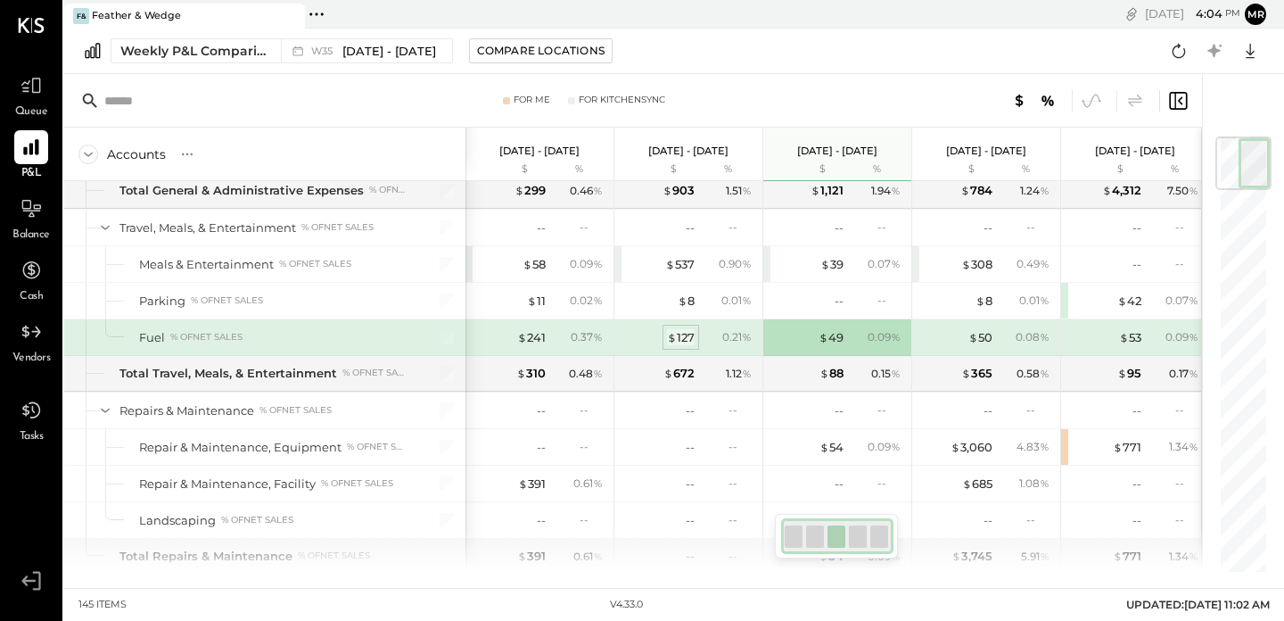
click at [688, 333] on div "$ 127" at bounding box center [681, 337] width 28 height 17
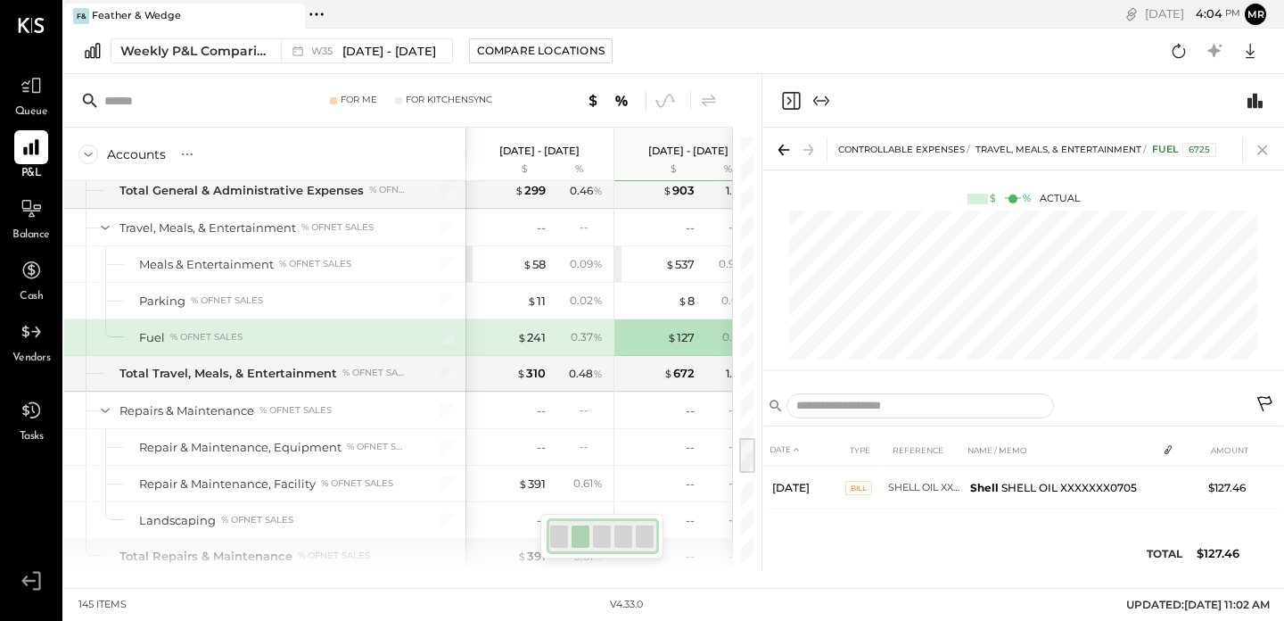
click at [1262, 144] on icon at bounding box center [1262, 149] width 25 height 25
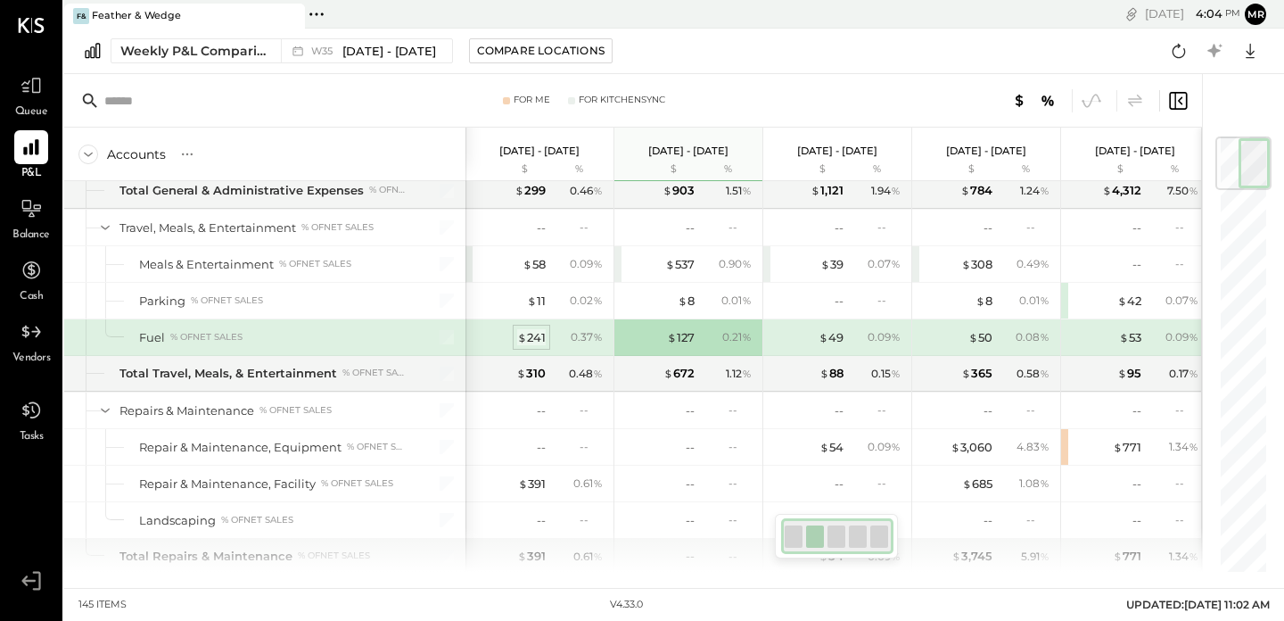
click at [531, 343] on div "$ 241" at bounding box center [531, 337] width 29 height 17
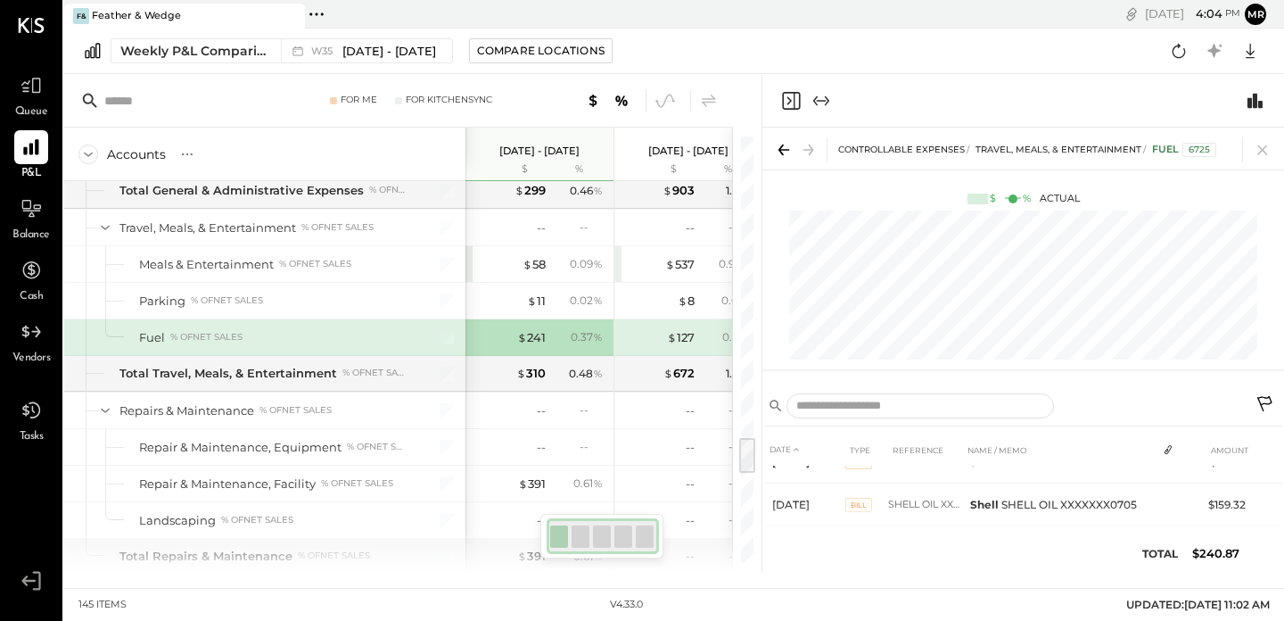
scroll to position [86, 0]
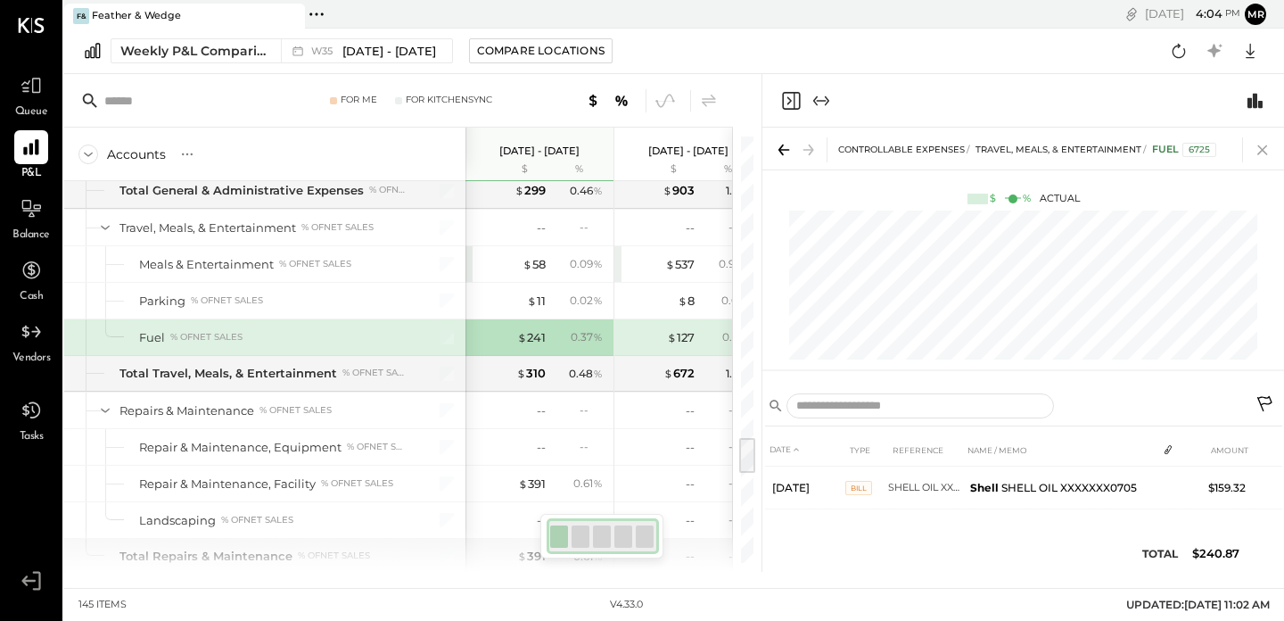
click at [1264, 137] on icon at bounding box center [1262, 149] width 25 height 25
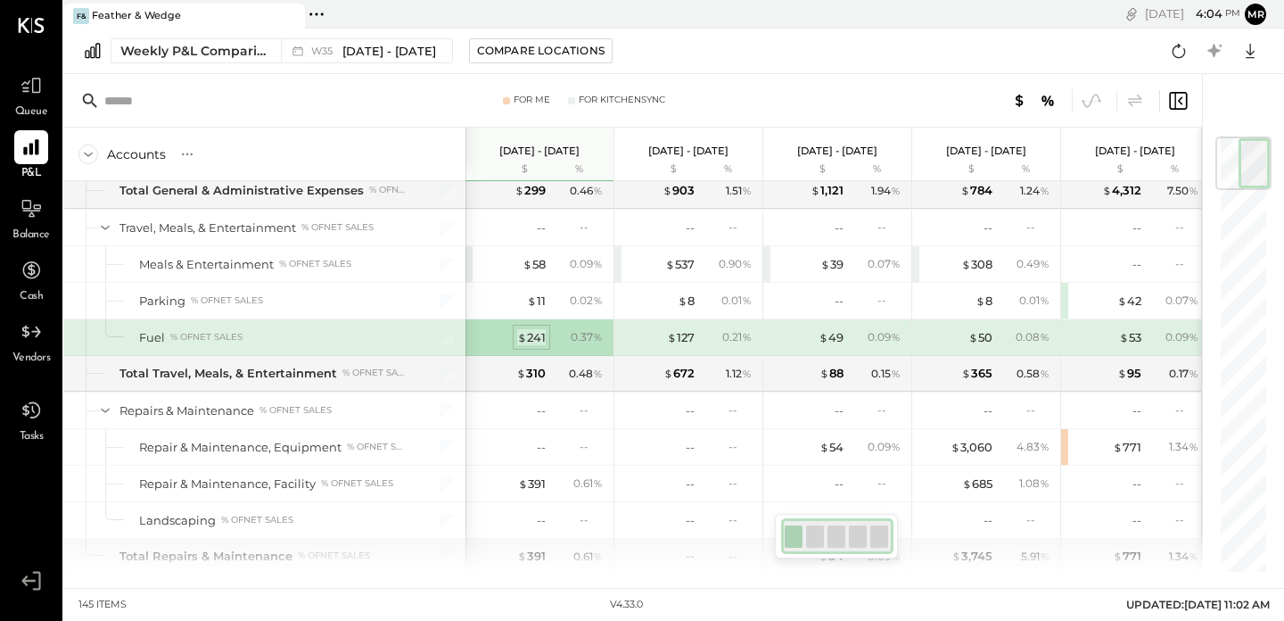
click at [541, 338] on div "$ 241" at bounding box center [531, 337] width 29 height 17
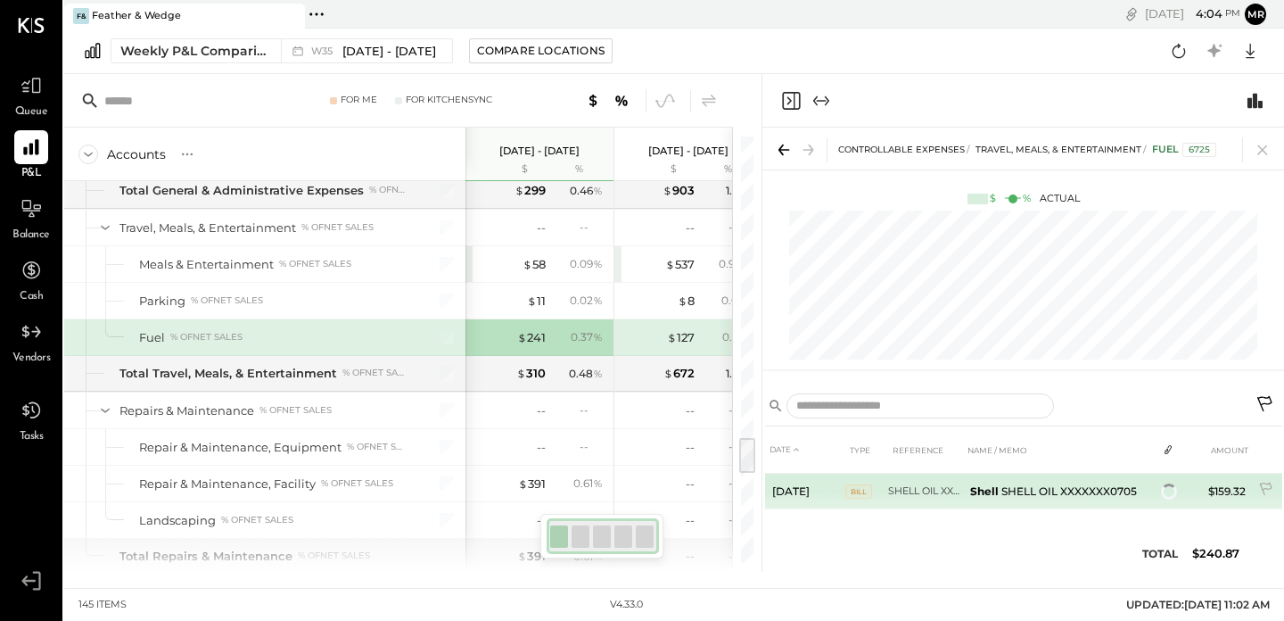
scroll to position [86, 0]
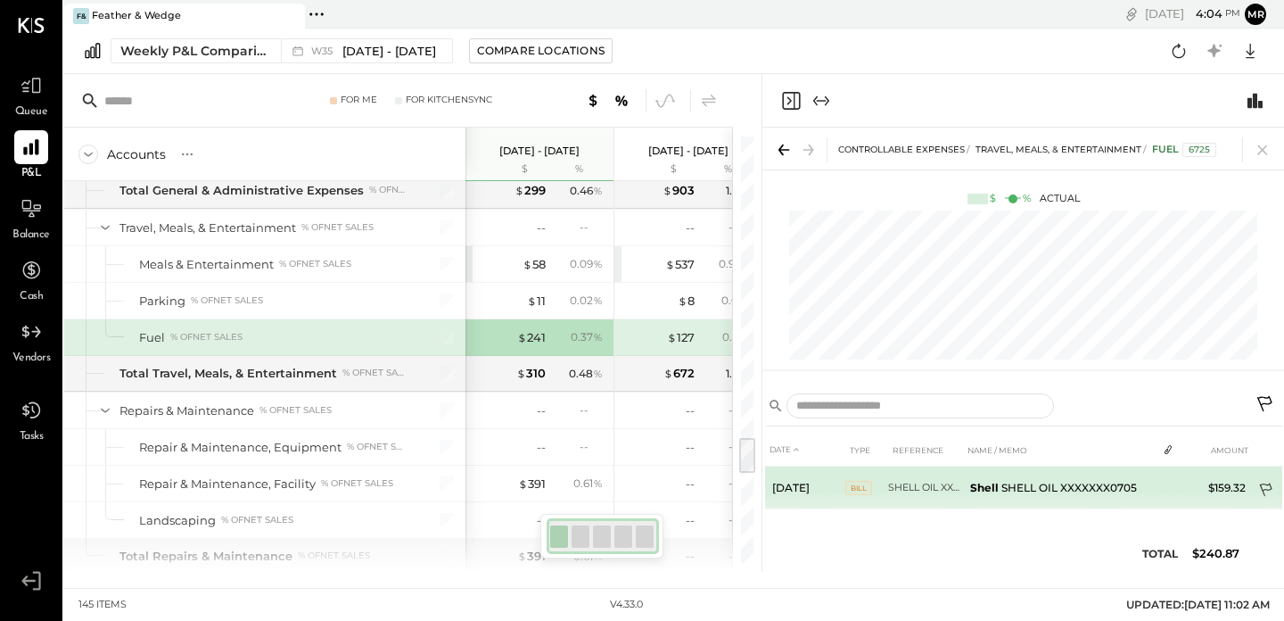
click at [1267, 484] on icon at bounding box center [1267, 491] width 18 height 18
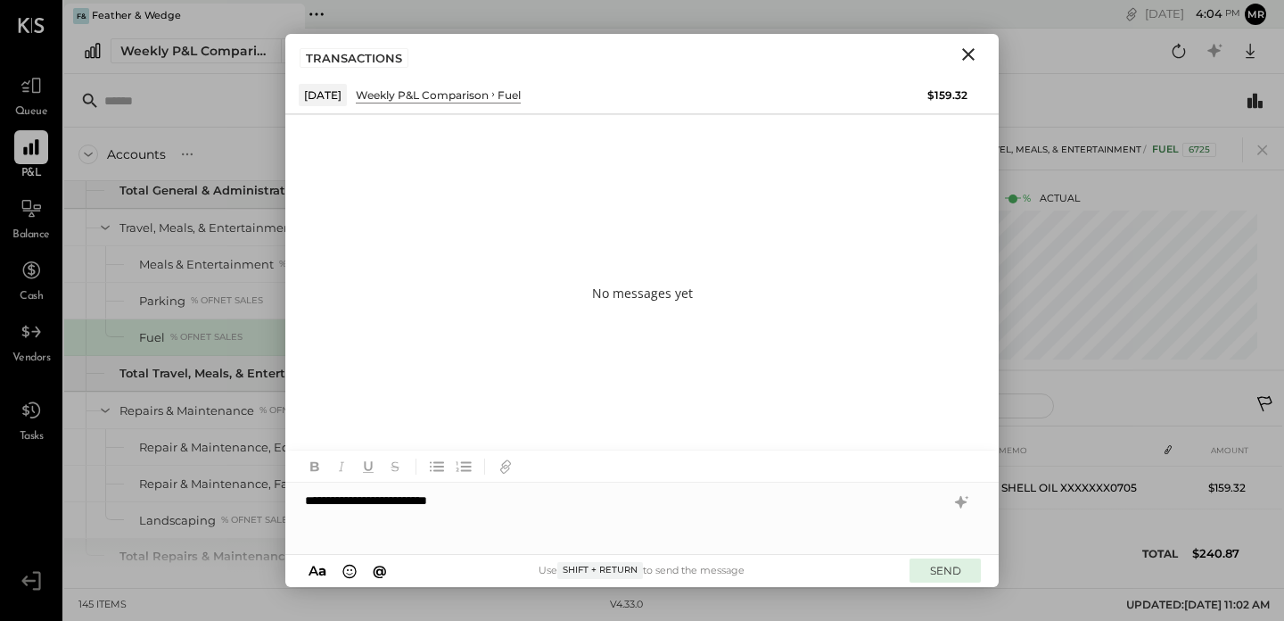
click at [943, 566] on button "SEND" at bounding box center [944, 570] width 71 height 24
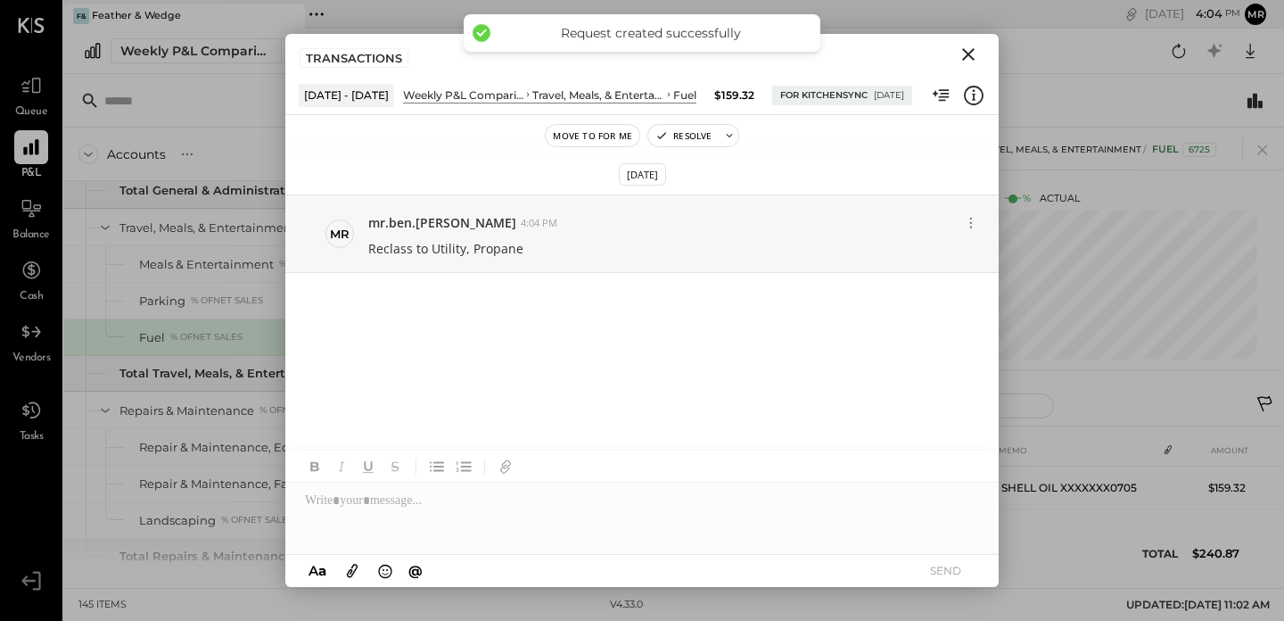
click at [970, 53] on icon "Close" at bounding box center [968, 54] width 12 height 12
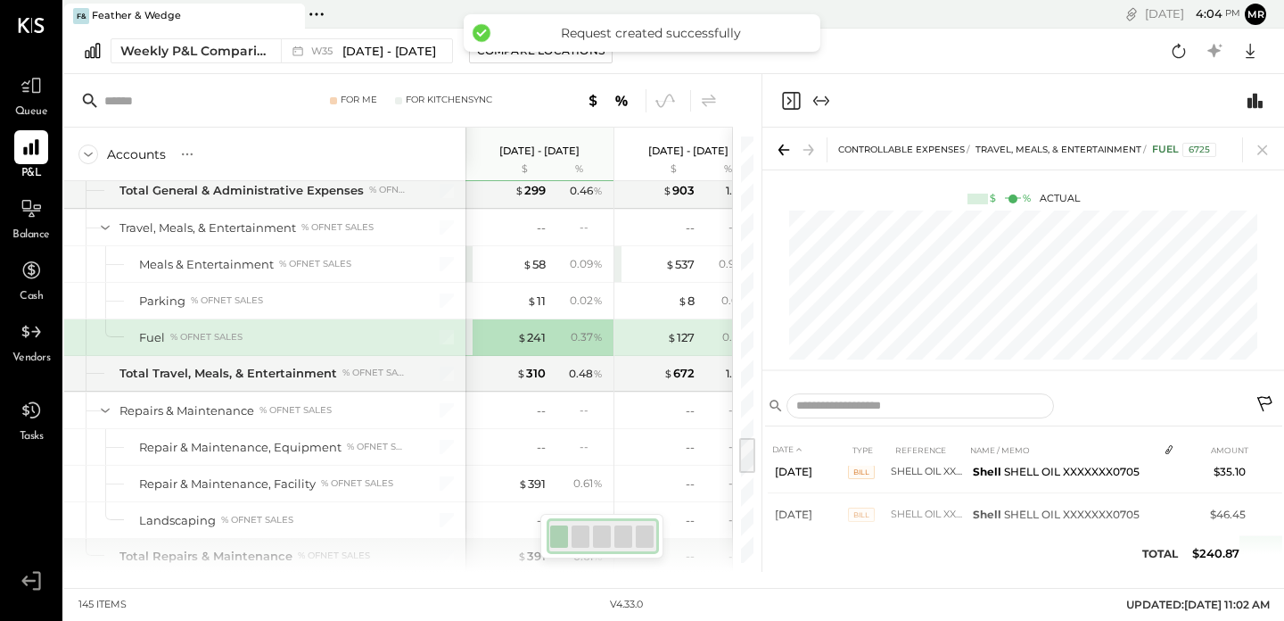
scroll to position [0, 0]
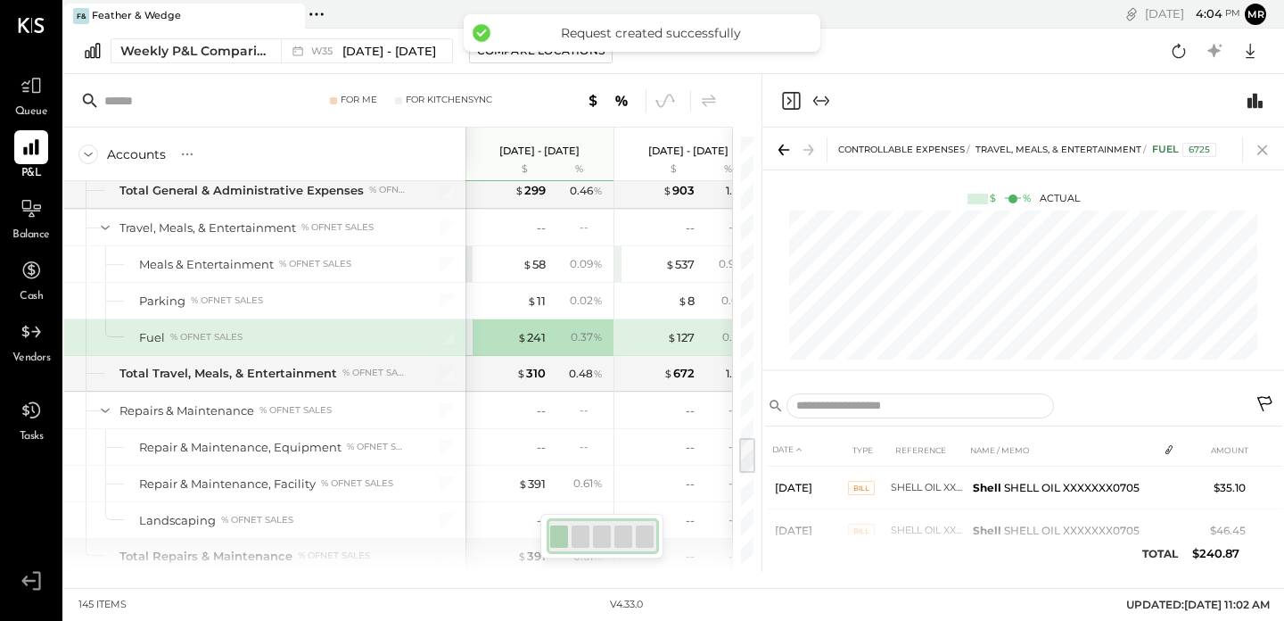
click at [1258, 152] on icon at bounding box center [1262, 149] width 25 height 25
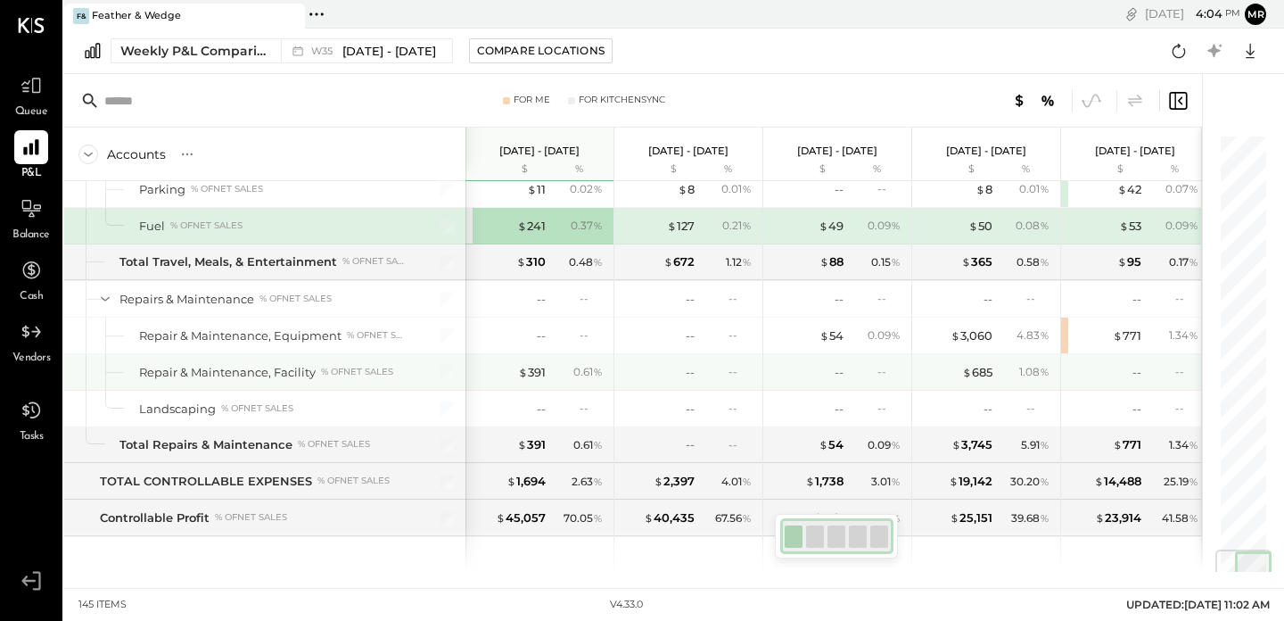
scroll to position [0, 2]
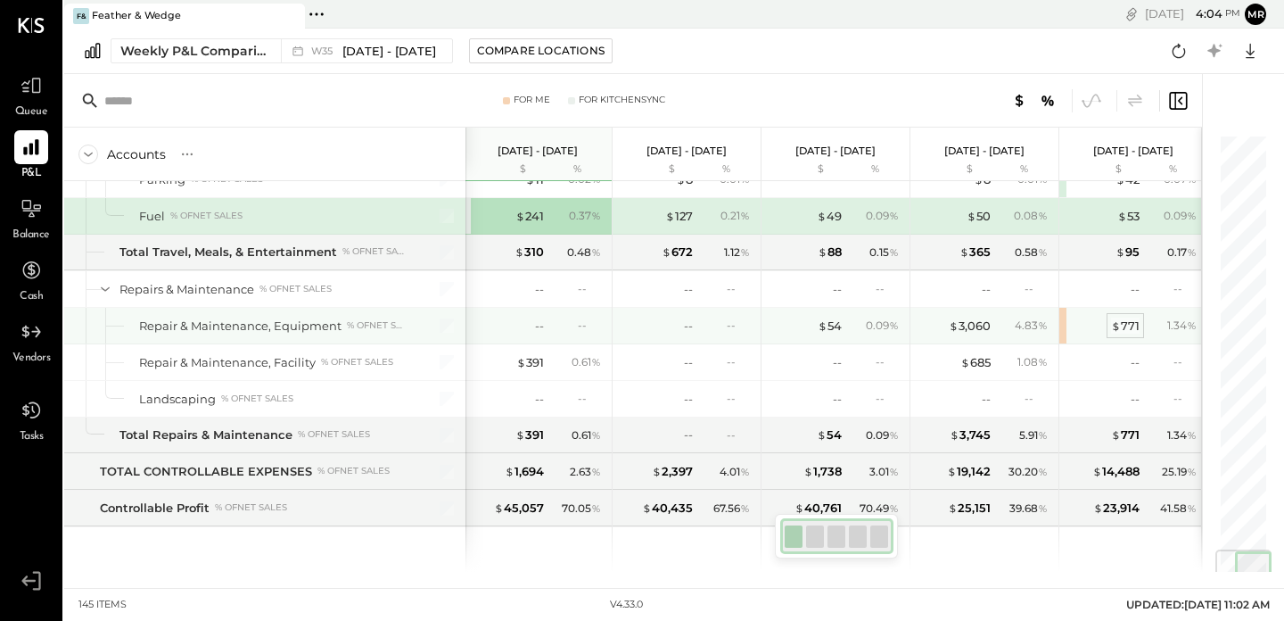
click at [1126, 325] on div "$ 771" at bounding box center [1125, 325] width 29 height 17
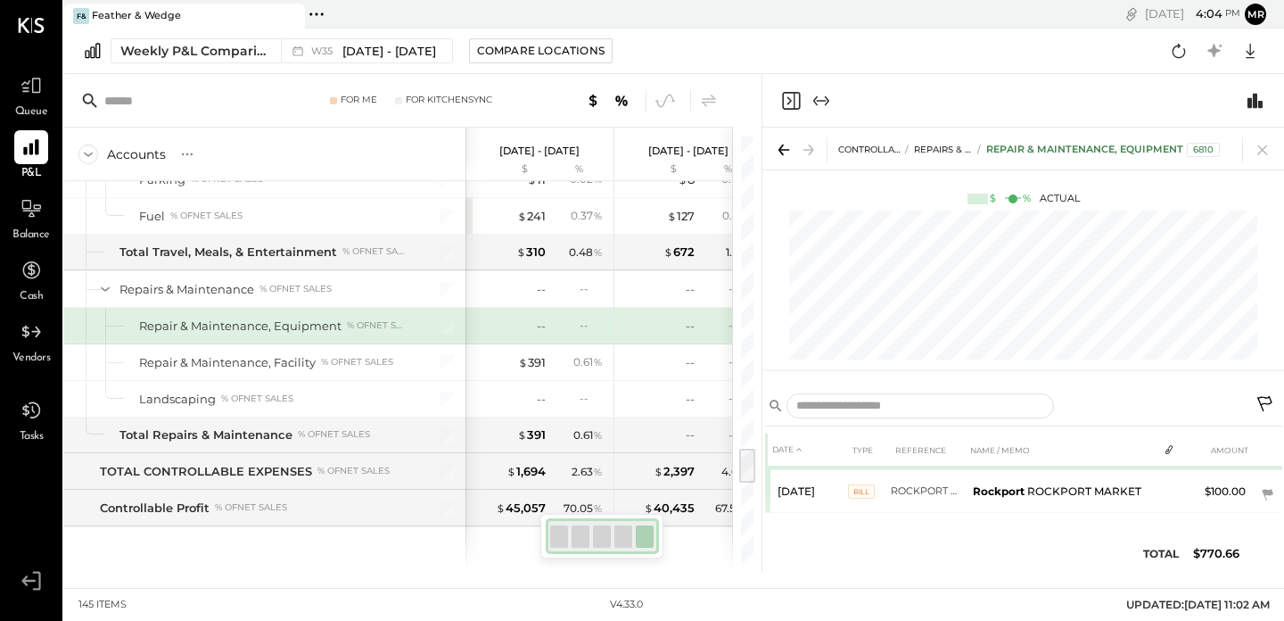
scroll to position [86, 0]
click at [1262, 144] on icon at bounding box center [1262, 149] width 25 height 25
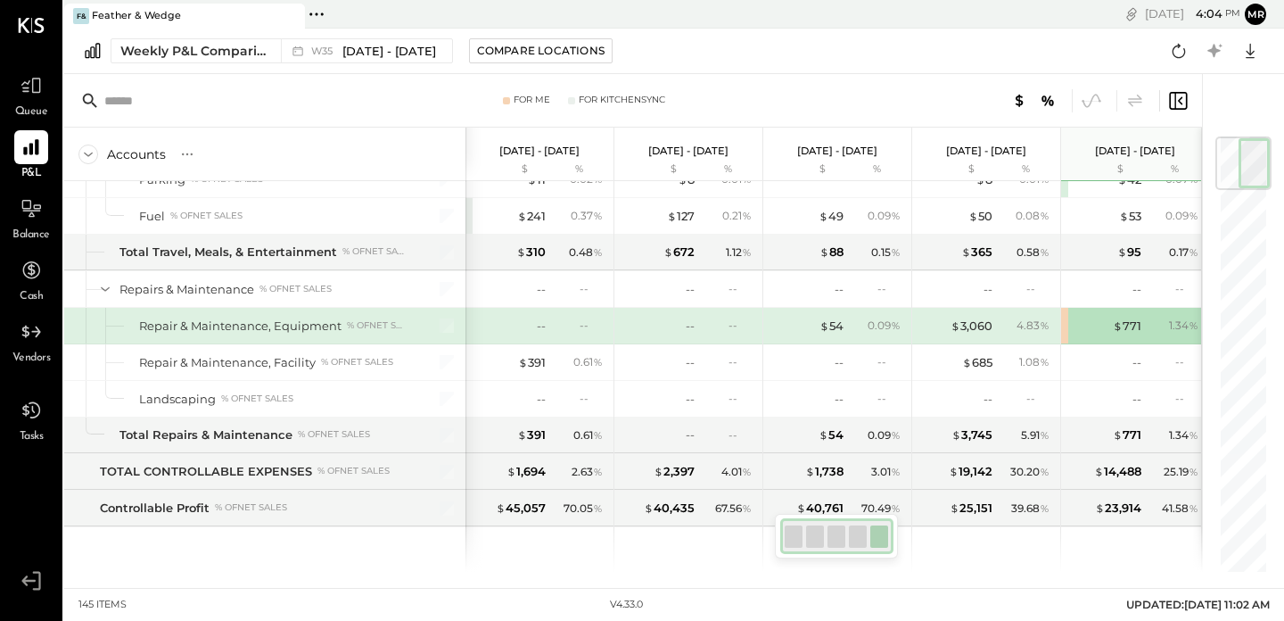
click at [978, 333] on div "$ 3,060 4.83 %" at bounding box center [988, 326] width 134 height 36
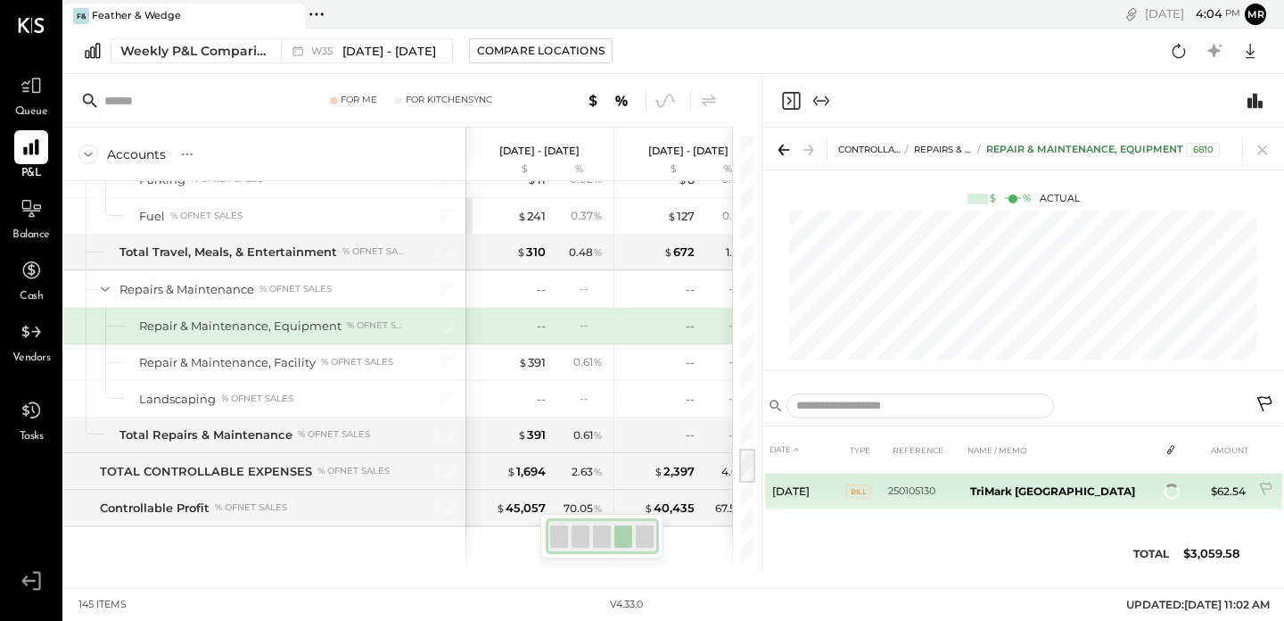
scroll to position [37, 0]
click at [1025, 494] on b "TriMark [GEOGRAPHIC_DATA]" at bounding box center [1052, 491] width 165 height 13
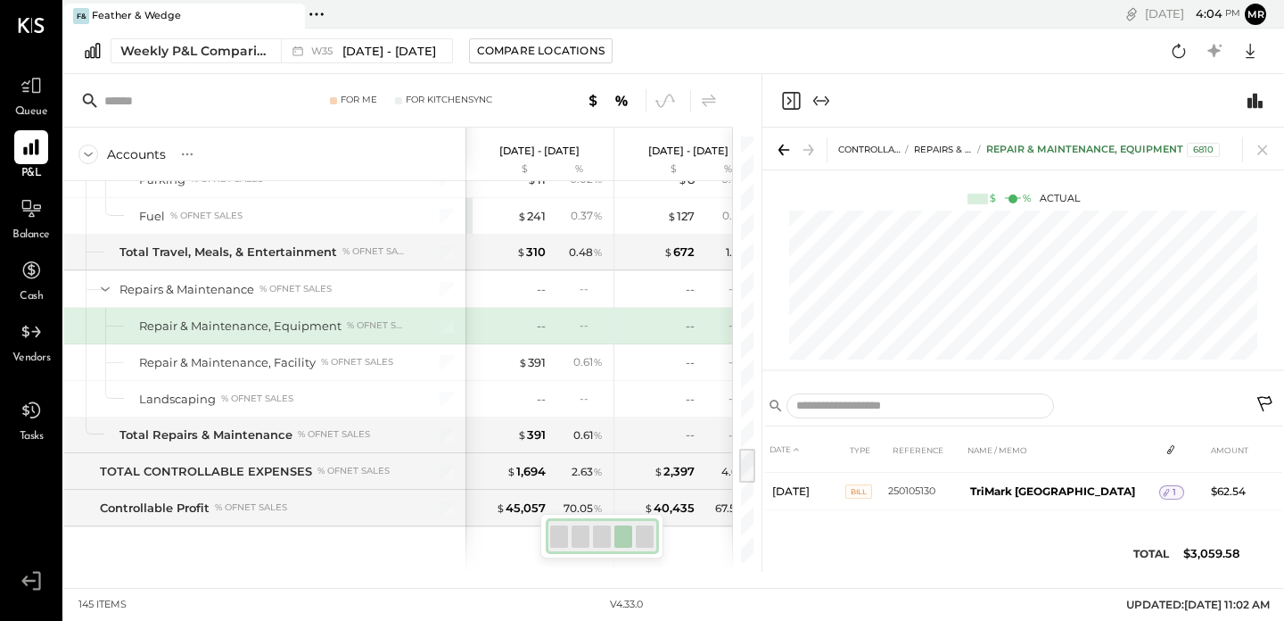
click at [1276, 149] on div "CONTROLLABLE EXPENSES Repairs & Maintenance Repair & Maintenance, Equipment 6810" at bounding box center [1023, 149] width 522 height 42
click at [1266, 148] on icon at bounding box center [1262, 149] width 25 height 25
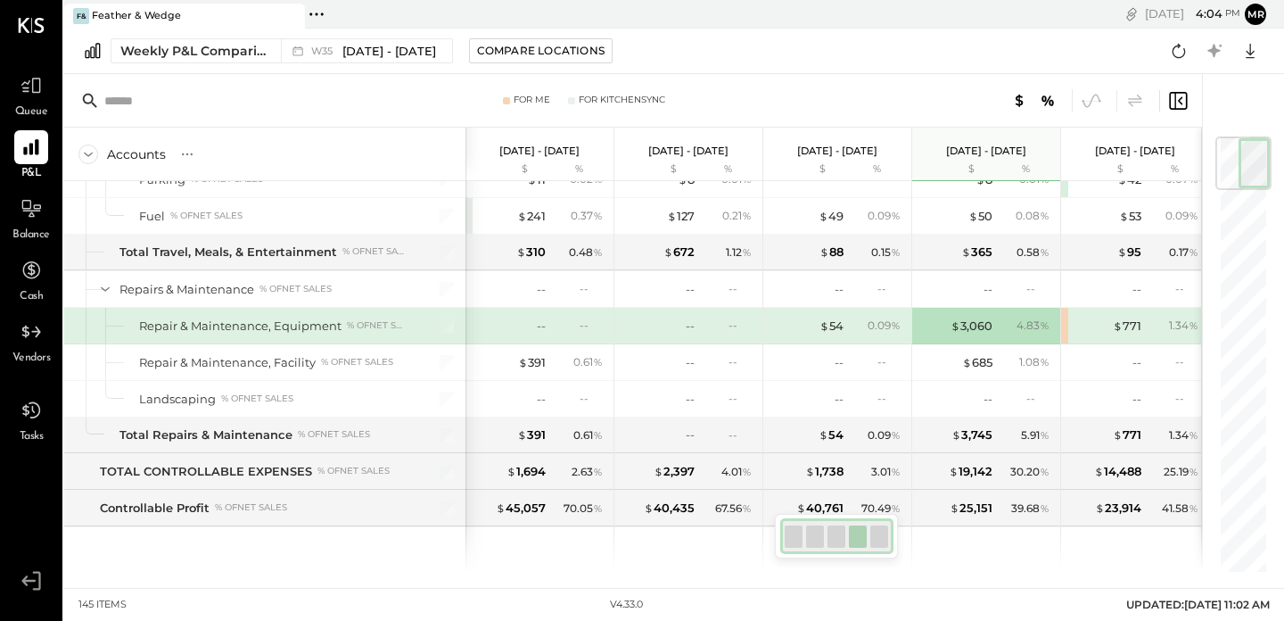
click at [997, 319] on div "4.83 %" at bounding box center [1026, 325] width 58 height 16
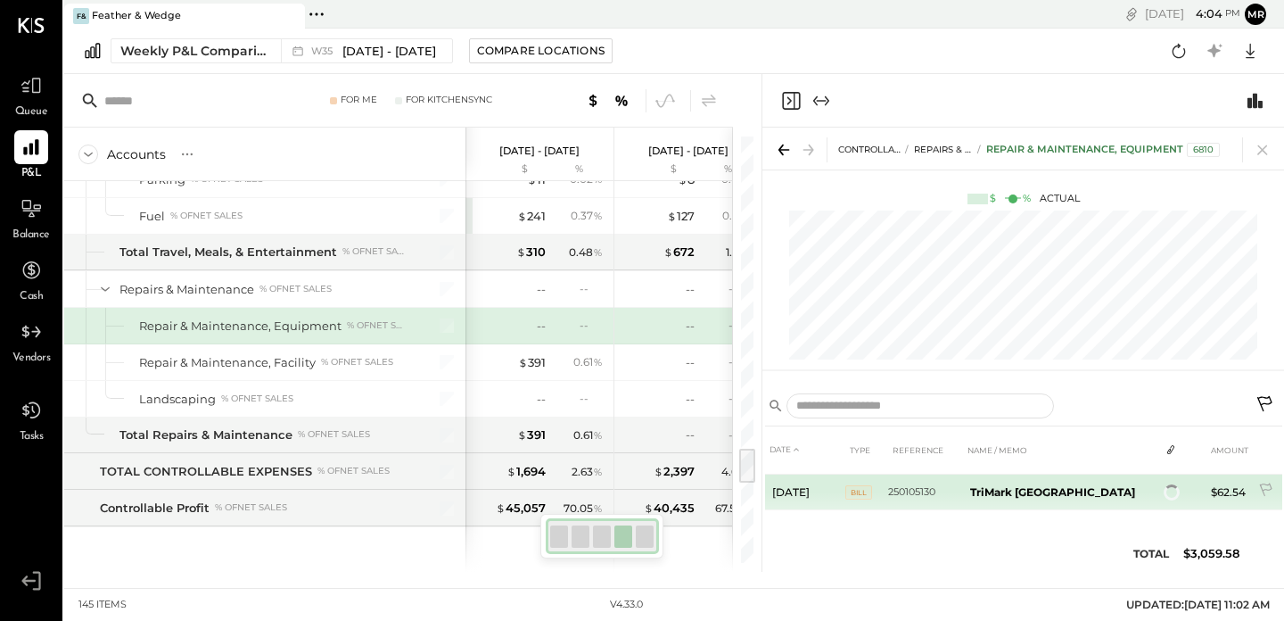
scroll to position [39, 0]
click at [1173, 494] on span "1" at bounding box center [1175, 492] width 4 height 12
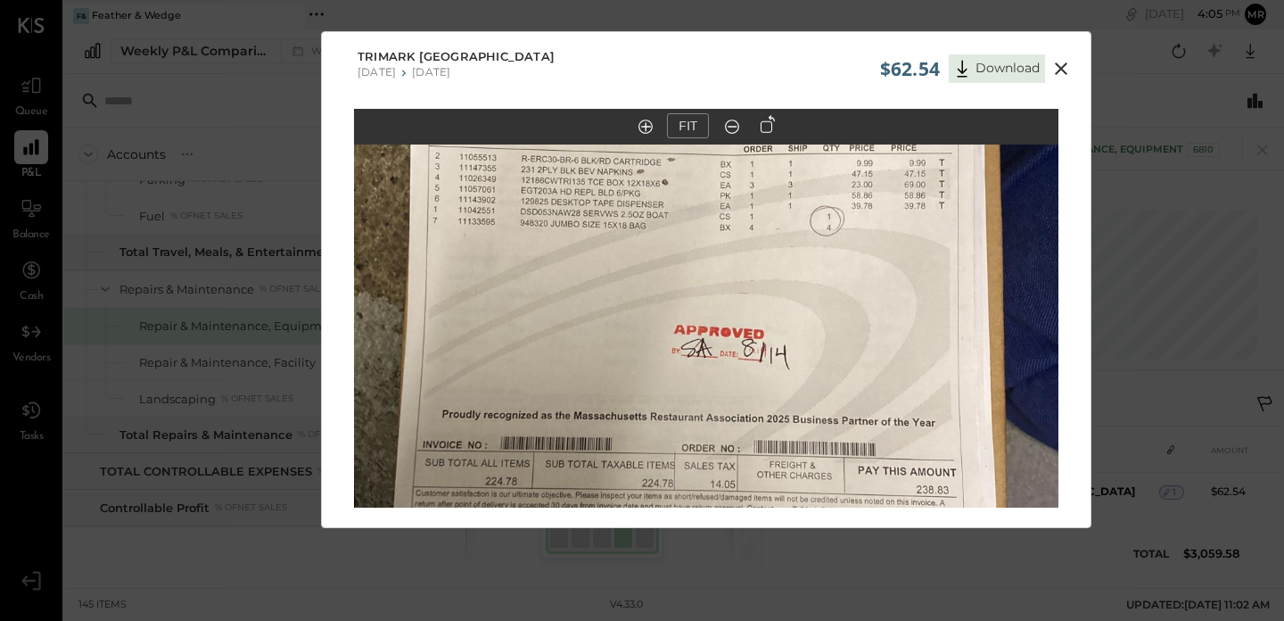
click at [1056, 72] on icon at bounding box center [1061, 68] width 12 height 12
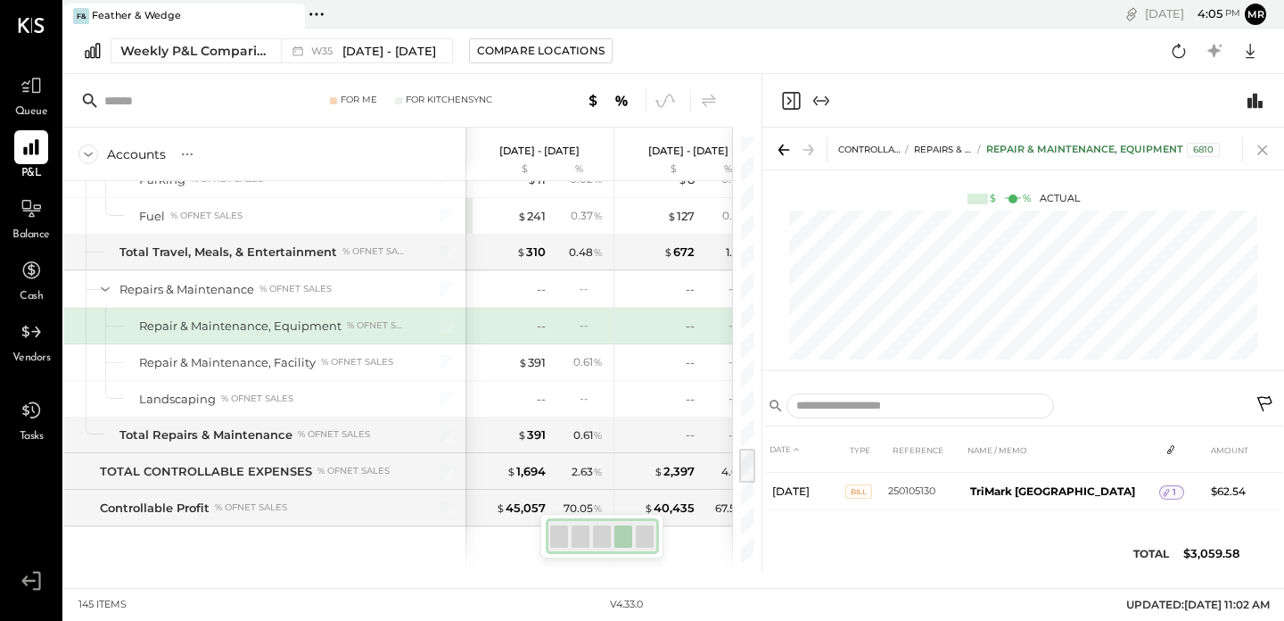
click at [1263, 148] on icon at bounding box center [1262, 150] width 10 height 10
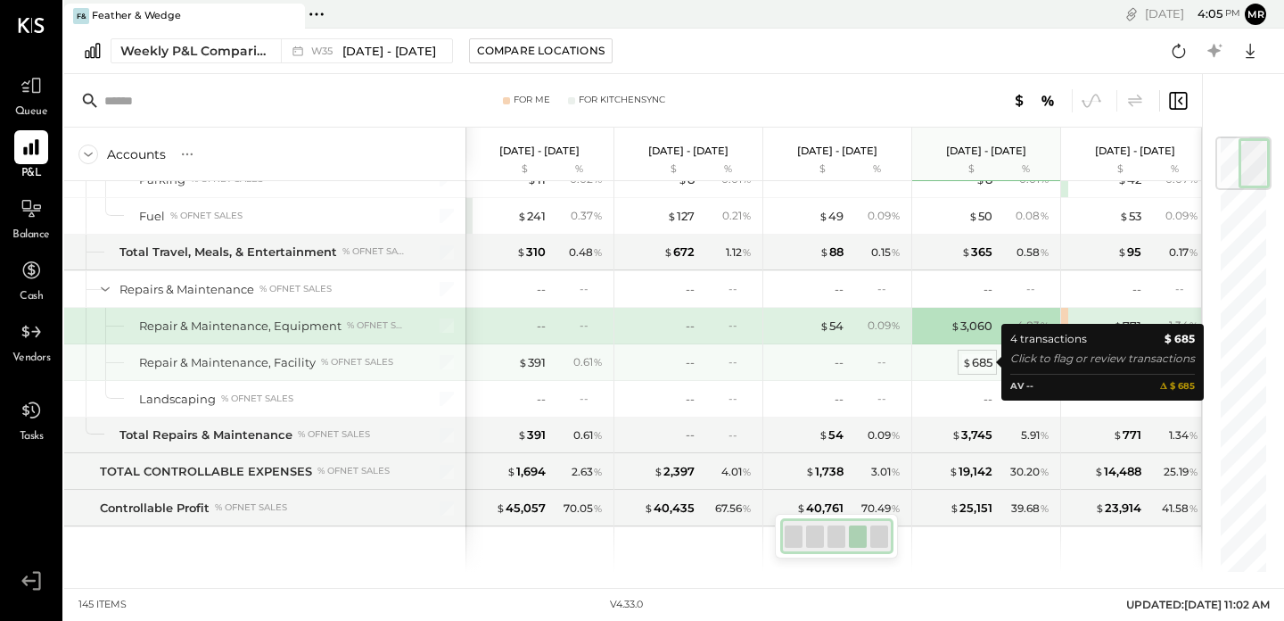
click at [984, 361] on div "$ 685" at bounding box center [977, 362] width 30 height 17
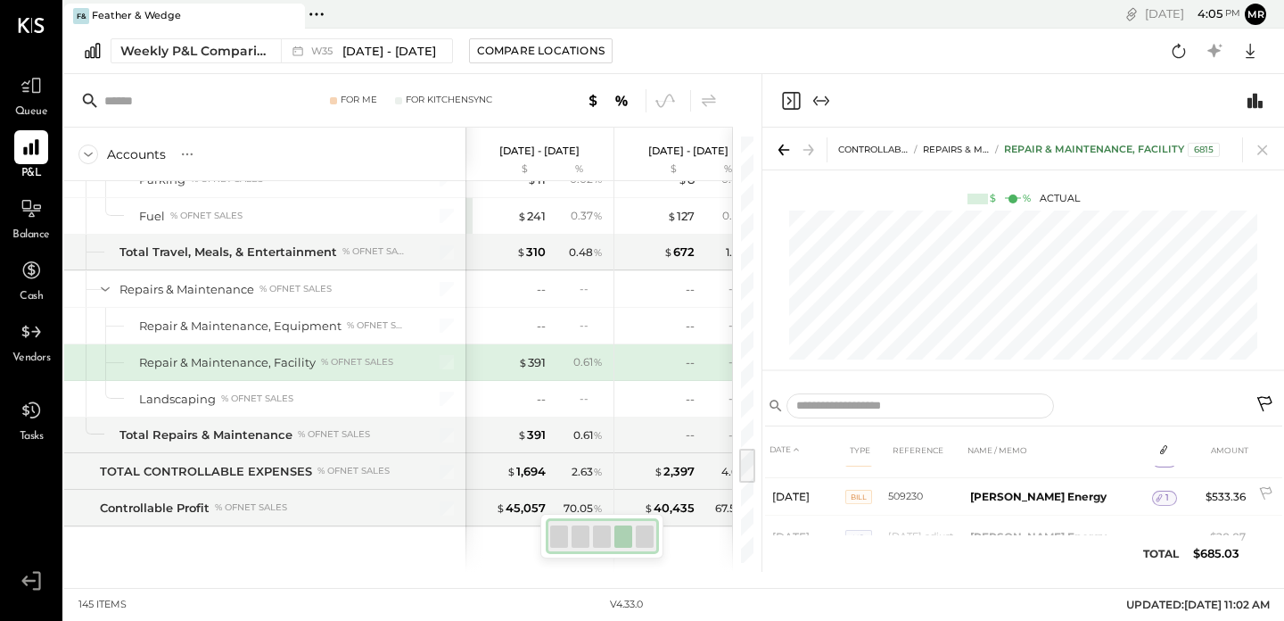
scroll to position [112, 0]
click at [1261, 146] on icon at bounding box center [1262, 149] width 25 height 25
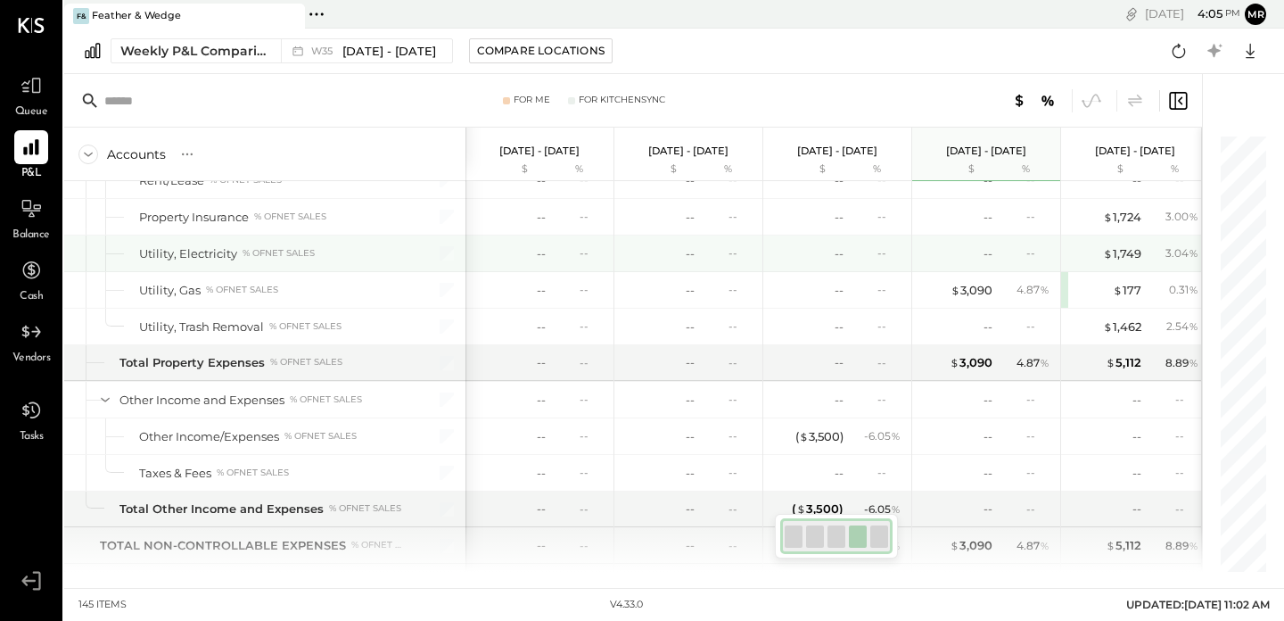
scroll to position [3976, 0]
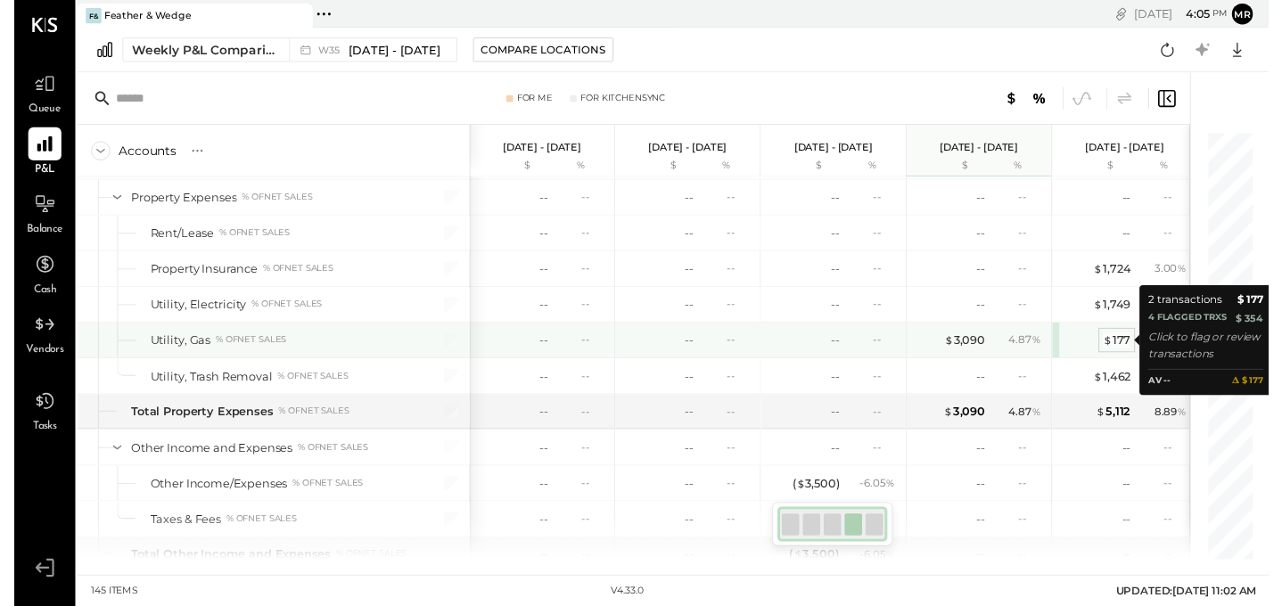
click at [1125, 348] on div "$ 177" at bounding box center [1127, 348] width 29 height 17
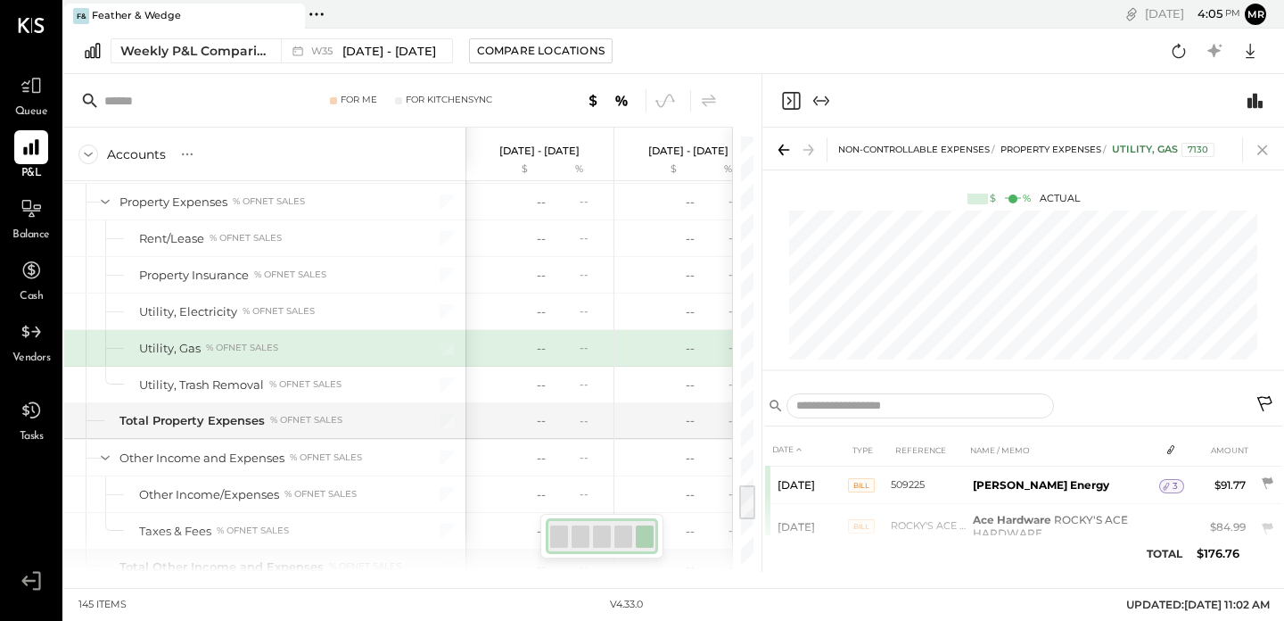
click at [1261, 152] on icon at bounding box center [1262, 150] width 10 height 10
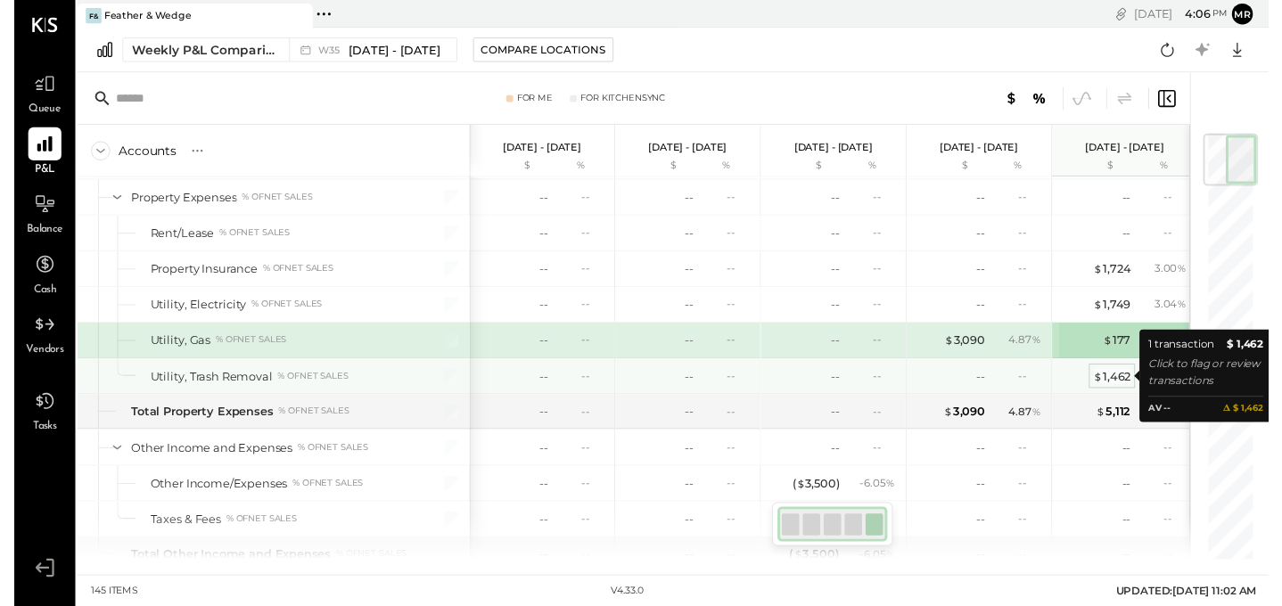
click at [1121, 385] on div "$ 1,462" at bounding box center [1122, 384] width 38 height 17
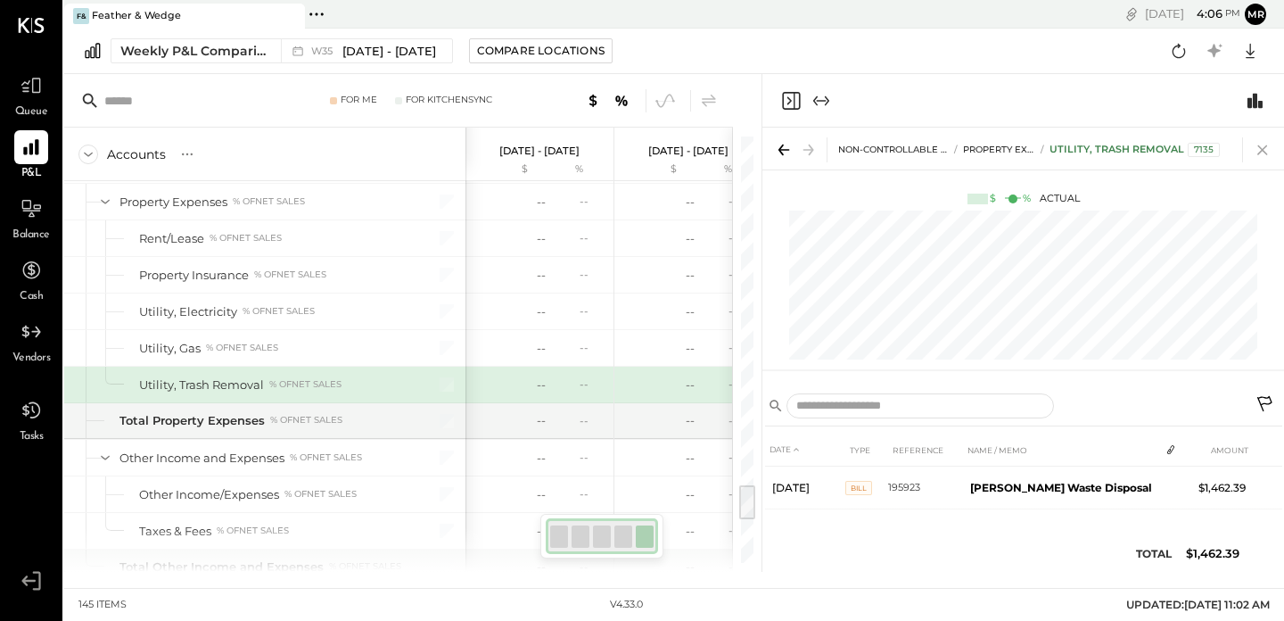
click at [1271, 148] on icon at bounding box center [1262, 149] width 25 height 25
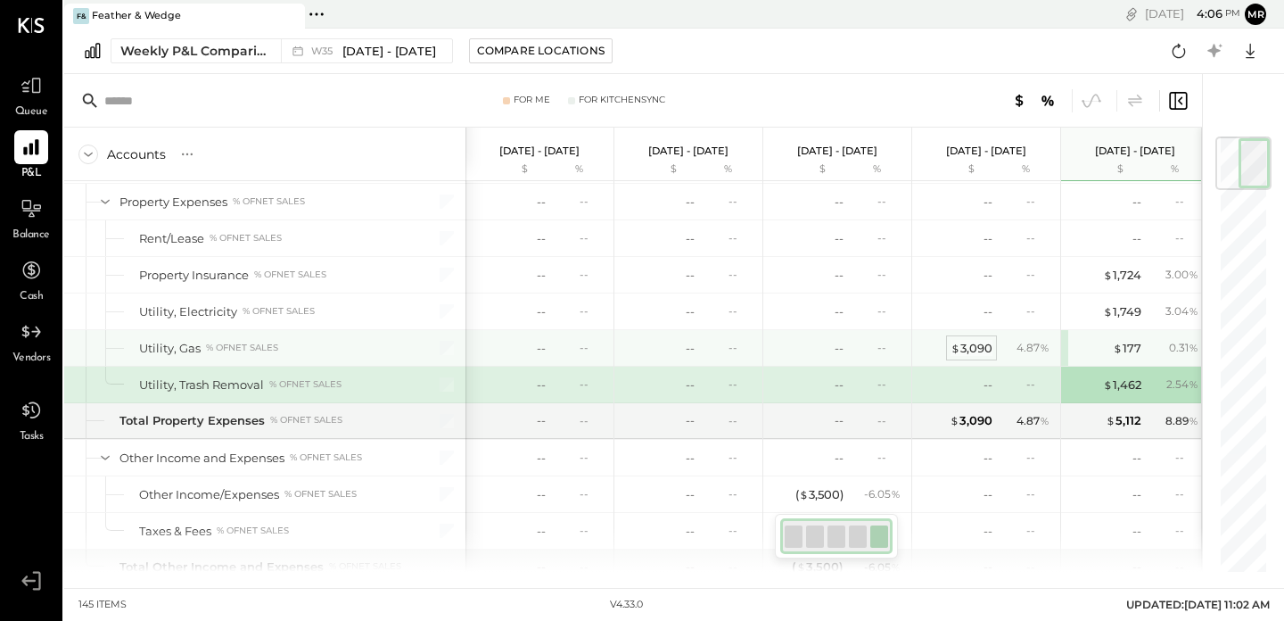
click at [967, 346] on div "$ 3,090" at bounding box center [971, 348] width 42 height 17
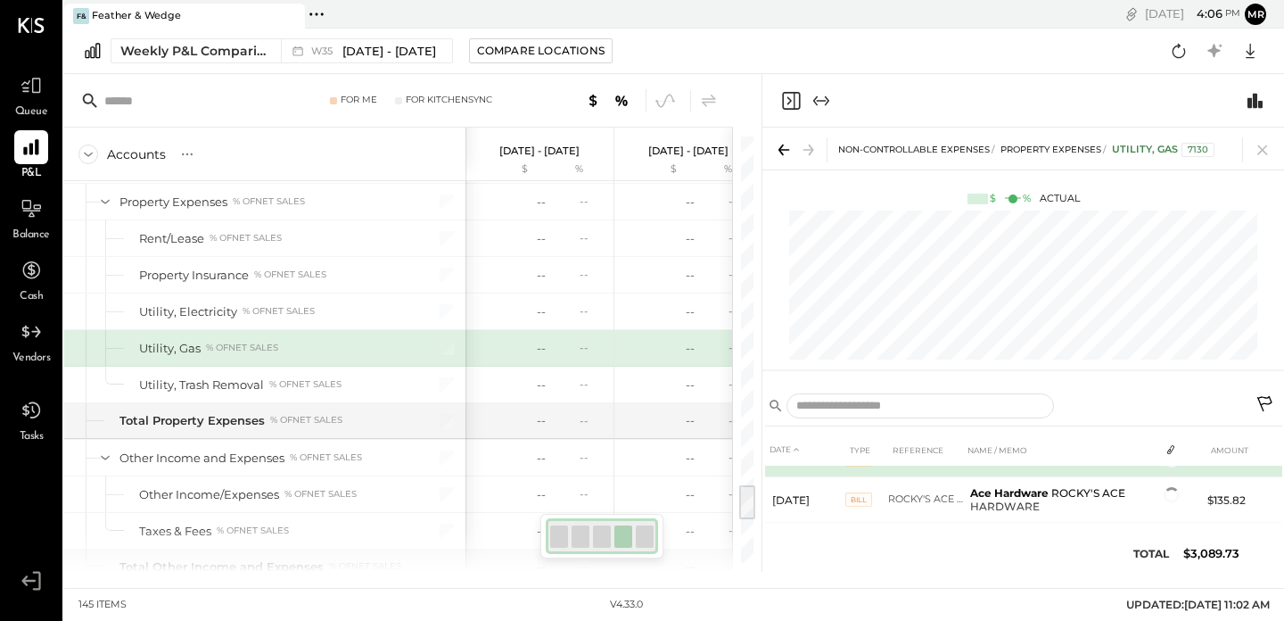
scroll to position [37, 0]
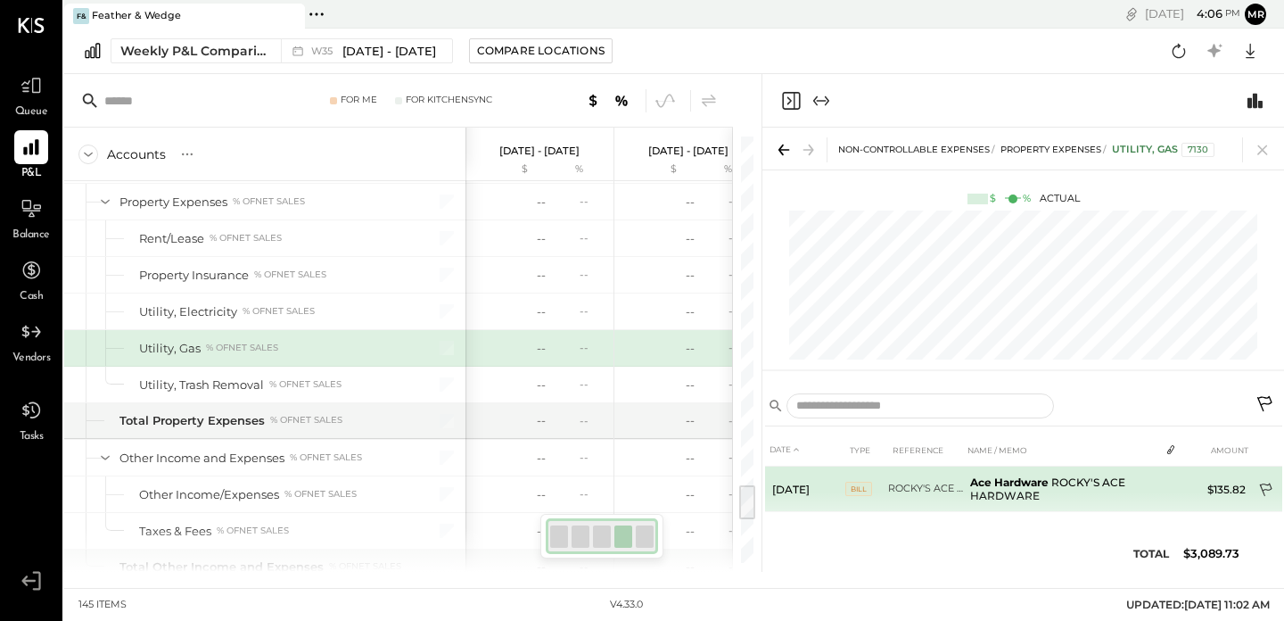
click at [1268, 489] on icon at bounding box center [1266, 489] width 12 height 13
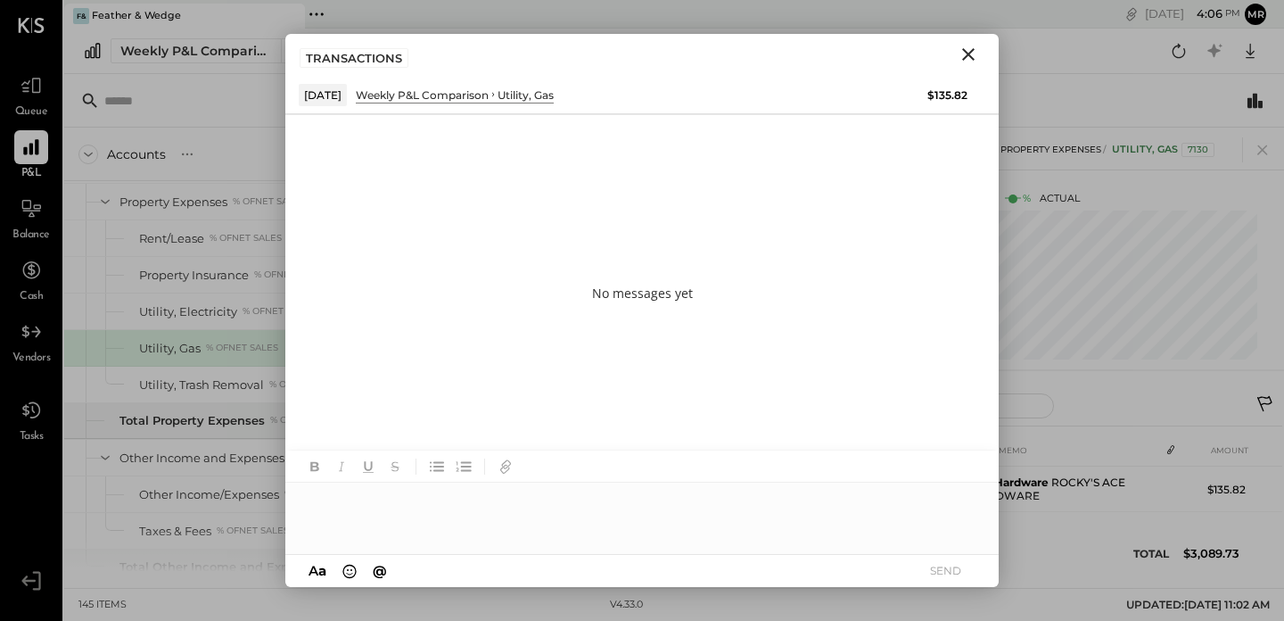
click at [979, 54] on button "Close" at bounding box center [968, 54] width 32 height 23
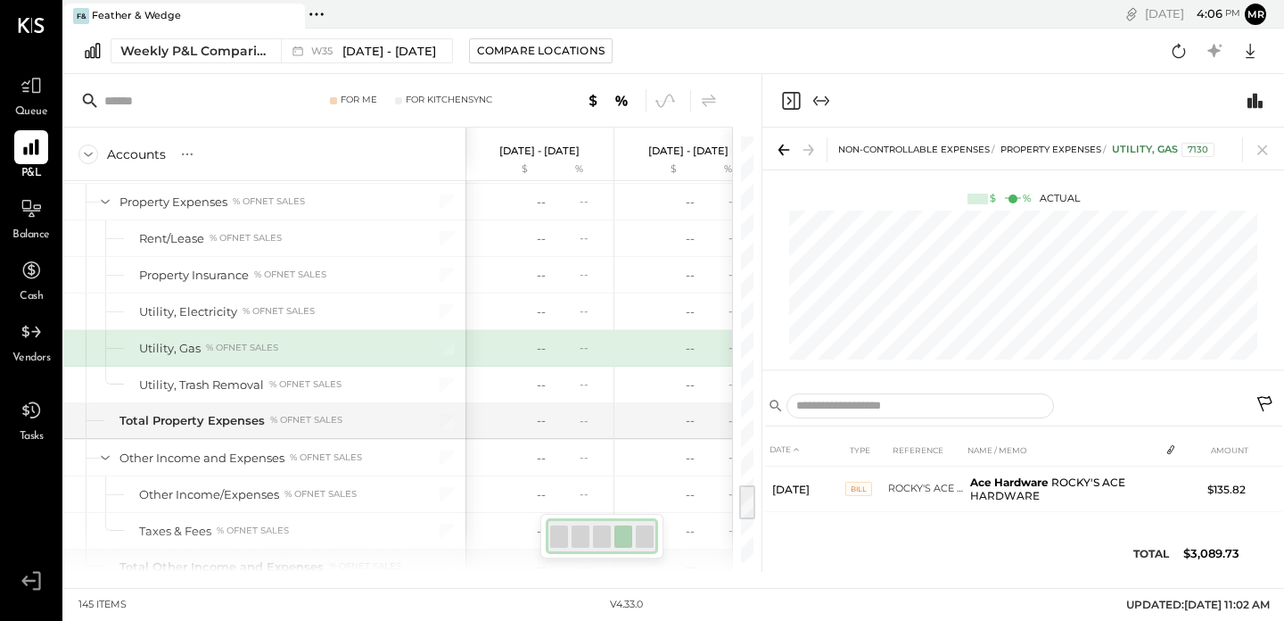
scroll to position [0, 0]
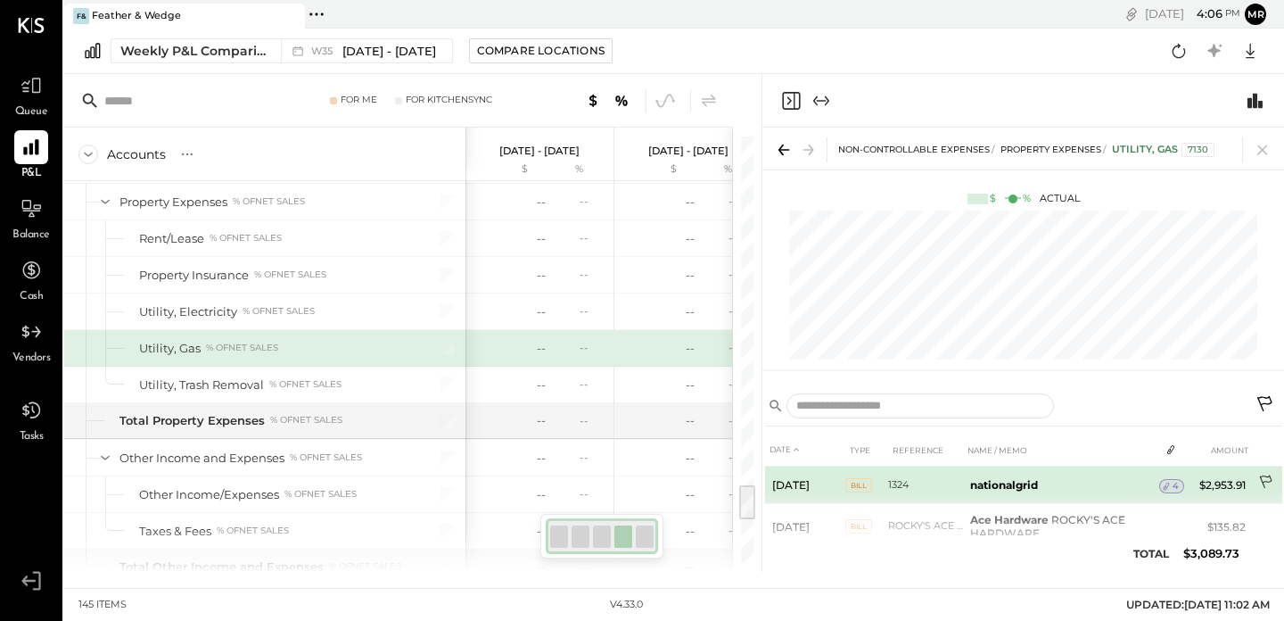
click at [1264, 482] on icon at bounding box center [1267, 483] width 18 height 18
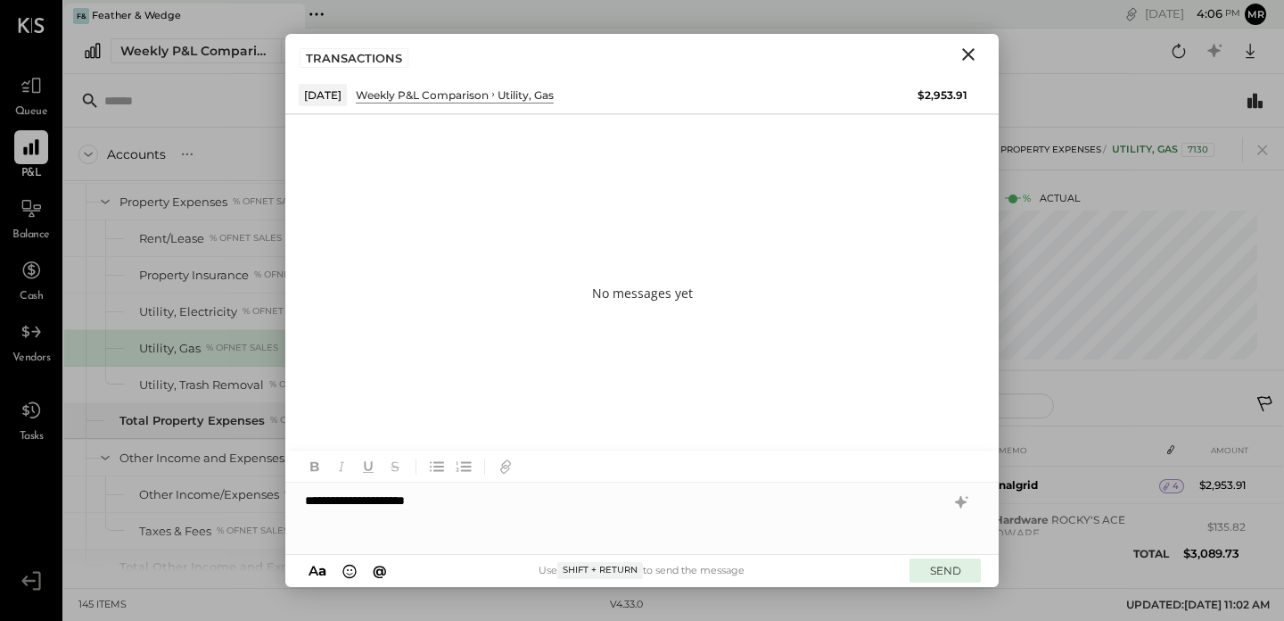
click at [945, 564] on button "SEND" at bounding box center [944, 570] width 71 height 24
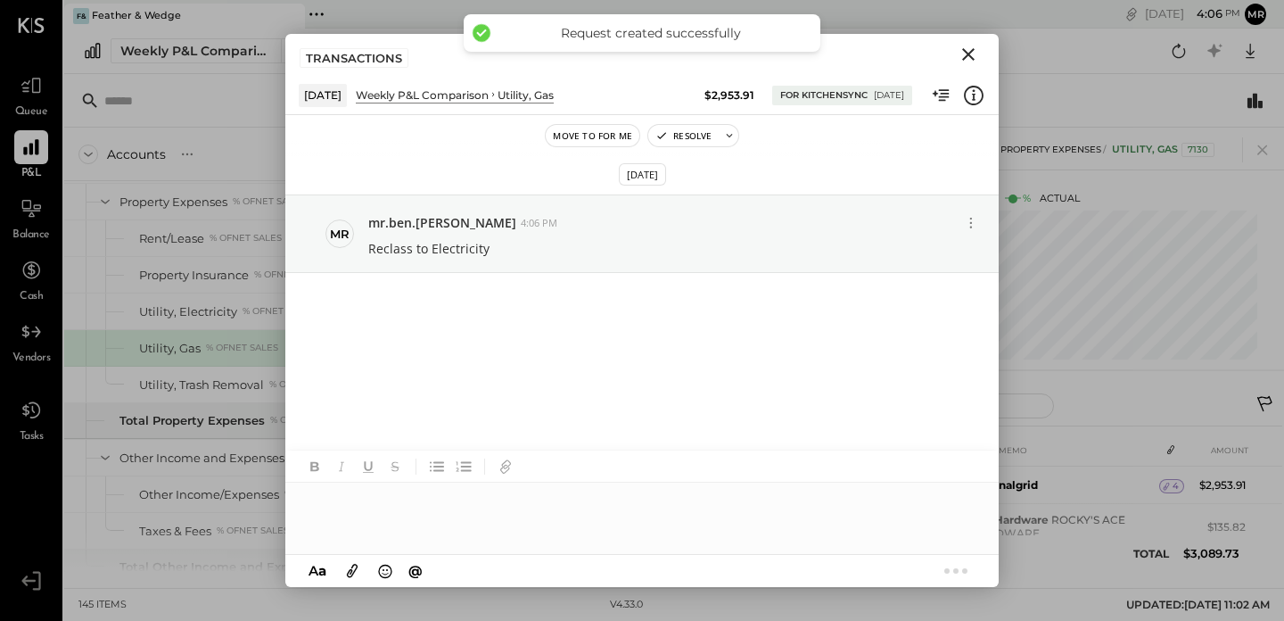
click at [965, 62] on icon "Close" at bounding box center [968, 54] width 21 height 21
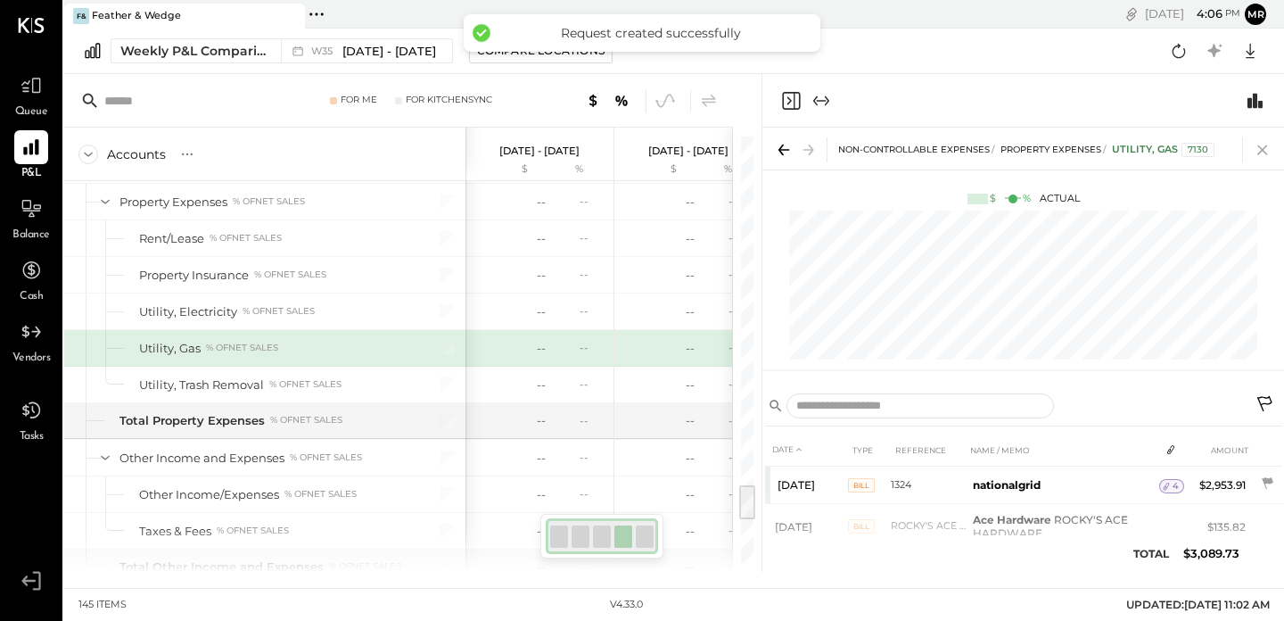
click at [1260, 160] on icon at bounding box center [1262, 149] width 25 height 25
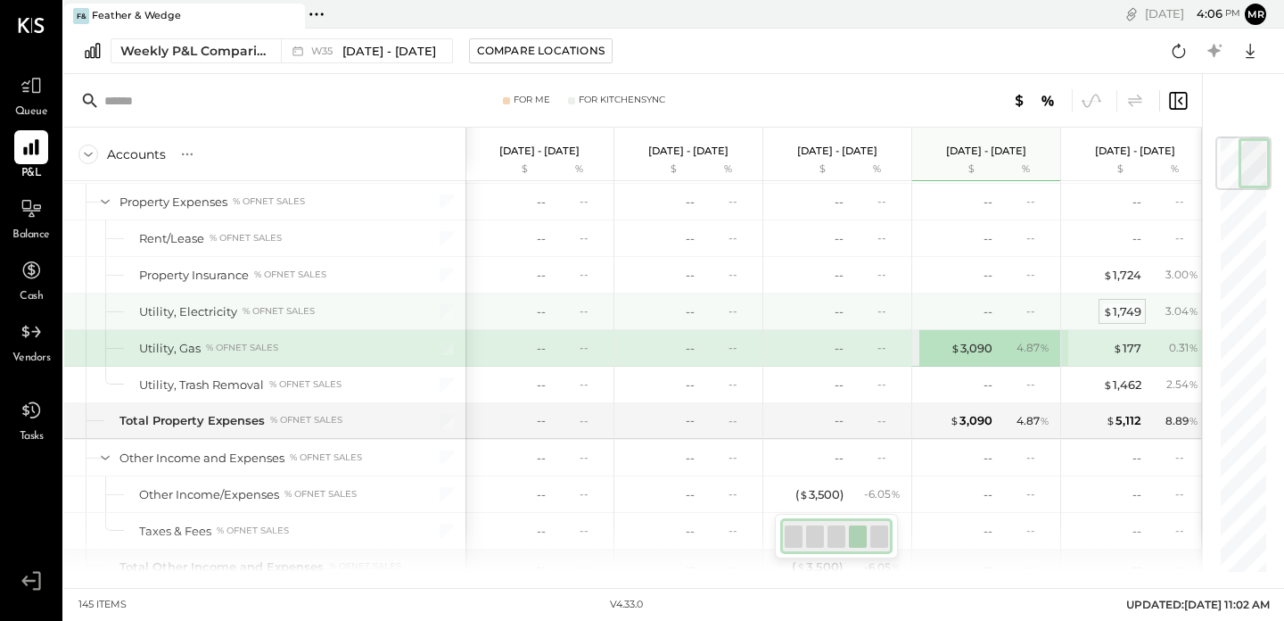
click at [1132, 304] on div "$ 1,749" at bounding box center [1122, 311] width 38 height 17
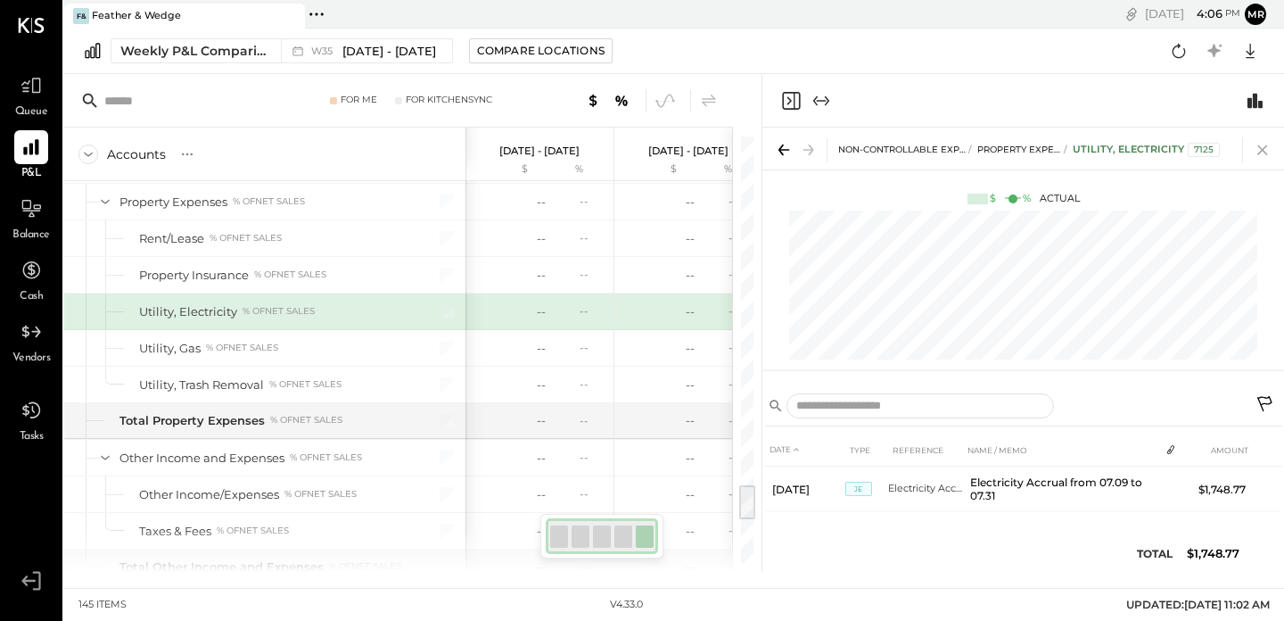
click at [1269, 144] on icon at bounding box center [1262, 149] width 25 height 25
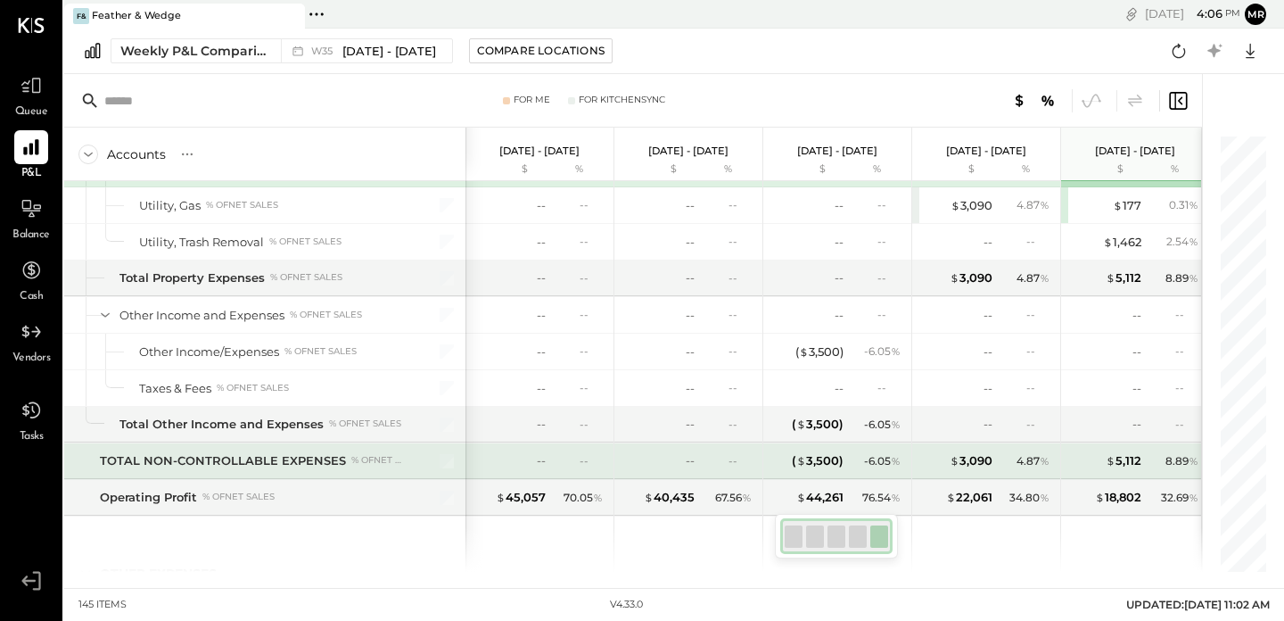
scroll to position [4150, 0]
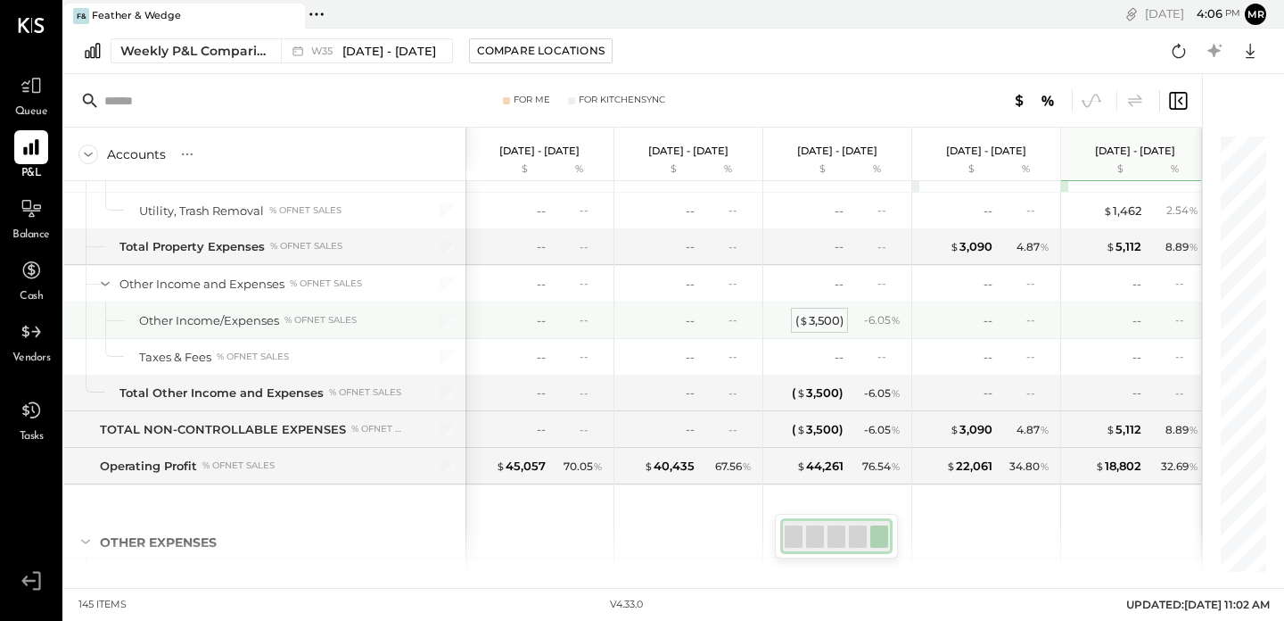
click at [825, 319] on div "( $ 3,500 )" at bounding box center [819, 320] width 48 height 17
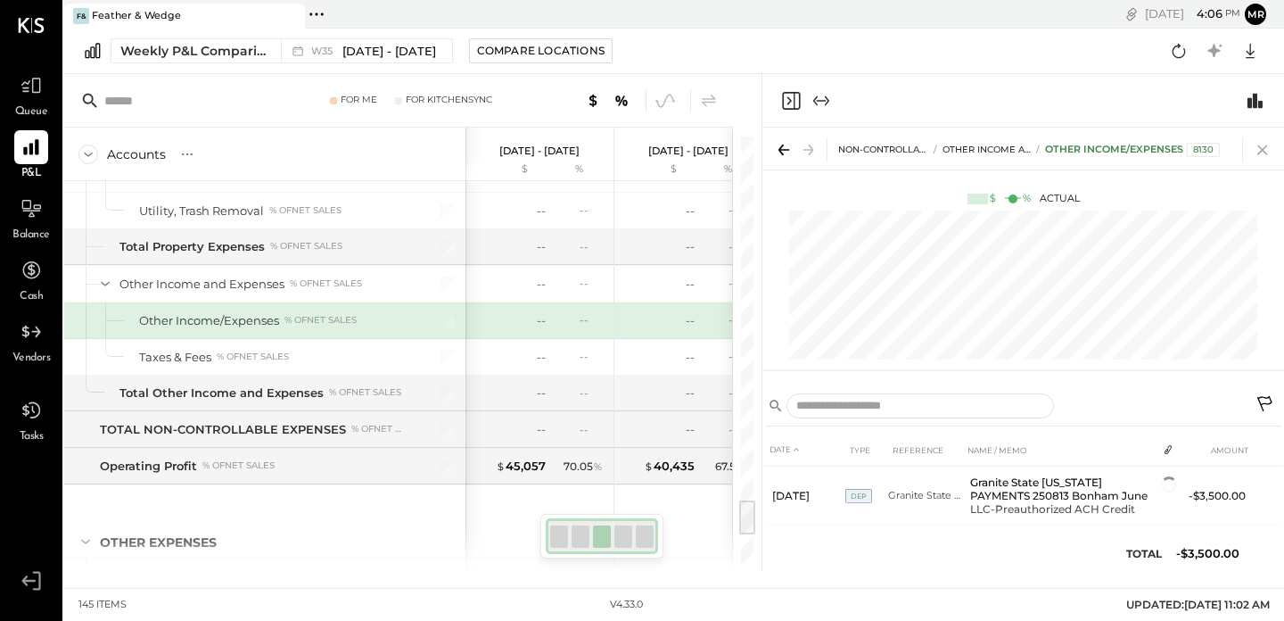
click at [1266, 156] on icon at bounding box center [1262, 149] width 25 height 25
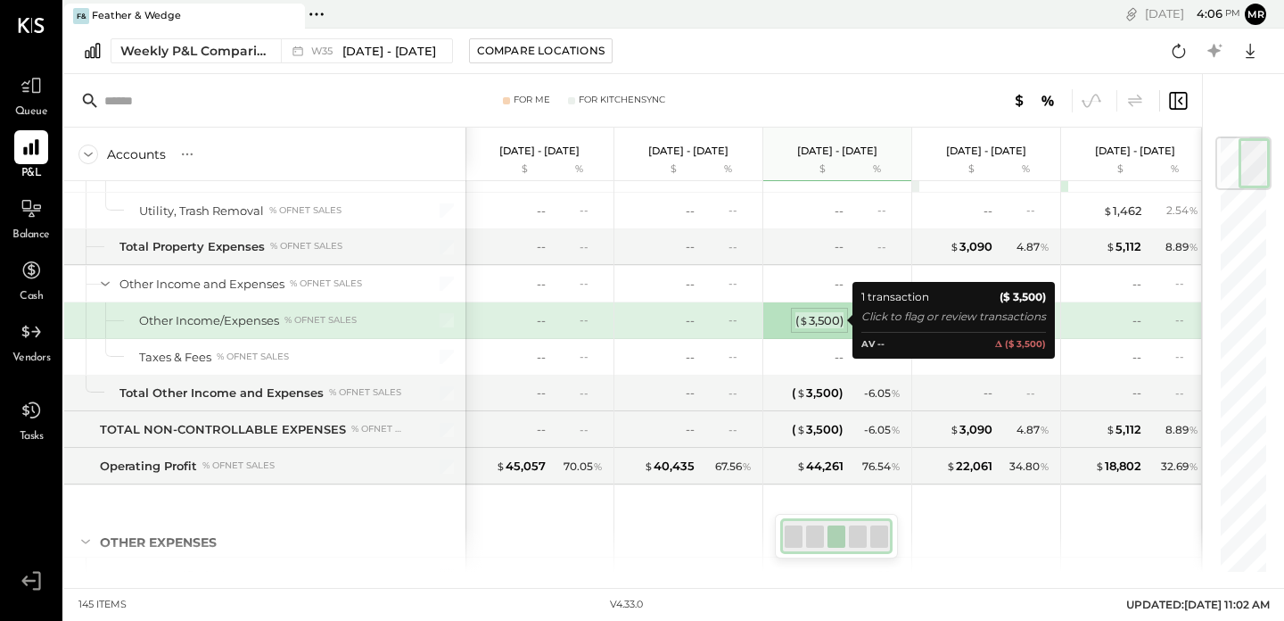
click at [809, 322] on div "( $ 3,500 )" at bounding box center [819, 320] width 48 height 17
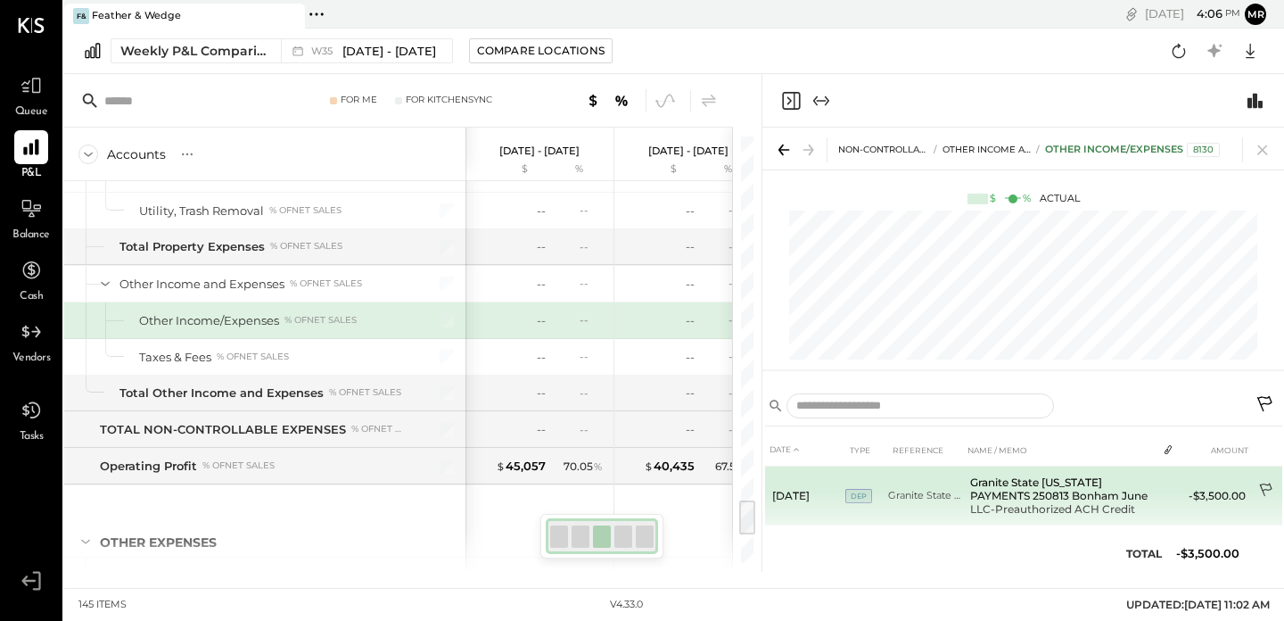
click at [1267, 485] on icon at bounding box center [1267, 491] width 18 height 18
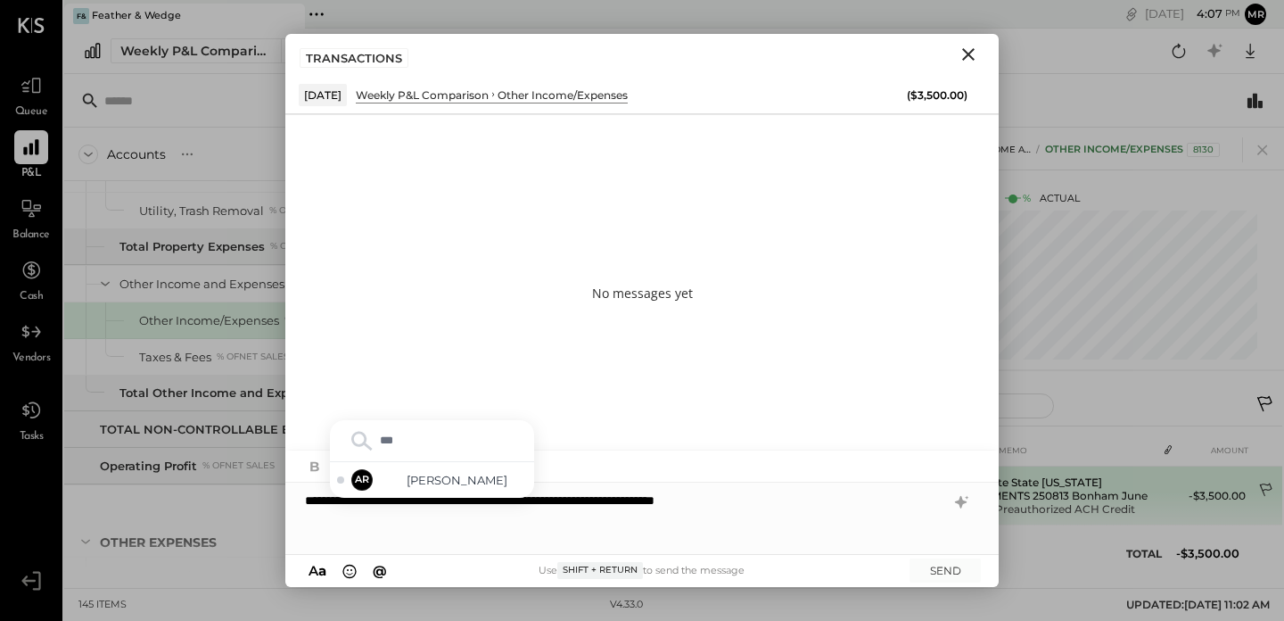
type input "****"
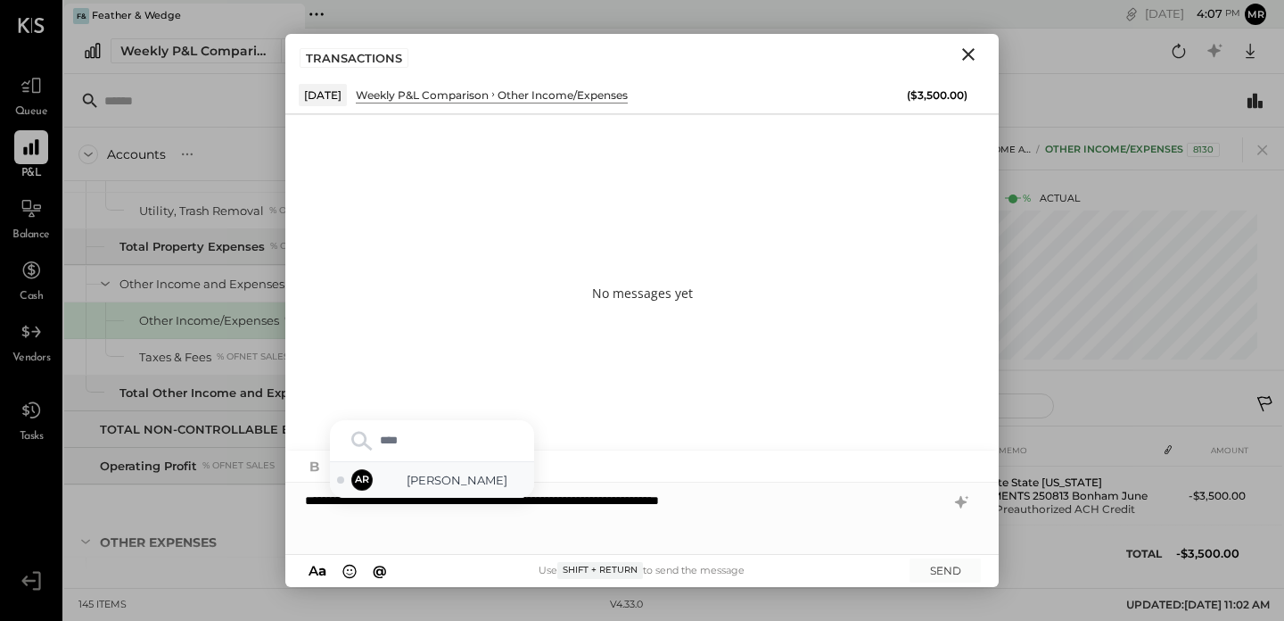
click at [478, 485] on span "[PERSON_NAME]" at bounding box center [457, 480] width 140 height 17
click at [948, 544] on div "**********" at bounding box center [641, 517] width 713 height 71
click at [942, 564] on button "SEND" at bounding box center [944, 570] width 71 height 24
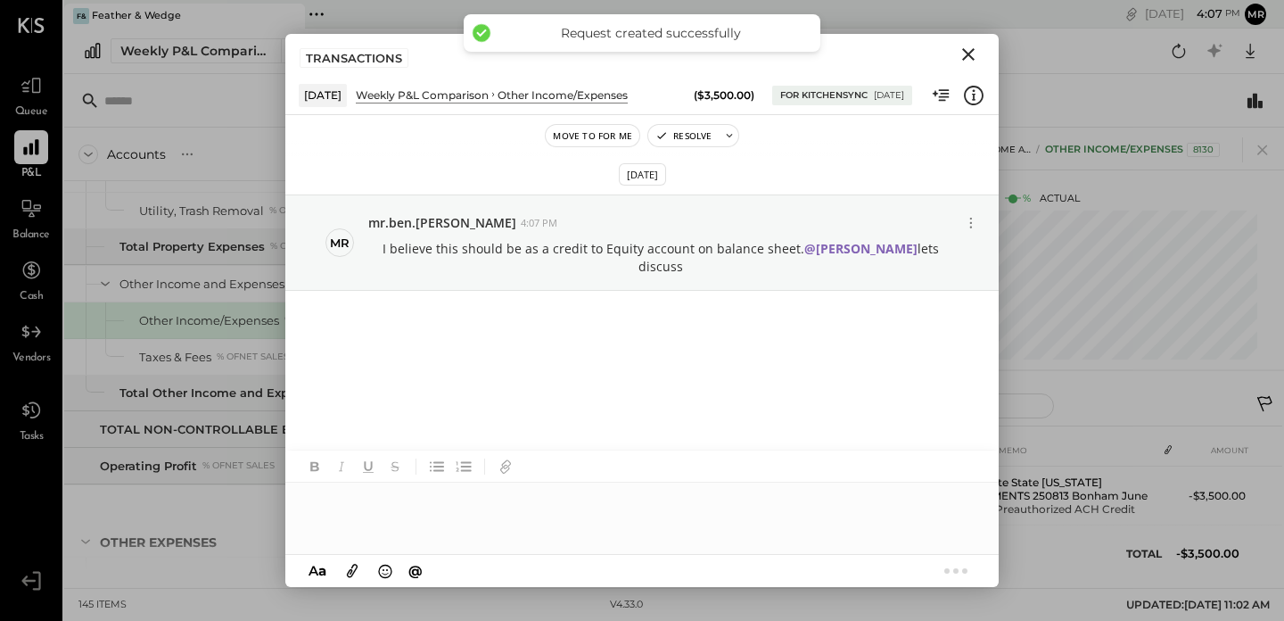
click at [967, 53] on icon "Close" at bounding box center [968, 54] width 12 height 12
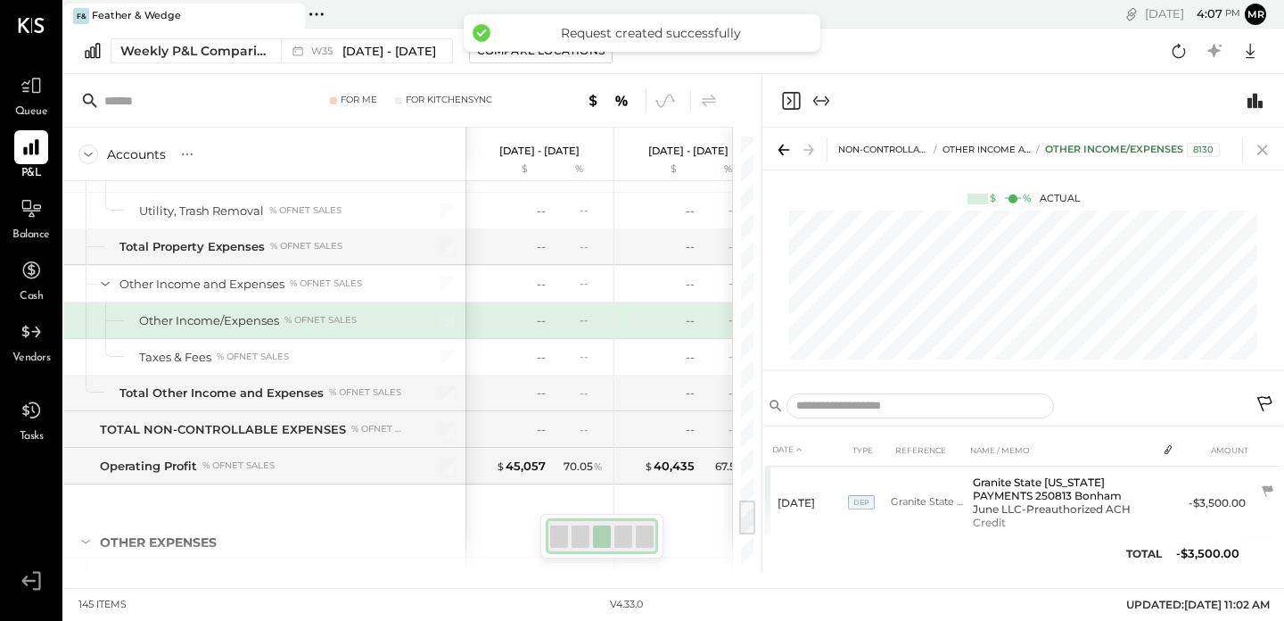
click at [1267, 149] on icon at bounding box center [1262, 149] width 25 height 25
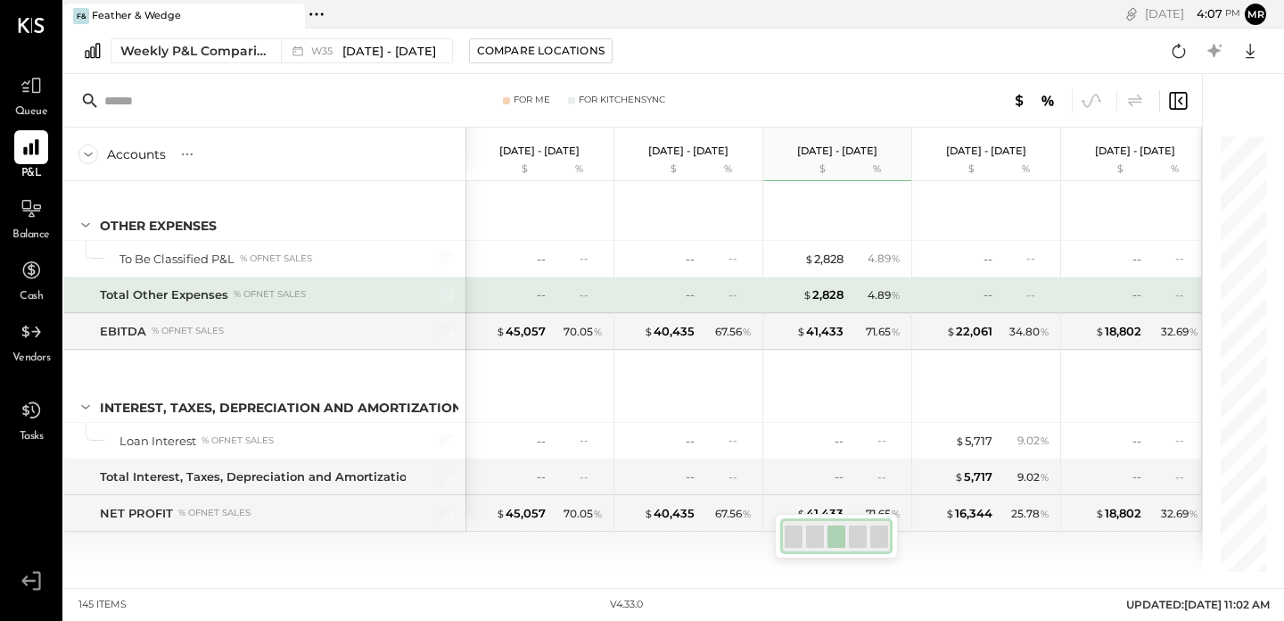
scroll to position [4471, 0]
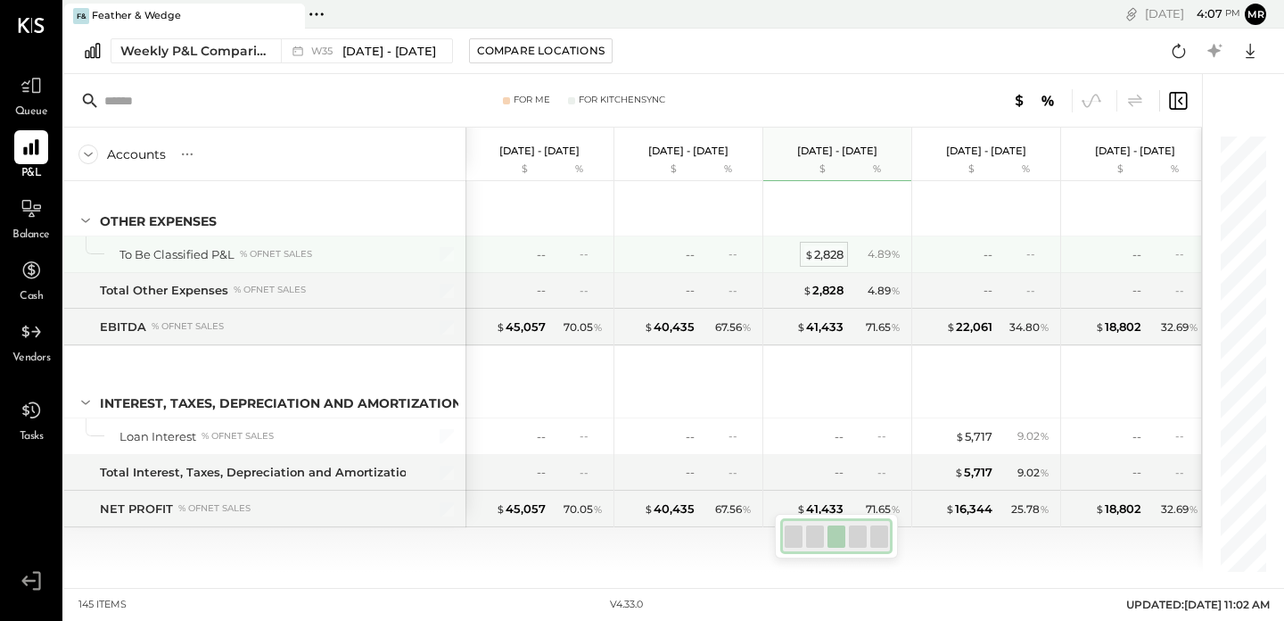
click at [832, 256] on div "$ 2,828" at bounding box center [823, 254] width 39 height 17
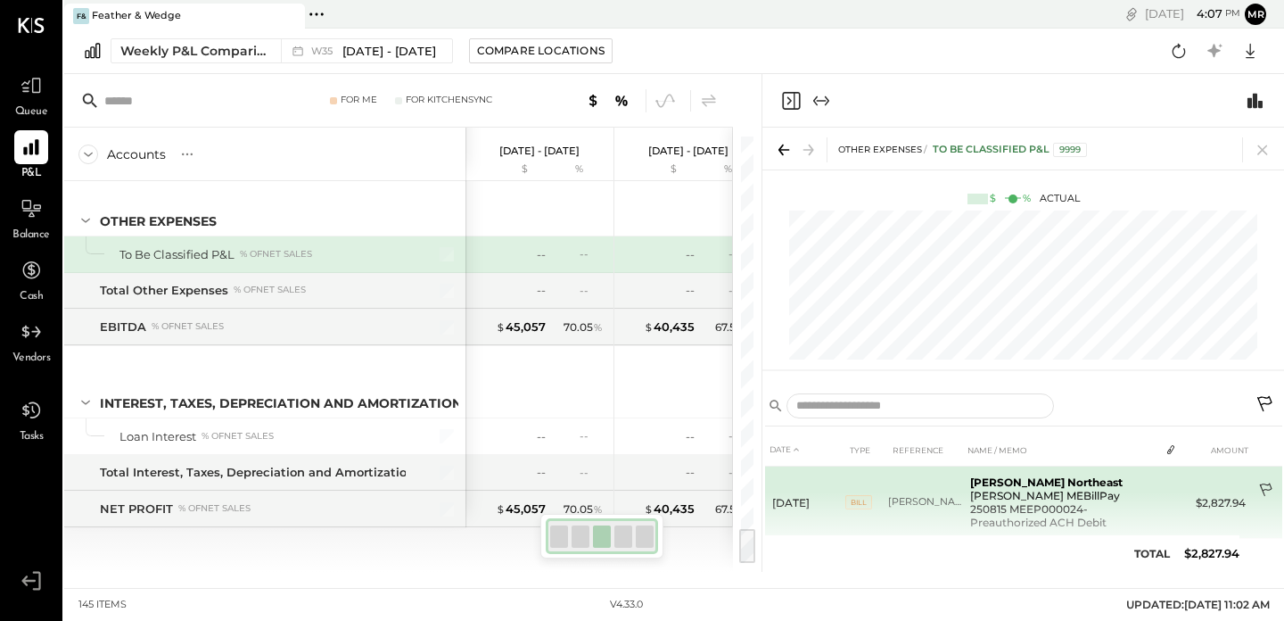
click at [1265, 489] on icon at bounding box center [1267, 491] width 18 height 18
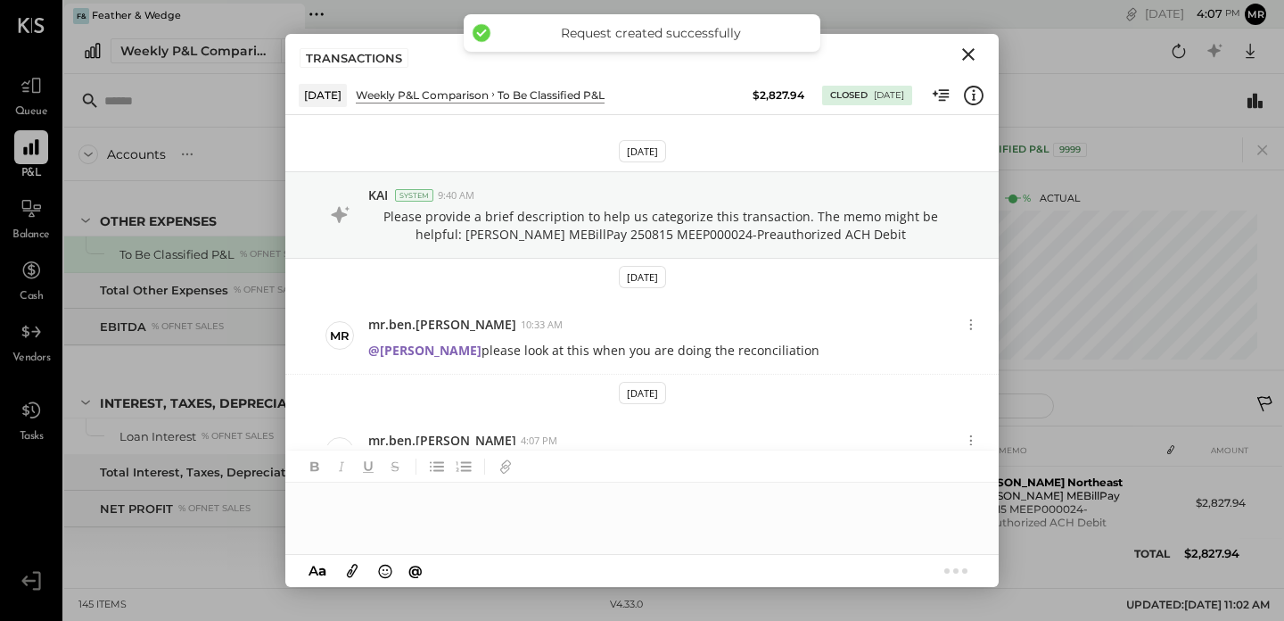
scroll to position [45, 0]
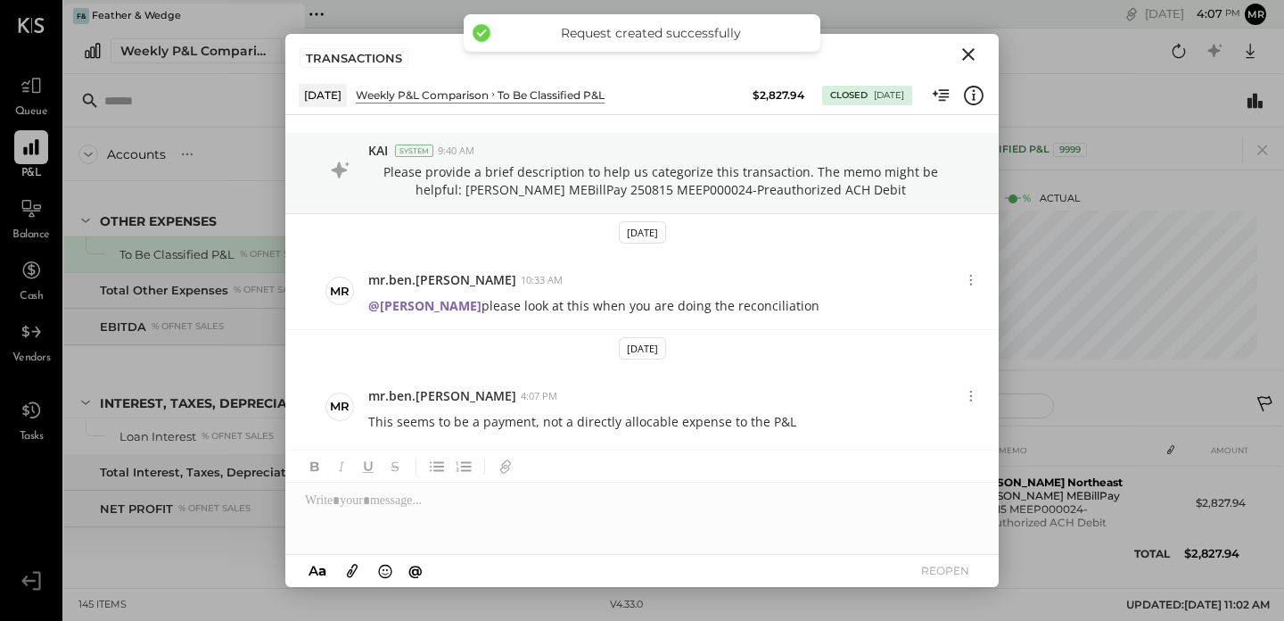
click at [967, 49] on icon "Close" at bounding box center [968, 54] width 21 height 21
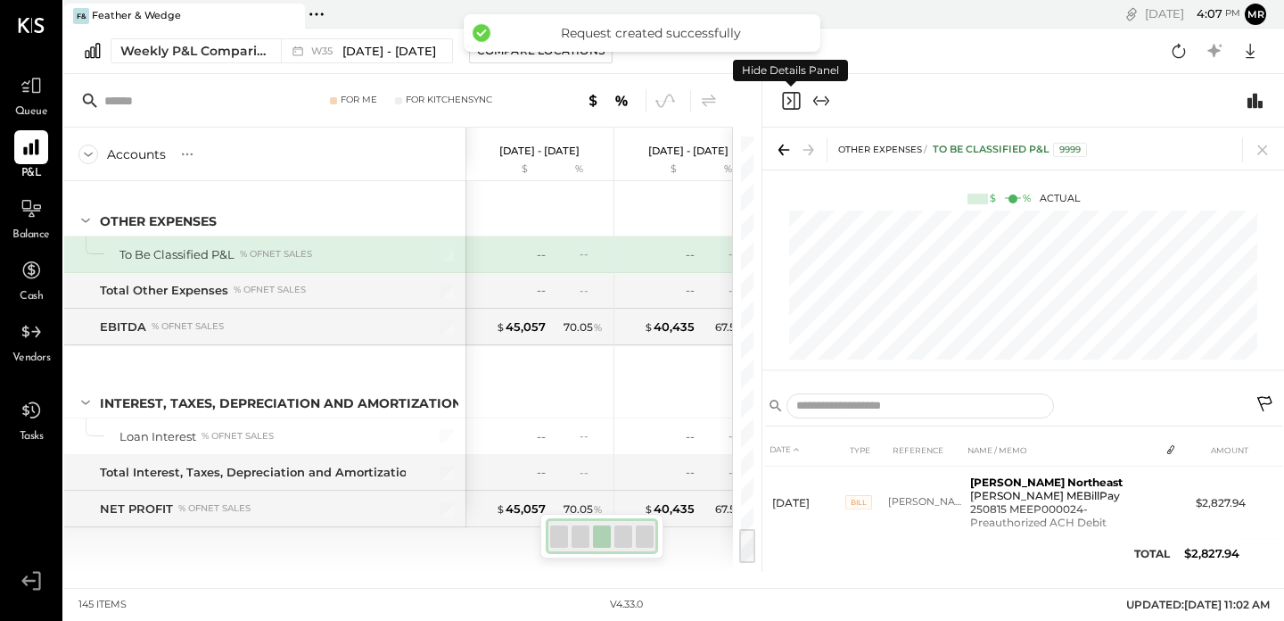
click at [793, 102] on icon "Close panel" at bounding box center [790, 100] width 21 height 21
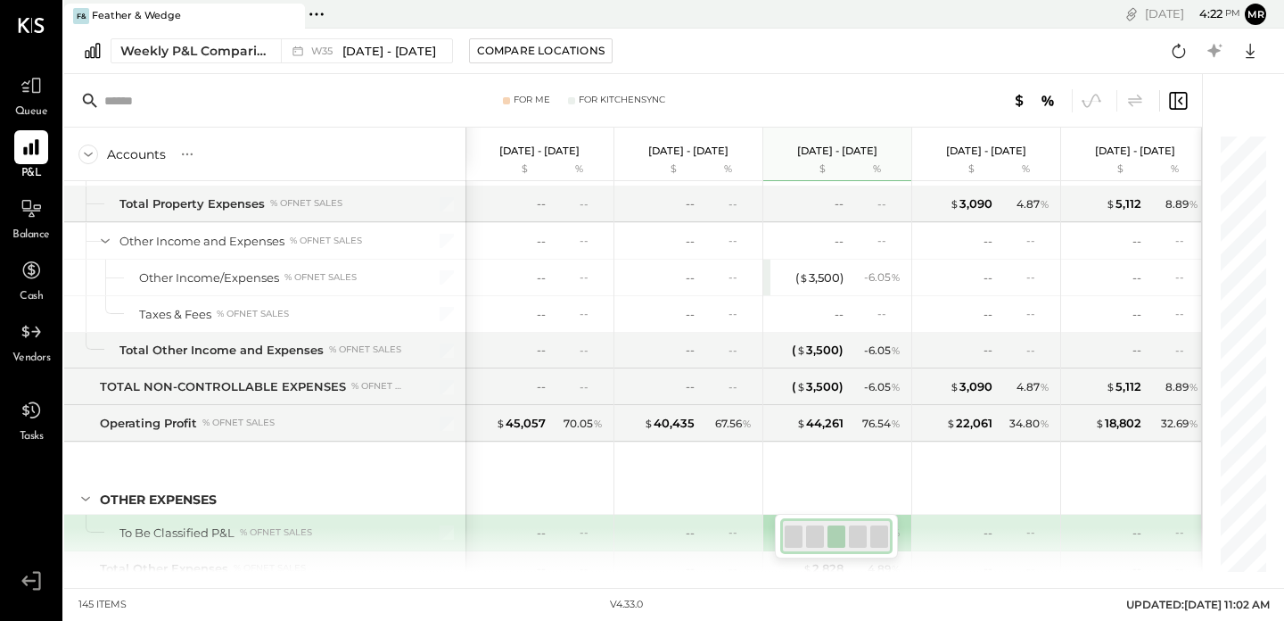
scroll to position [4471, 0]
